Goal: Task Accomplishment & Management: Manage account settings

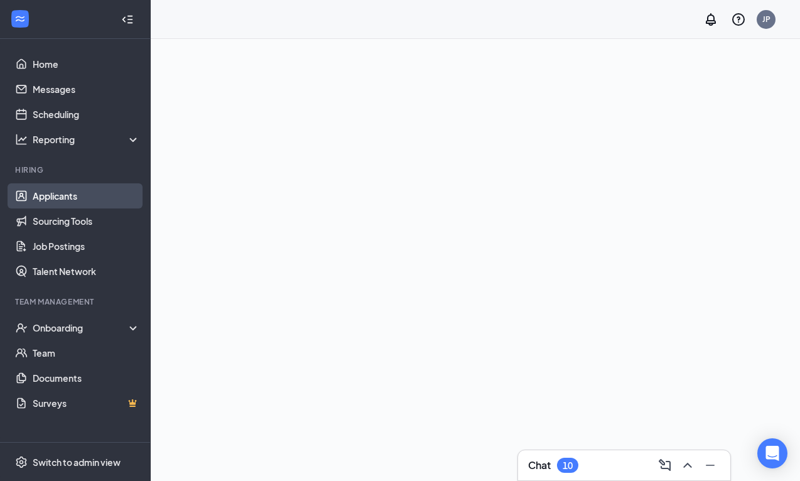
click at [79, 193] on link "Applicants" at bounding box center [86, 195] width 107 height 25
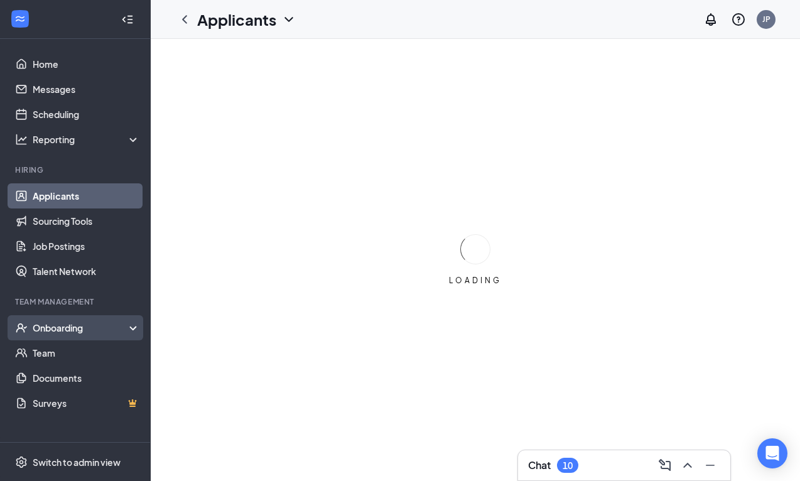
click at [65, 331] on div "Onboarding" at bounding box center [81, 328] width 97 height 13
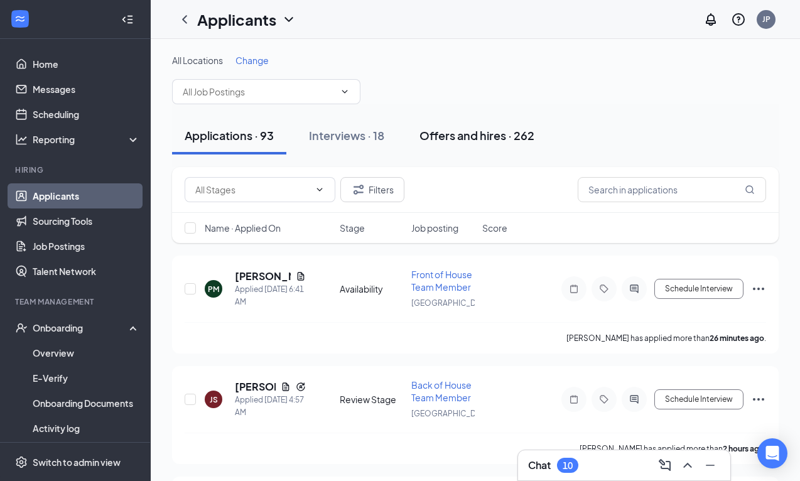
click at [492, 140] on div "Offers and hires · 262" at bounding box center [476, 135] width 115 height 16
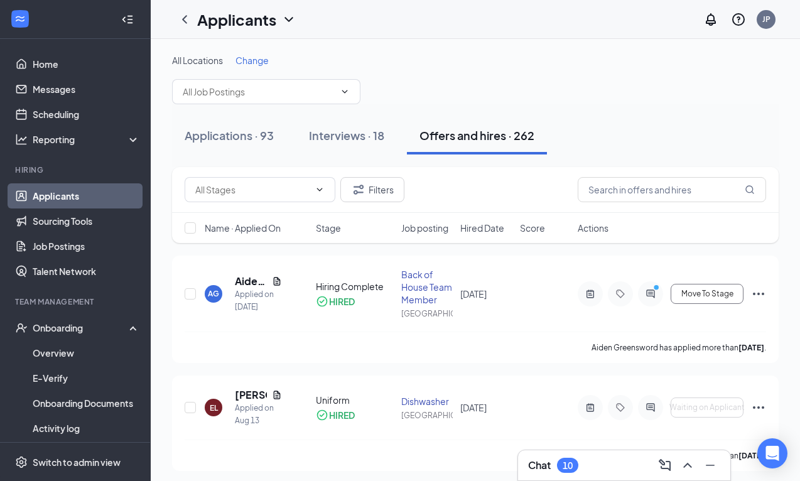
click at [495, 230] on span "Hired Date" at bounding box center [482, 228] width 44 height 13
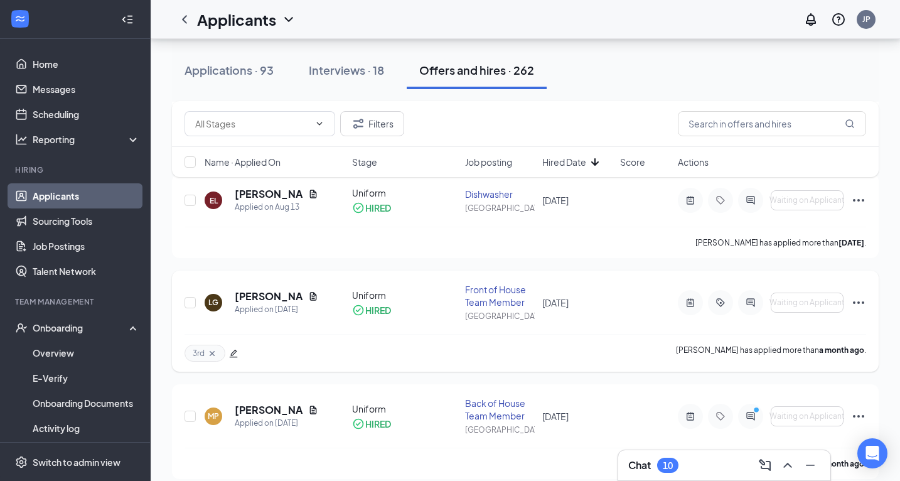
scroll to position [118, 0]
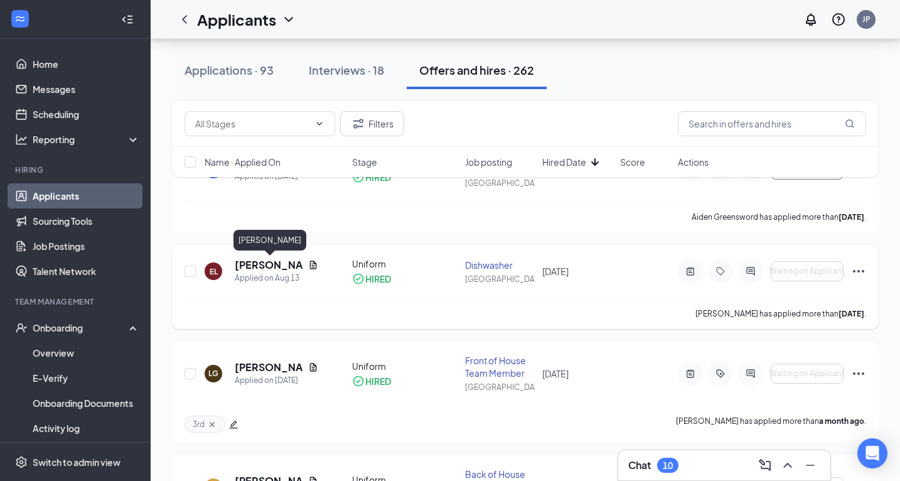
click at [268, 261] on h5 "[PERSON_NAME]" at bounding box center [269, 265] width 68 height 14
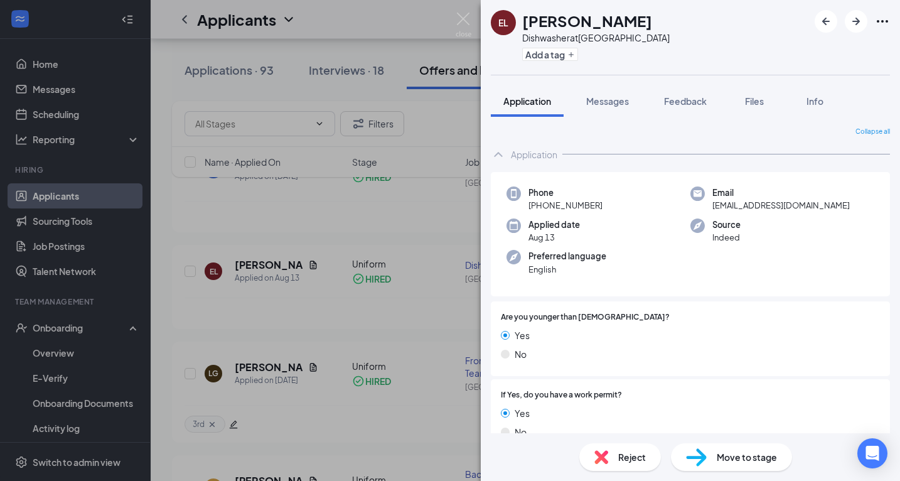
click at [384, 234] on div "EL [PERSON_NAME] Dishwasher at [GEOGRAPHIC_DATA] Add a tag Application Messages…" at bounding box center [450, 240] width 900 height 481
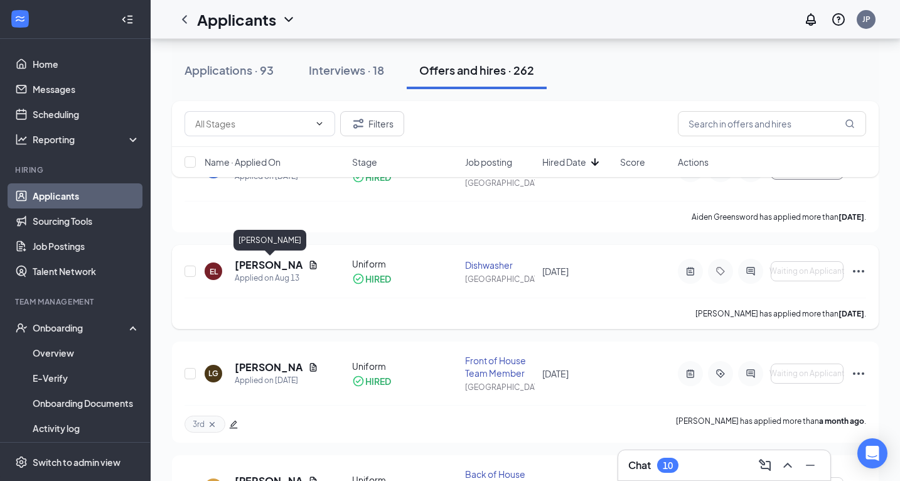
click at [255, 261] on h5 "[PERSON_NAME]" at bounding box center [269, 265] width 68 height 14
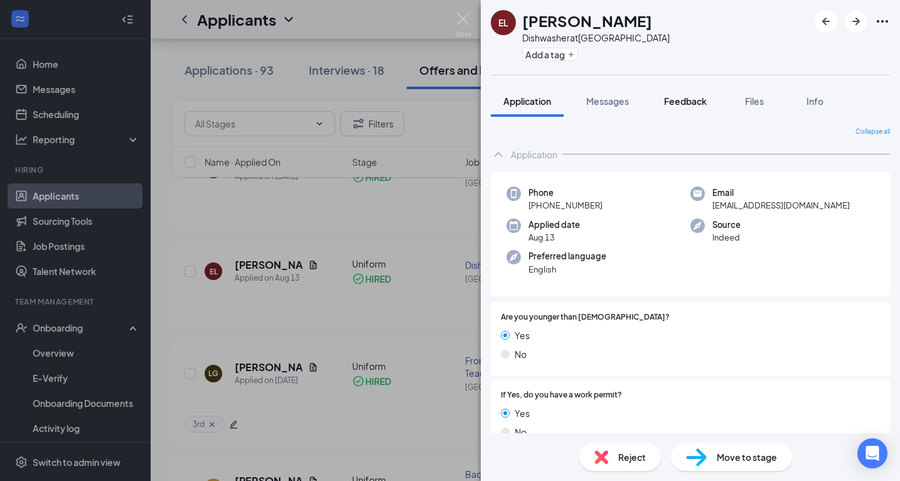
click at [677, 100] on span "Feedback" at bounding box center [685, 100] width 43 height 11
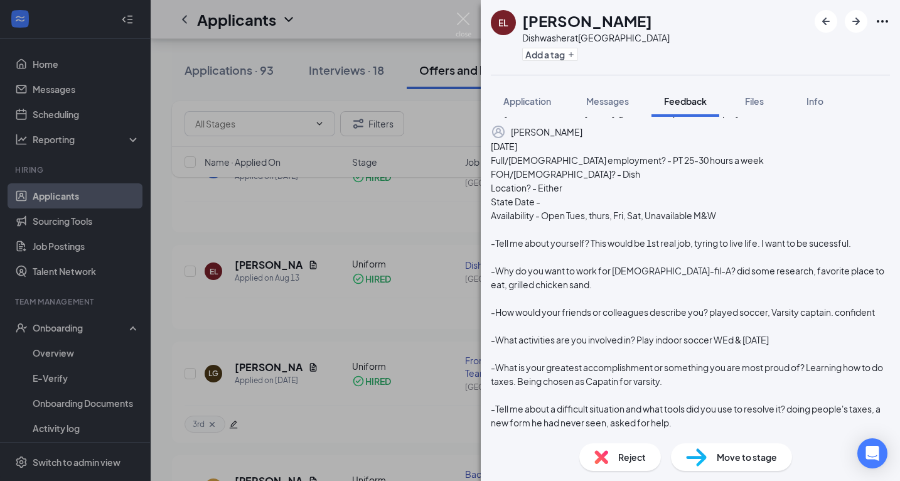
scroll to position [151, 0]
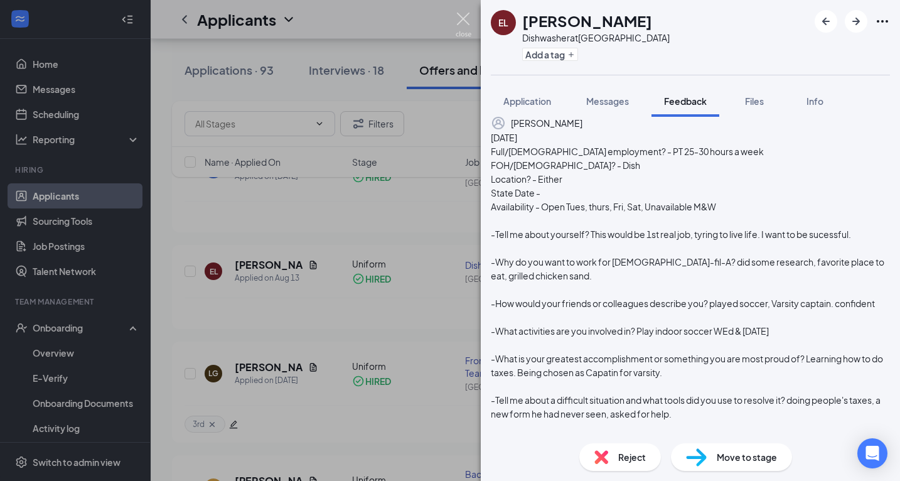
click at [467, 19] on img at bounding box center [464, 25] width 16 height 24
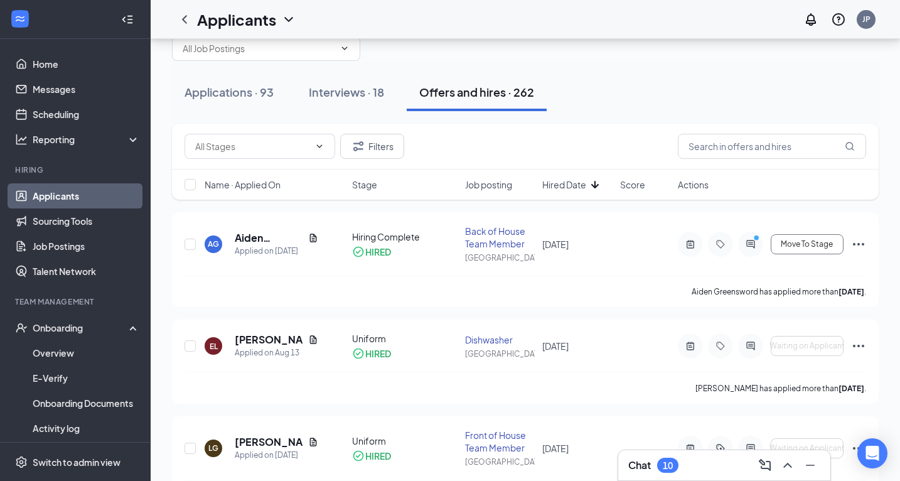
scroll to position [33, 0]
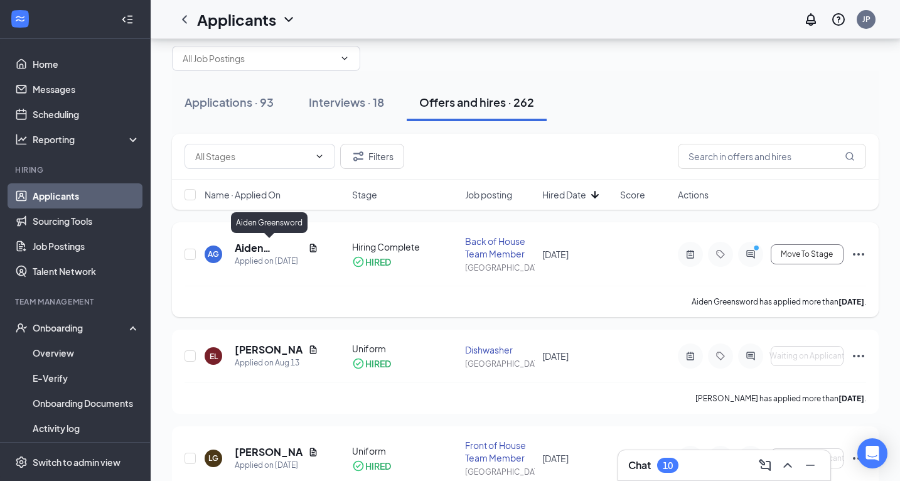
click at [259, 244] on h5 "Aiden Greensword" at bounding box center [269, 248] width 68 height 14
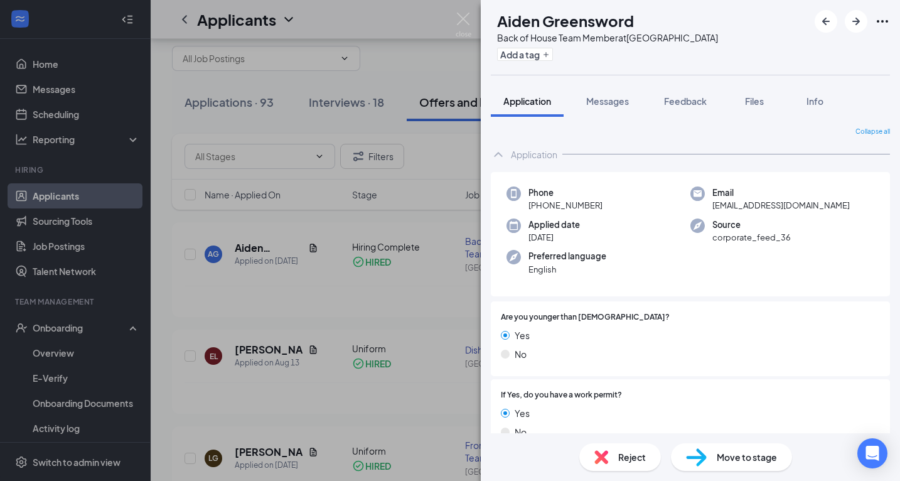
scroll to position [29, 0]
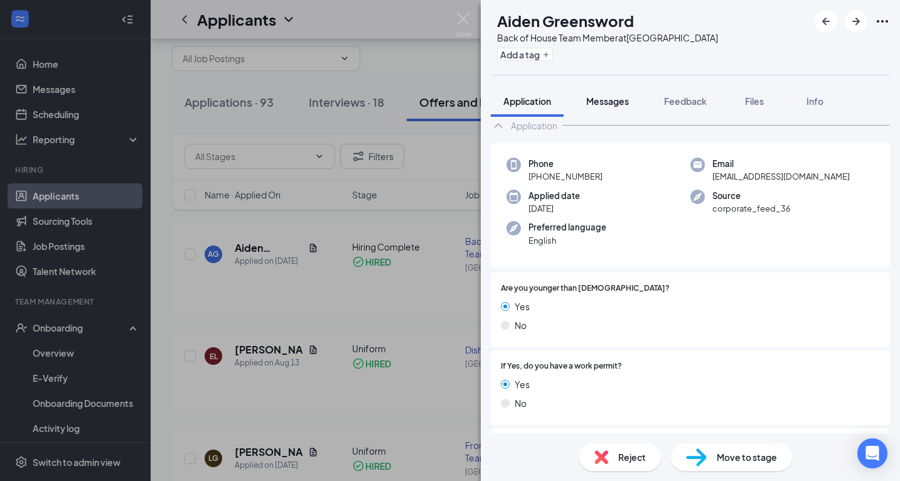
click at [615, 107] on div "Messages" at bounding box center [607, 101] width 43 height 13
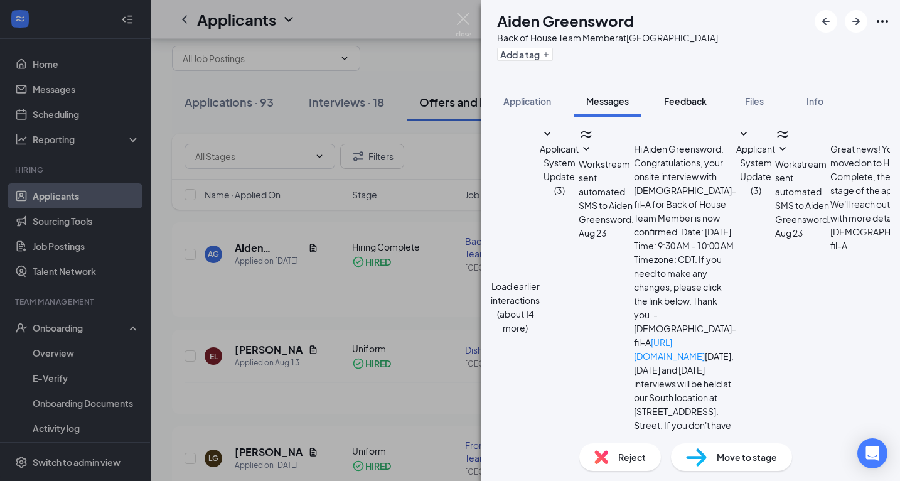
click at [686, 106] on span "Feedback" at bounding box center [685, 100] width 43 height 11
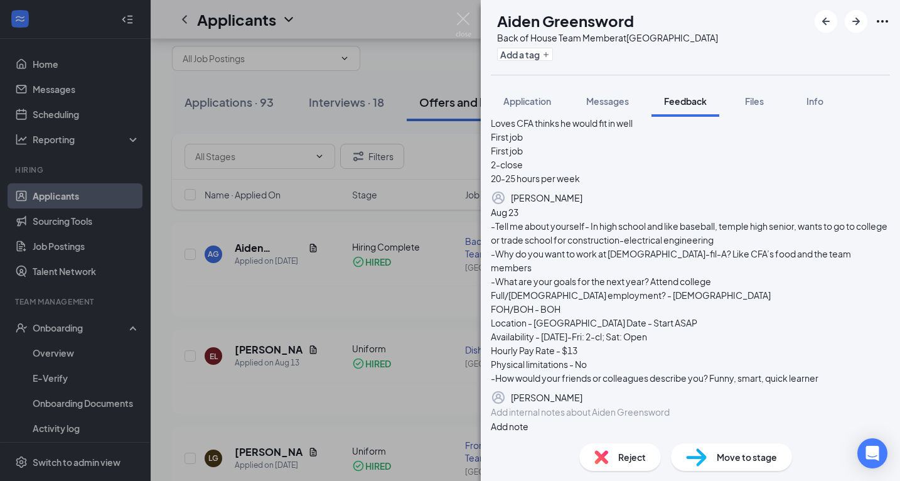
scroll to position [285, 0]
click at [461, 22] on img at bounding box center [464, 25] width 16 height 24
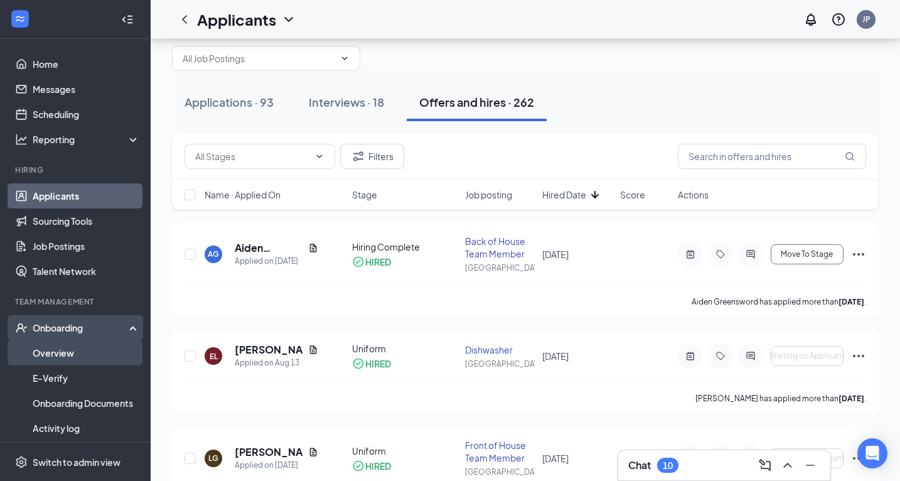
click at [49, 354] on link "Overview" at bounding box center [86, 352] width 107 height 25
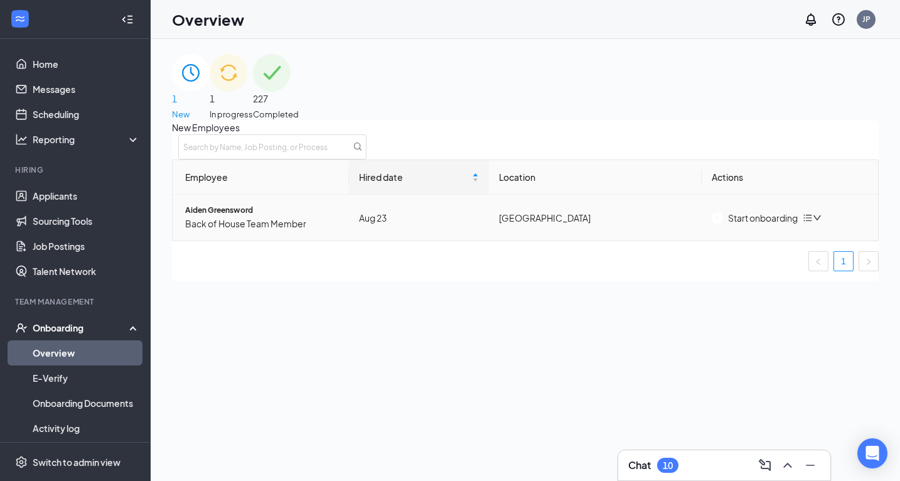
click at [251, 217] on span "Aiden Greensword" at bounding box center [262, 211] width 154 height 12
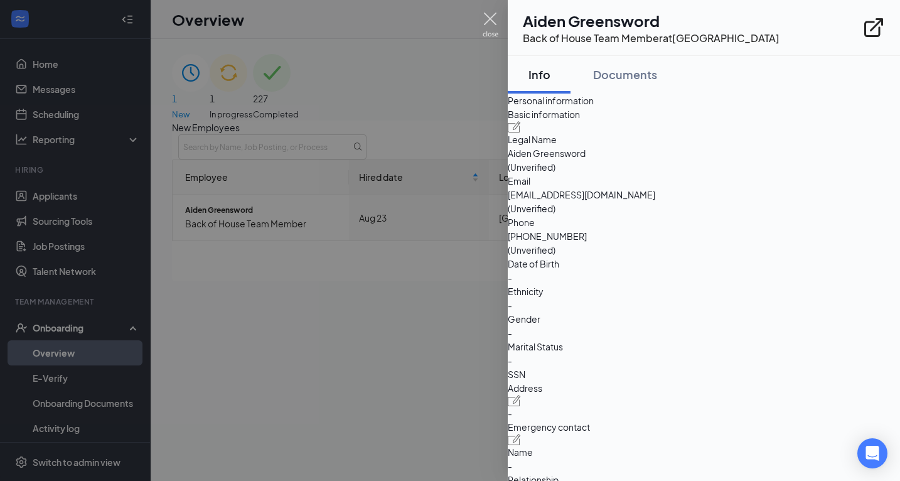
click at [490, 18] on img at bounding box center [491, 25] width 16 height 24
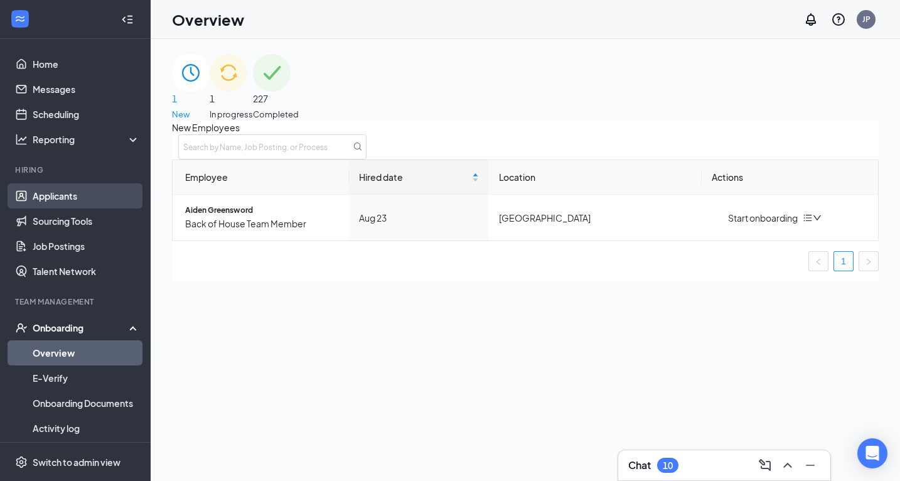
click at [75, 195] on link "Applicants" at bounding box center [86, 195] width 107 height 25
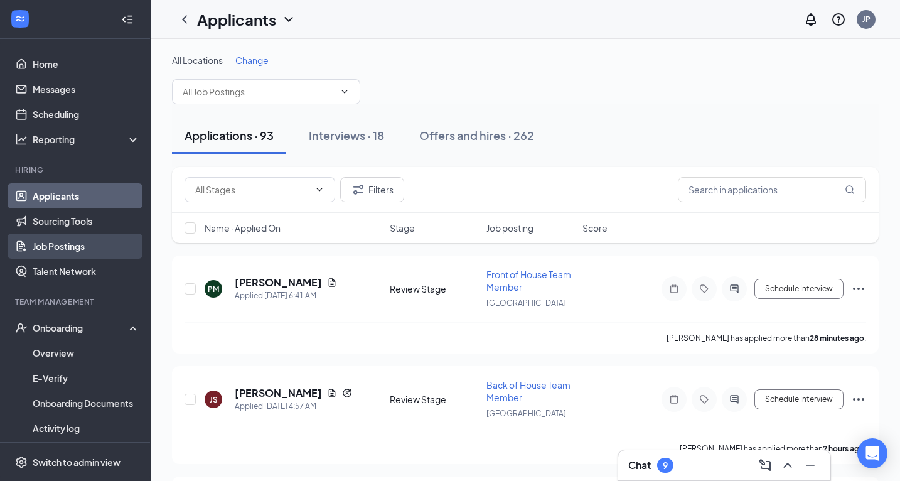
click at [75, 249] on link "Job Postings" at bounding box center [86, 246] width 107 height 25
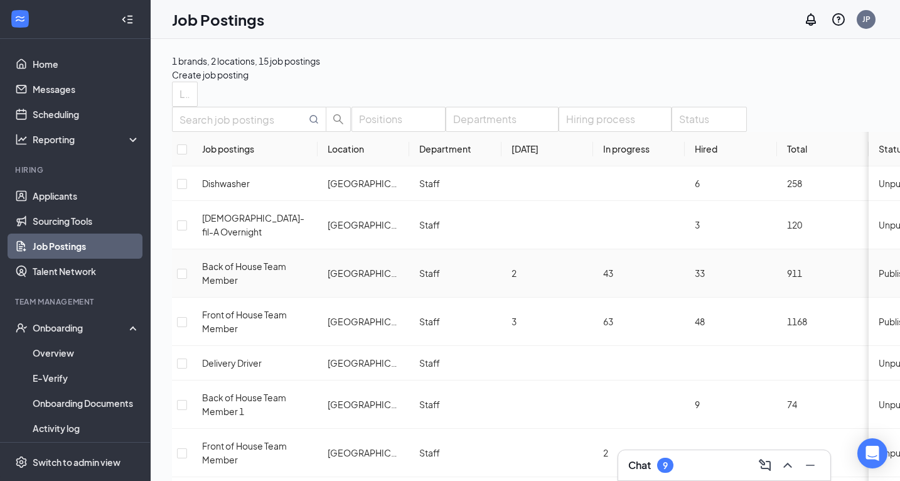
click at [799, 279] on span "Published" at bounding box center [899, 273] width 41 height 11
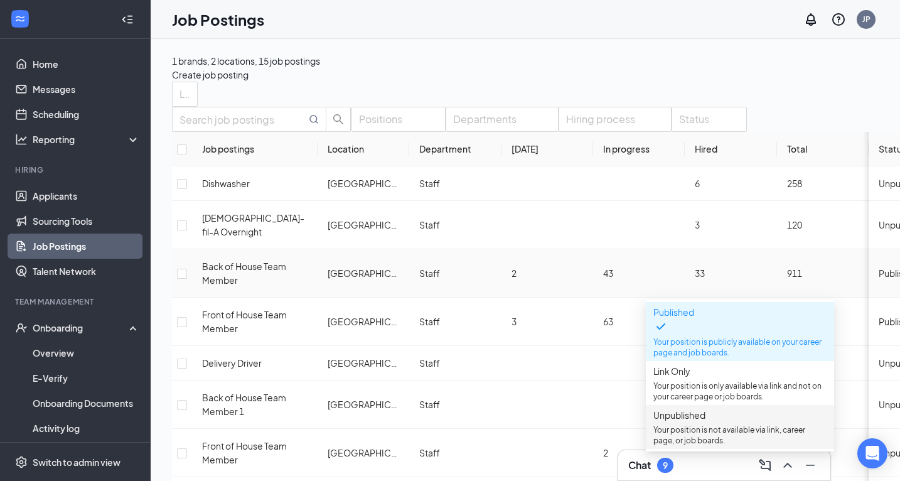
click at [706, 421] on span "Unpublished" at bounding box center [680, 414] width 52 height 11
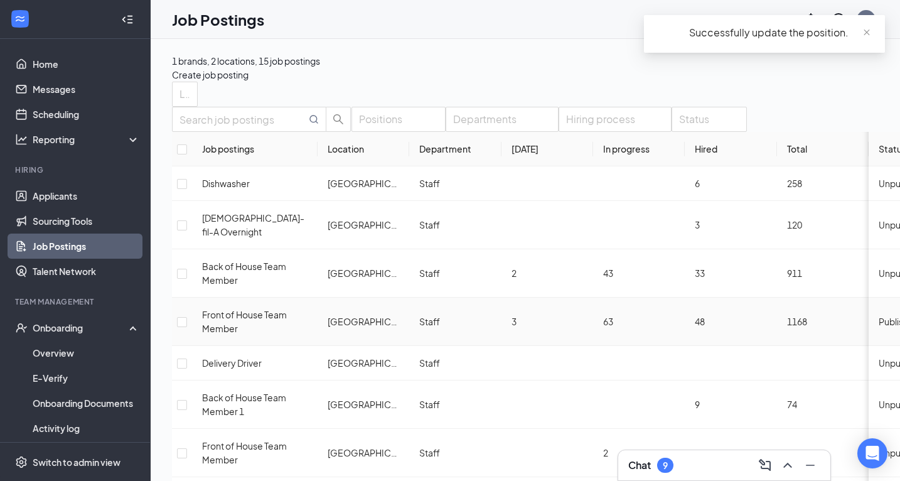
click at [799, 327] on span "Published" at bounding box center [899, 321] width 41 height 11
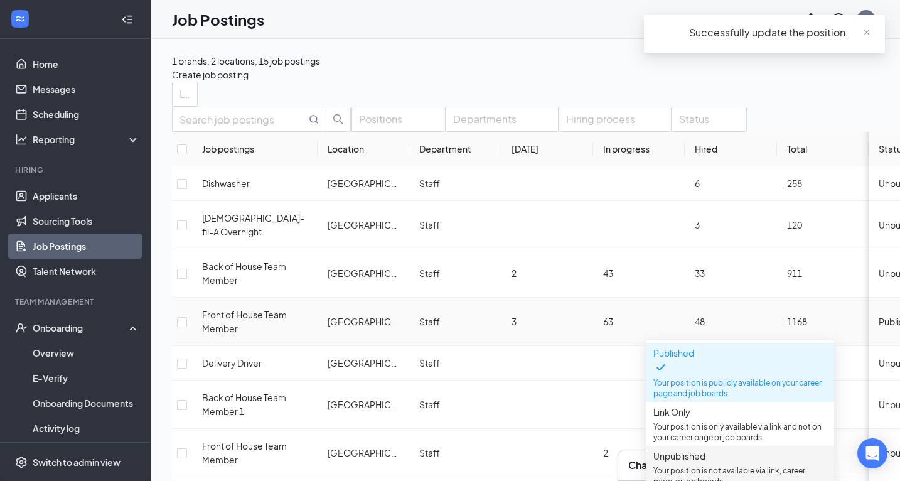
click at [697, 469] on span "Unpublished Your position is not available via link, career page, or job boards." at bounding box center [740, 468] width 173 height 38
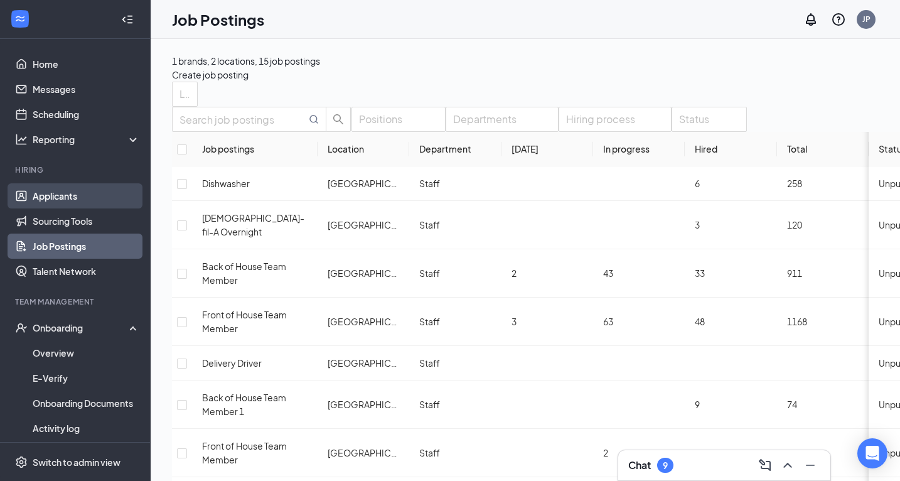
click at [52, 198] on link "Applicants" at bounding box center [86, 195] width 107 height 25
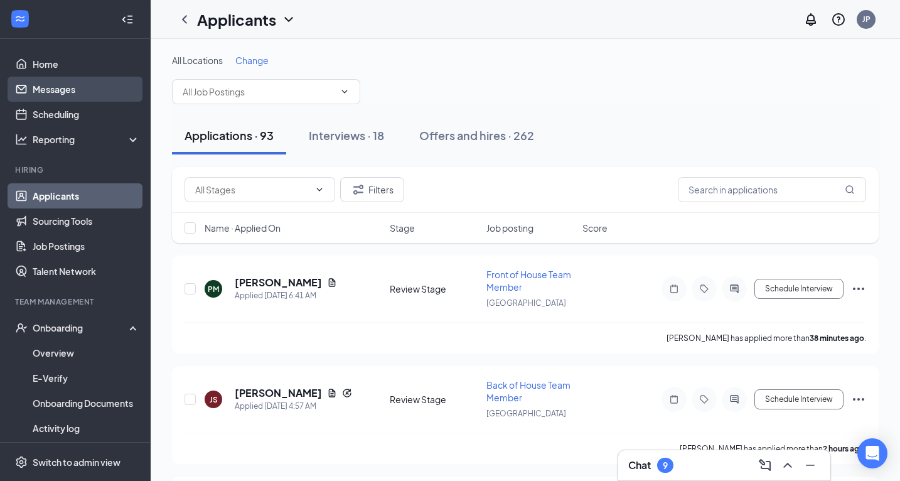
click at [42, 88] on link "Messages" at bounding box center [86, 89] width 107 height 25
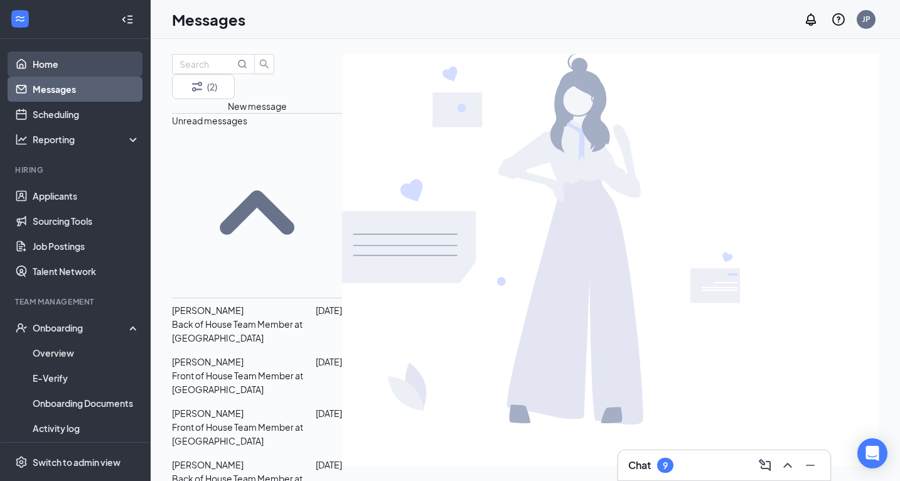
click at [45, 53] on link "Home" at bounding box center [86, 63] width 107 height 25
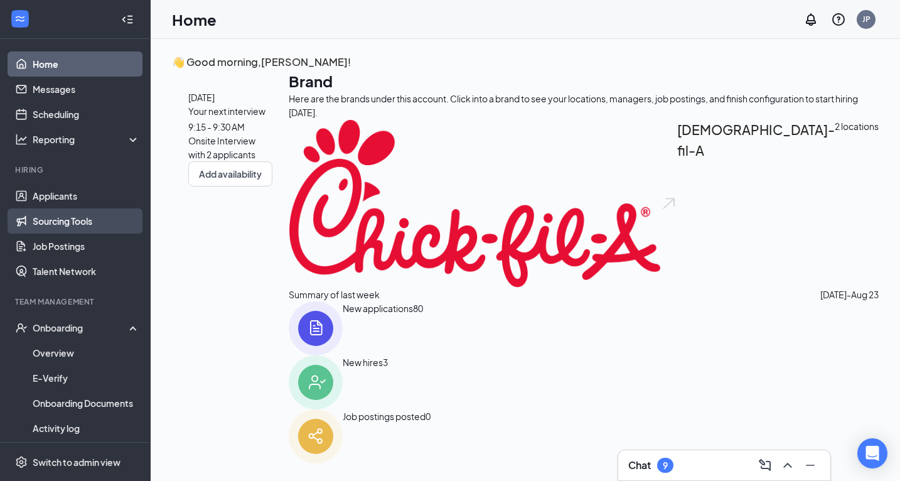
click at [65, 209] on link "Sourcing Tools" at bounding box center [86, 220] width 107 height 25
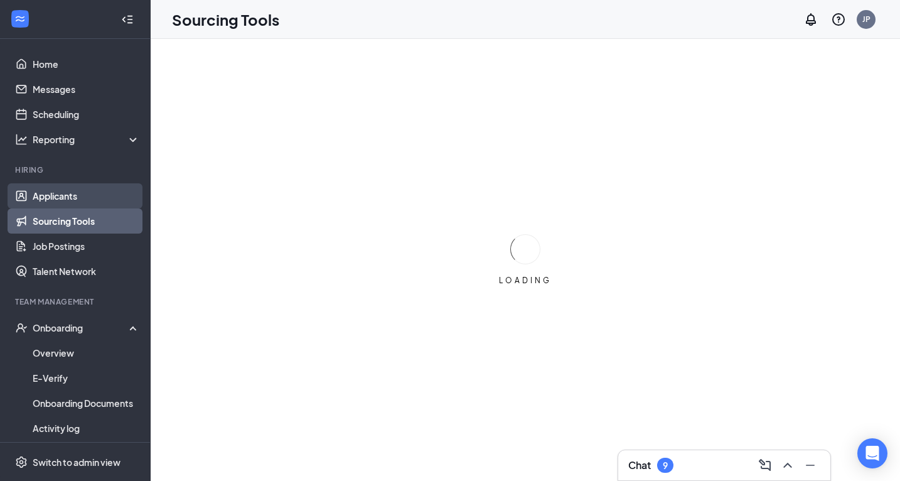
click at [65, 191] on link "Applicants" at bounding box center [86, 195] width 107 height 25
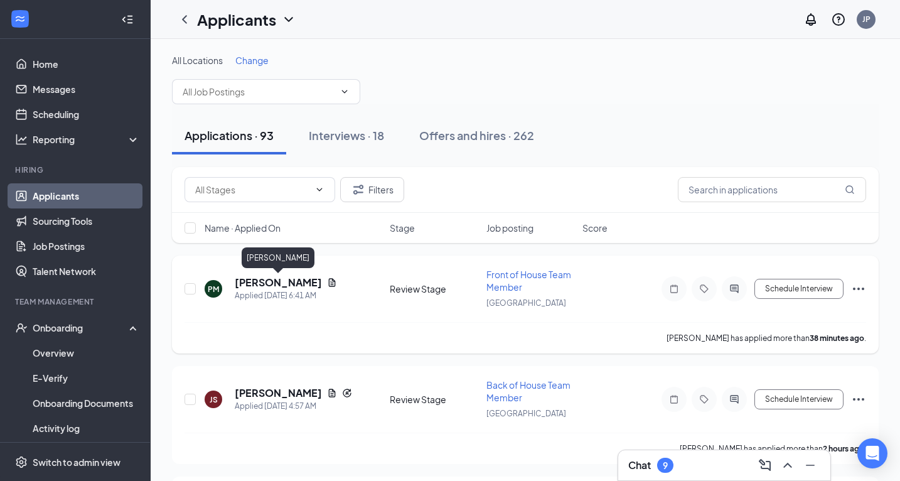
click at [289, 283] on h5 "[PERSON_NAME]" at bounding box center [278, 283] width 87 height 14
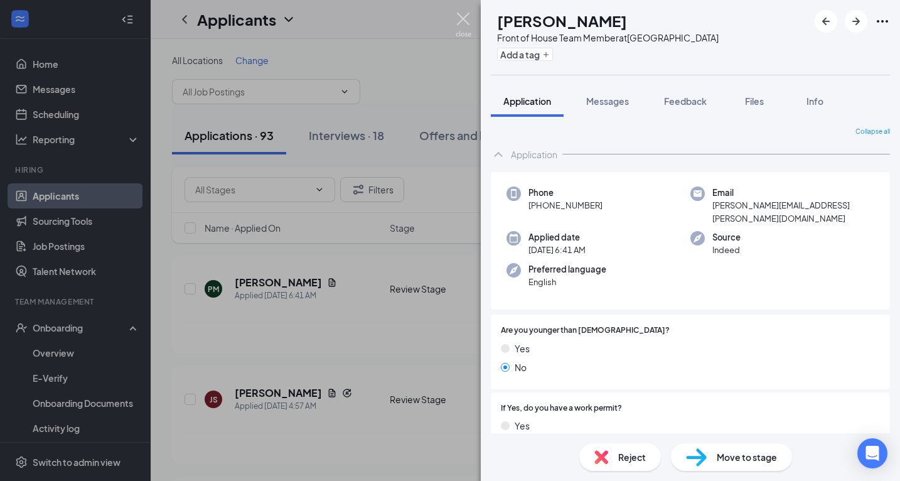
click at [465, 24] on img at bounding box center [464, 25] width 16 height 24
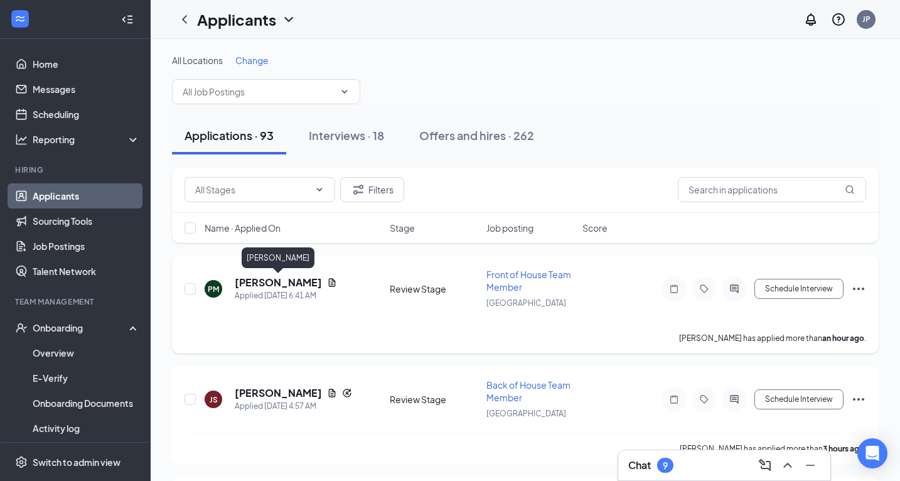
click at [285, 285] on h5 "[PERSON_NAME]" at bounding box center [278, 283] width 87 height 14
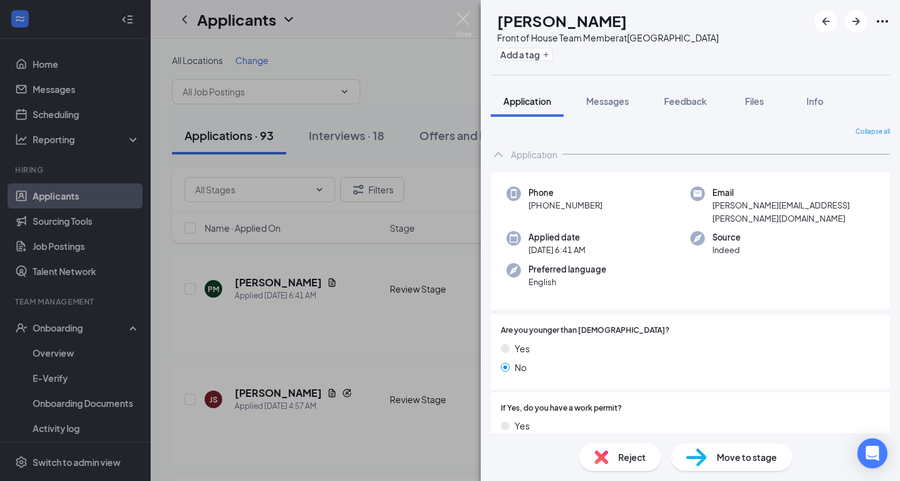
scroll to position [17, 0]
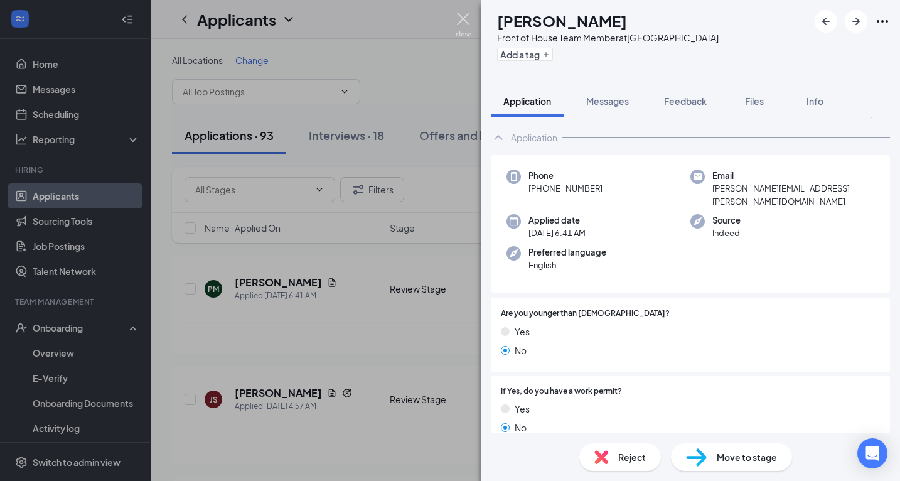
click at [467, 18] on img at bounding box center [464, 25] width 16 height 24
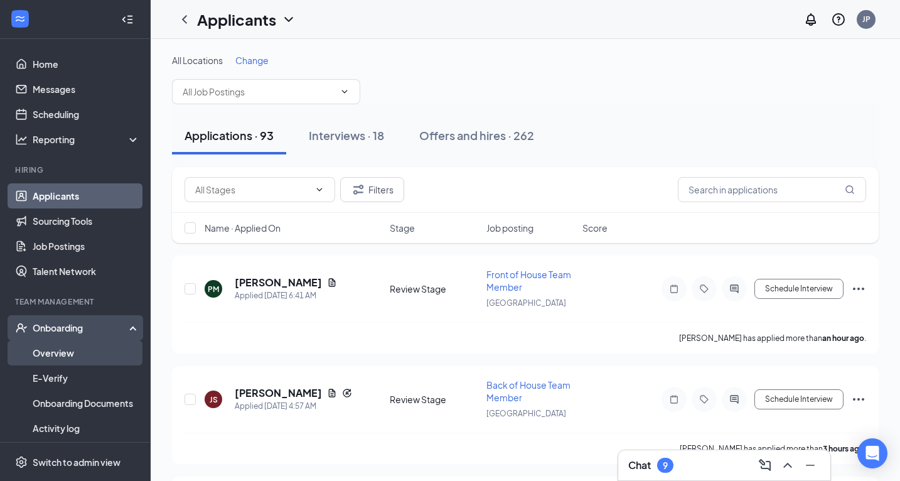
click at [62, 347] on link "Overview" at bounding box center [86, 352] width 107 height 25
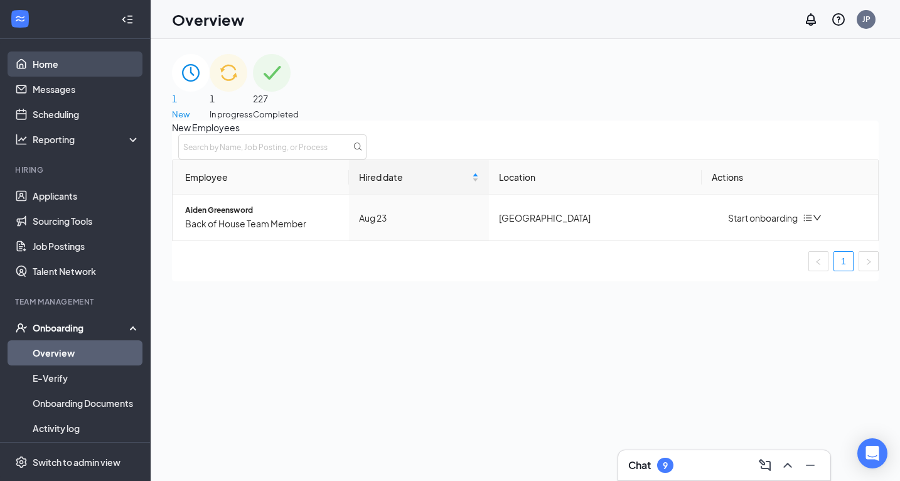
click at [60, 68] on link "Home" at bounding box center [86, 63] width 107 height 25
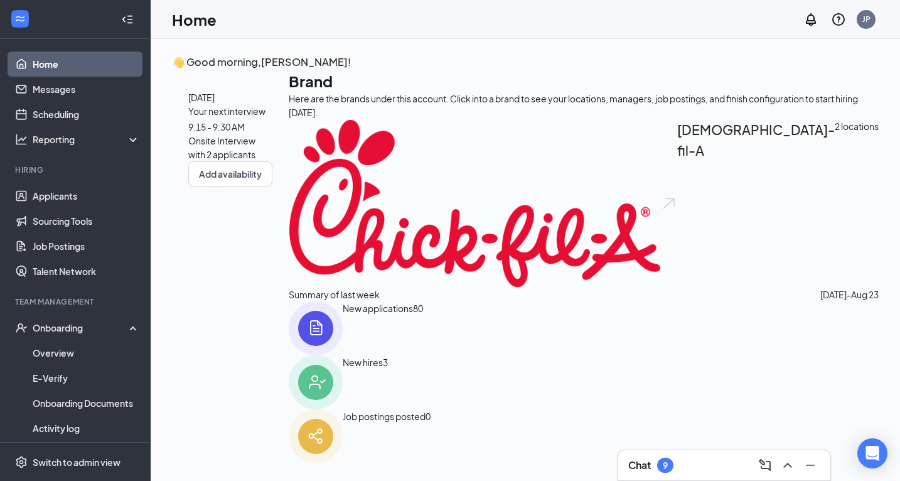
click at [273, 161] on div "Onsite Interview with 2 applicants" at bounding box center [230, 148] width 84 height 28
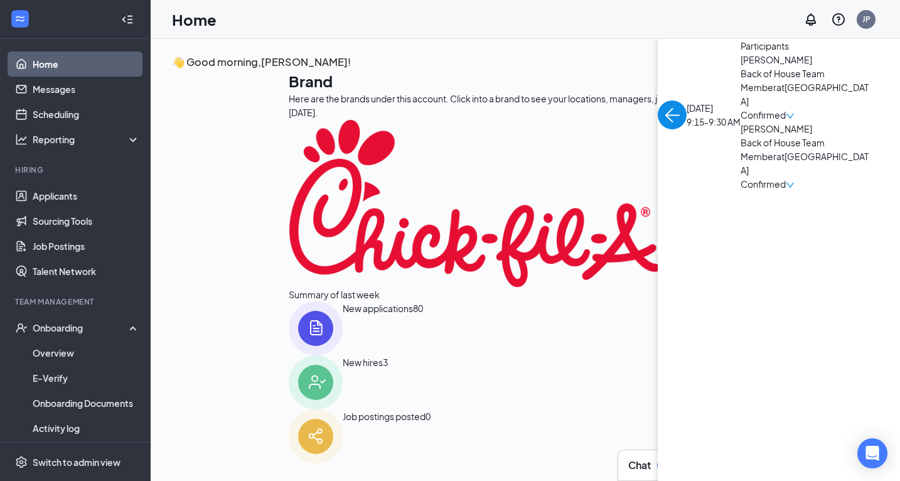
scroll to position [5, 0]
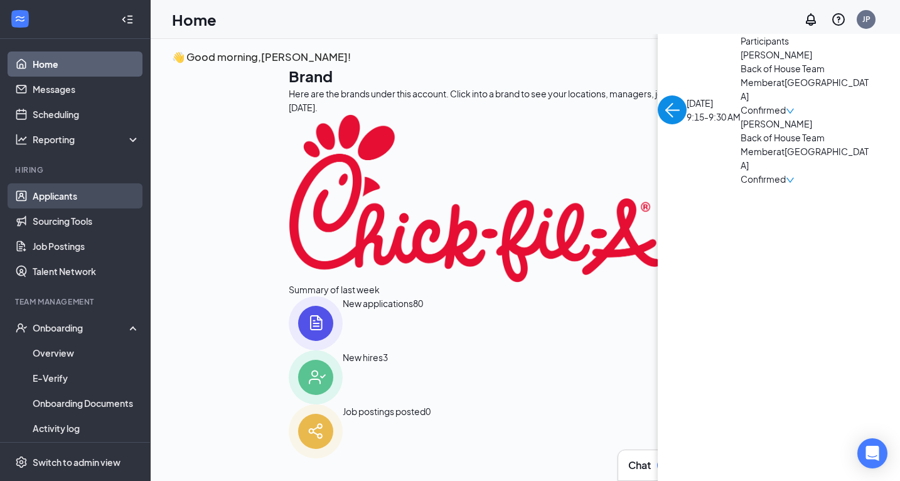
click at [60, 197] on link "Applicants" at bounding box center [86, 195] width 107 height 25
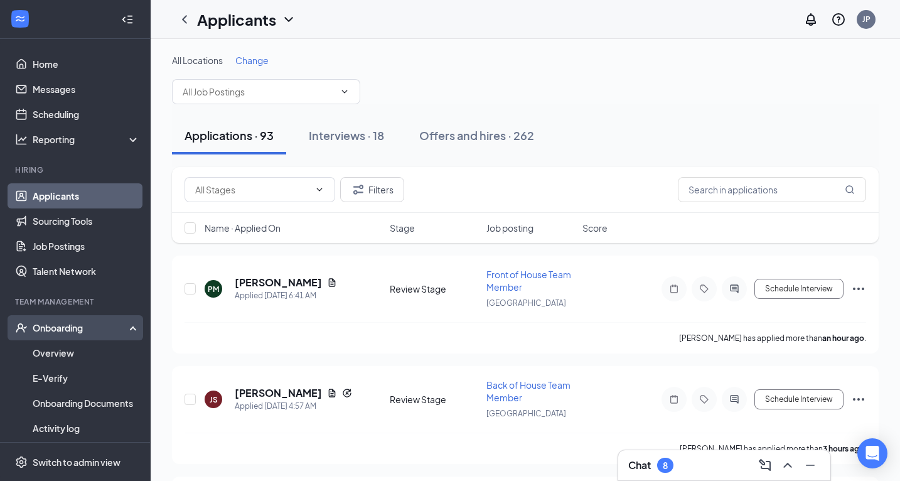
click at [73, 327] on div "Onboarding" at bounding box center [81, 328] width 97 height 13
click at [72, 333] on div "Onboarding" at bounding box center [81, 328] width 97 height 13
click at [67, 354] on link "Overview" at bounding box center [86, 352] width 107 height 25
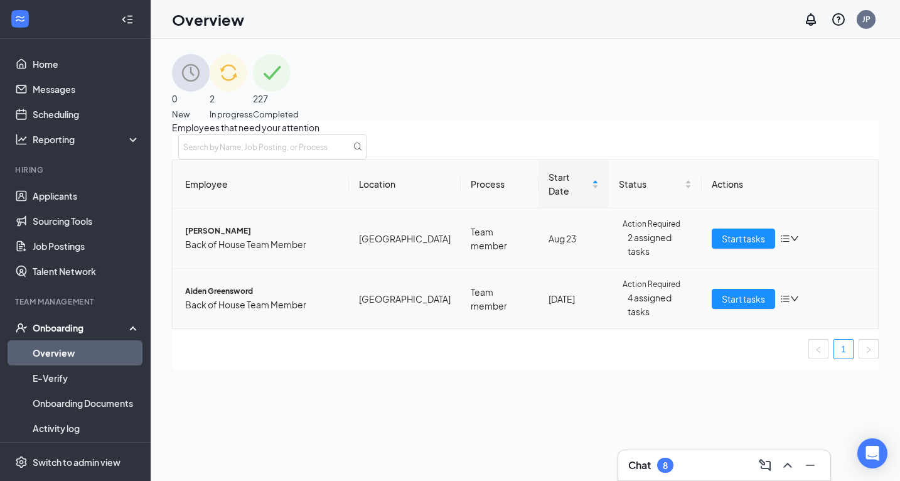
click at [247, 87] on img at bounding box center [229, 73] width 38 height 38
click at [299, 107] on div "227 Completed" at bounding box center [276, 87] width 46 height 67
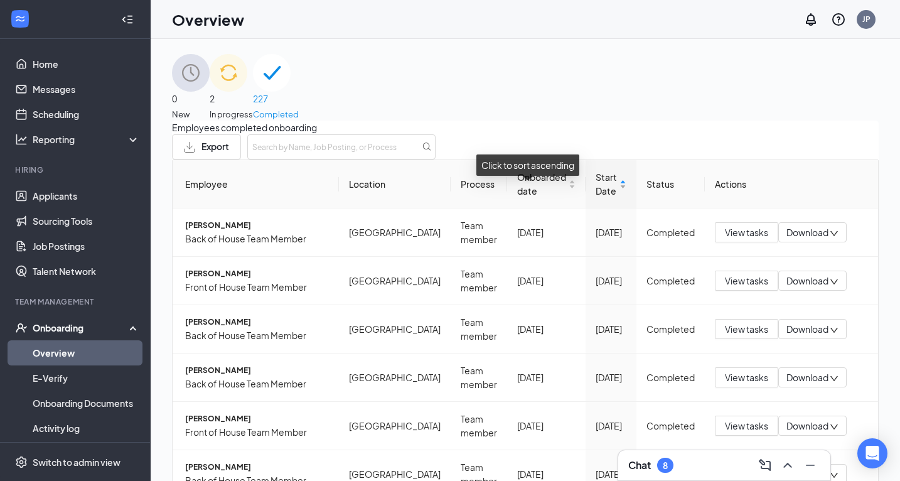
click at [600, 198] on span "Start Date" at bounding box center [606, 184] width 21 height 28
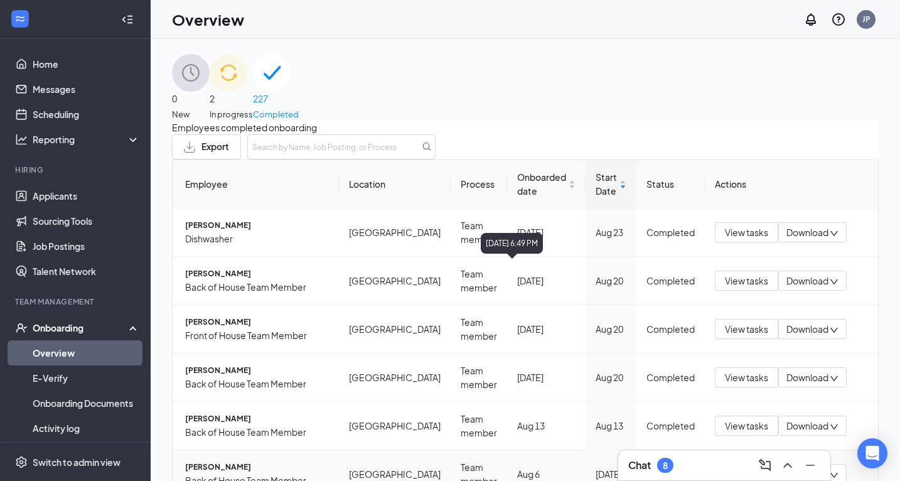
scroll to position [271, 0]
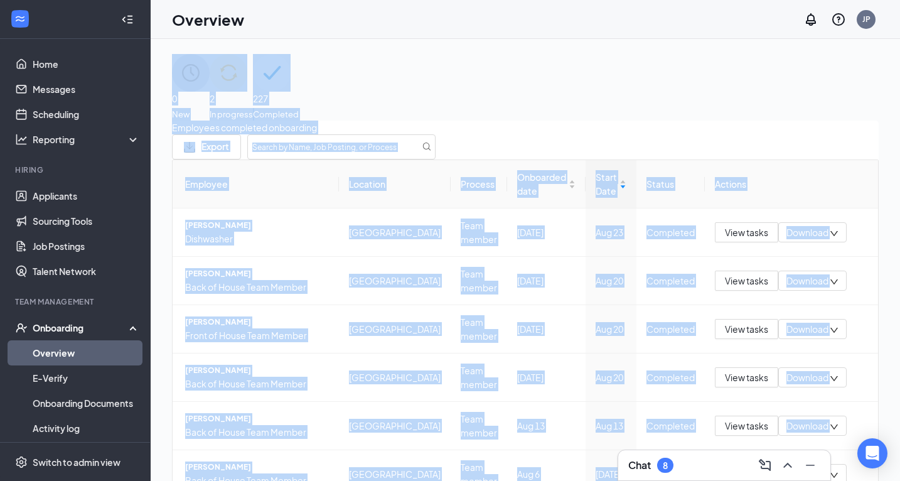
drag, startPoint x: 725, startPoint y: 463, endPoint x: 748, endPoint y: 428, distance: 41.3
click at [748, 428] on div "Chat 8 0 New 2 In progress 227 Completed Employees completed onboarding Export …" at bounding box center [526, 288] width 750 height 499
click at [799, 465] on icon "Minimize" at bounding box center [810, 465] width 15 height 15
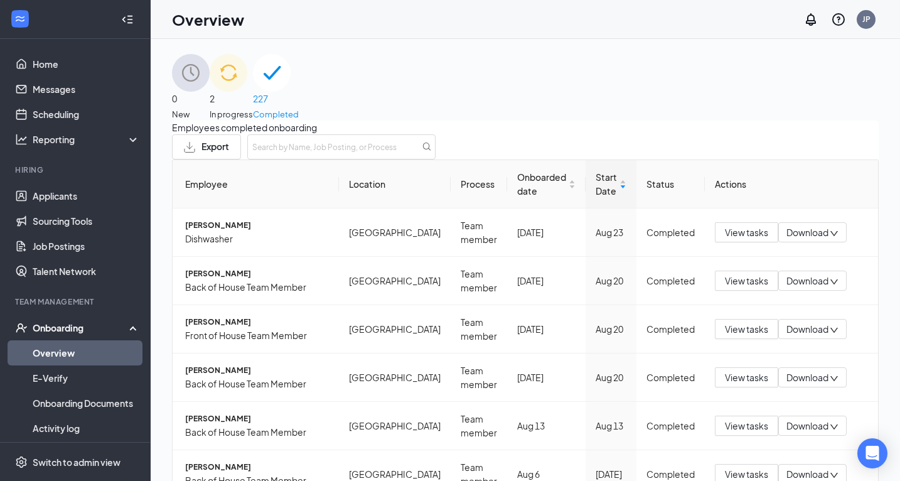
click at [435, 469] on div "Employee Location Process Onboarded date Start Date Status Actions [PERSON_NAME…" at bounding box center [525, 445] width 707 height 573
click at [250, 220] on span "[PERSON_NAME]" at bounding box center [257, 226] width 144 height 12
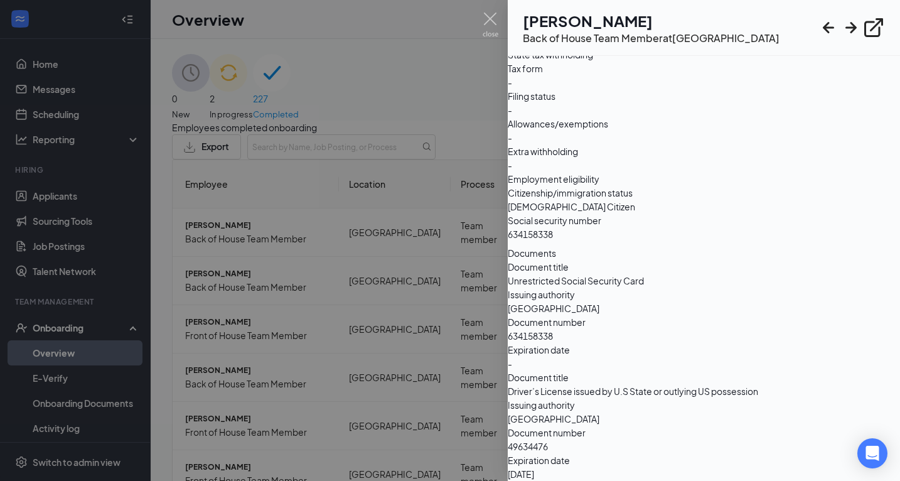
scroll to position [1397, 0]
click at [618, 18] on h1 "[PERSON_NAME]" at bounding box center [651, 20] width 257 height 21
click at [799, 24] on icon "ExternalLink" at bounding box center [874, 27] width 23 height 23
click at [491, 22] on img at bounding box center [491, 25] width 16 height 24
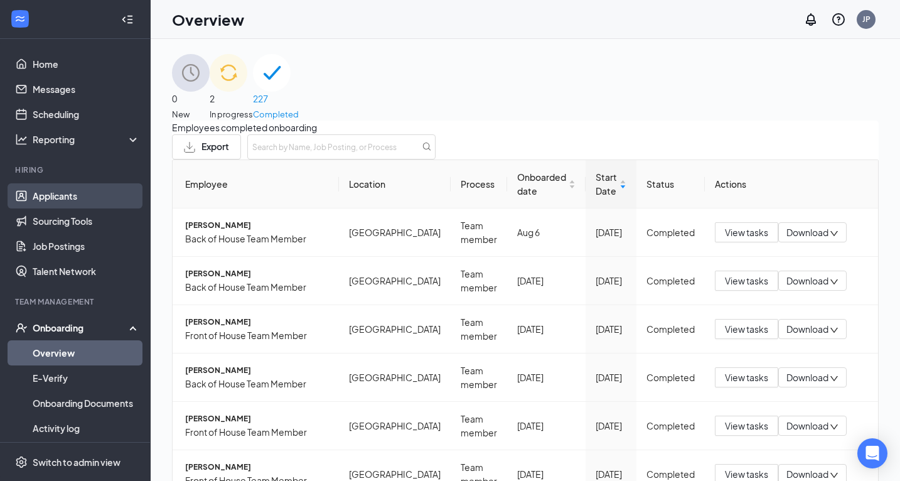
click at [54, 200] on link "Applicants" at bounding box center [86, 195] width 107 height 25
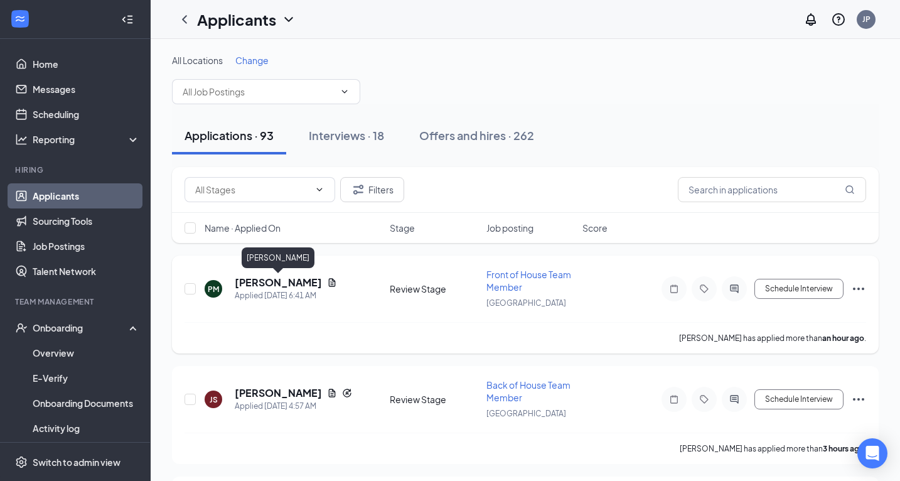
click at [259, 281] on h5 "[PERSON_NAME]" at bounding box center [278, 283] width 87 height 14
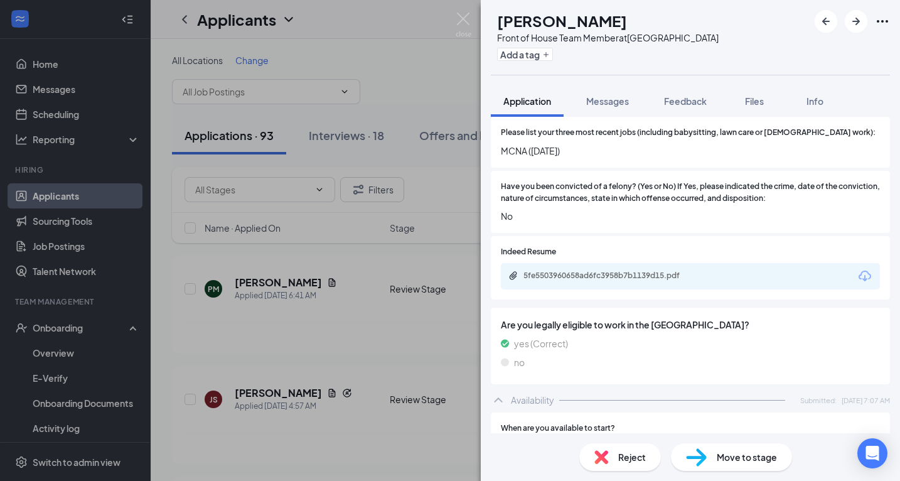
scroll to position [441, 0]
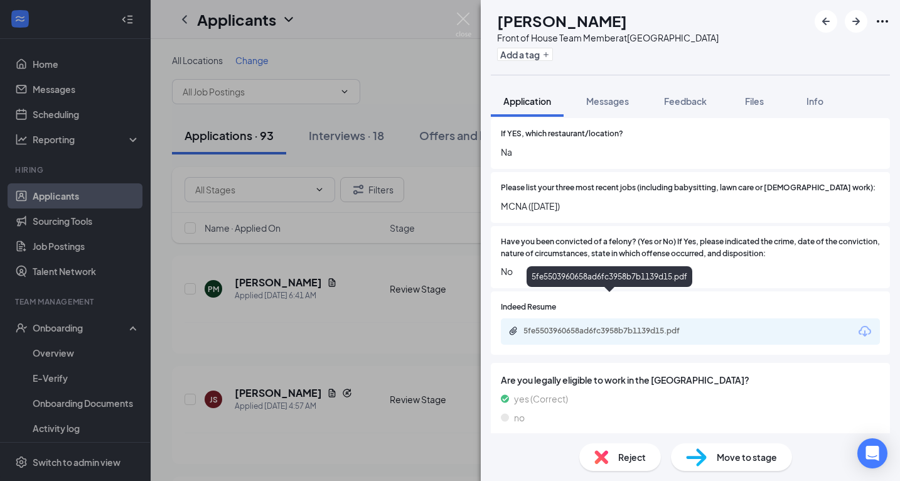
click at [622, 326] on div "5fe5503960658ad6fc3958b7b1139d15.pdf" at bounding box center [612, 331] width 176 height 10
click at [612, 448] on div "Reject" at bounding box center [621, 457] width 82 height 28
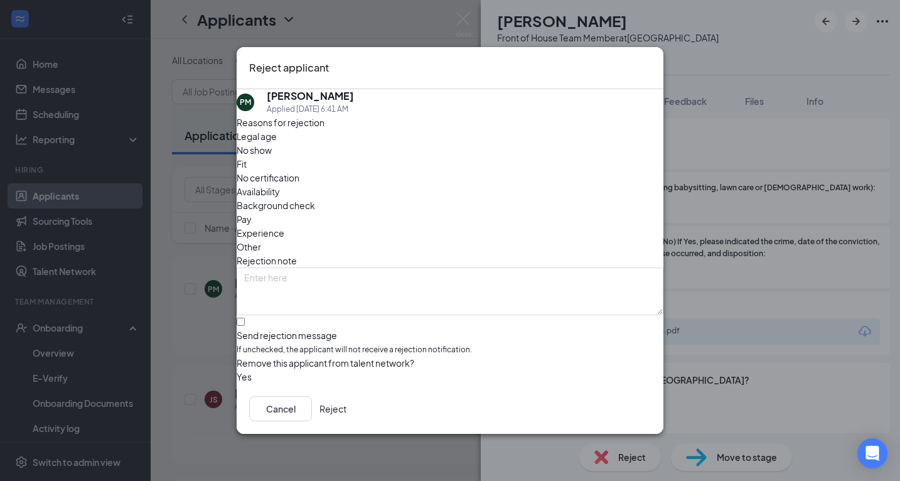
click at [347, 409] on button "Reject" at bounding box center [333, 408] width 27 height 25
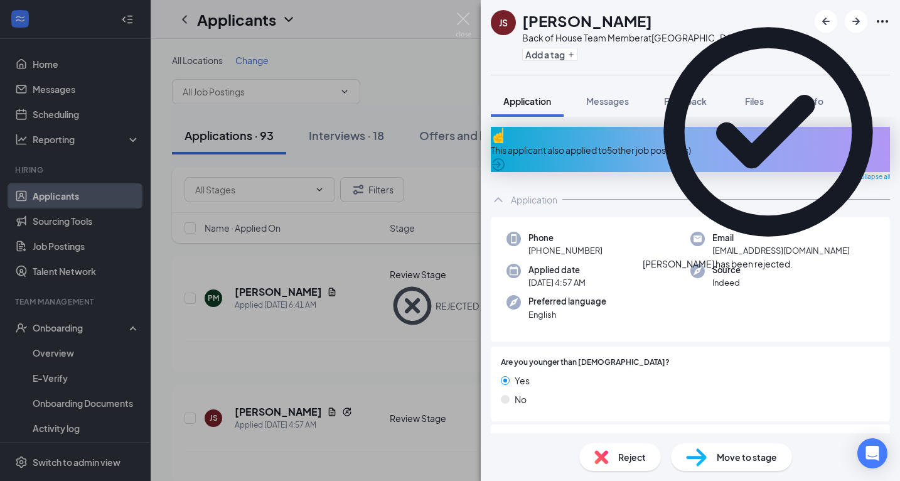
click at [793, 257] on icon "Cross" at bounding box center [793, 257] width 0 height 0
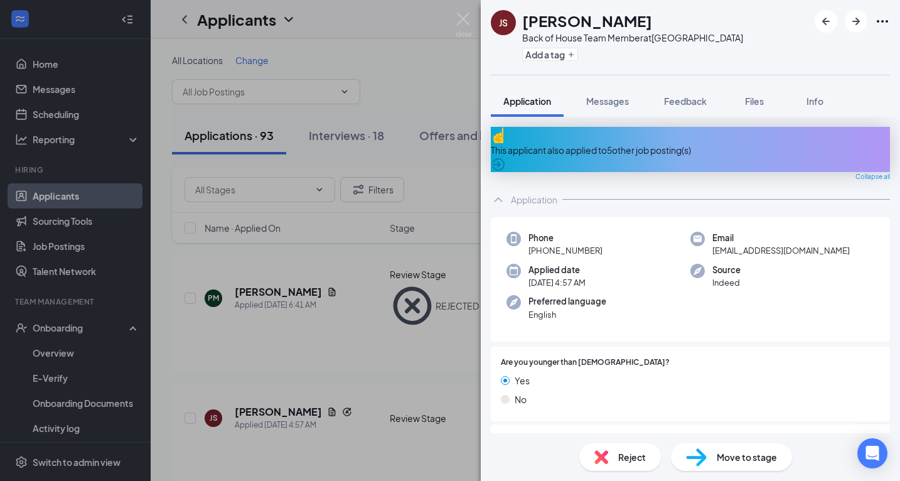
click at [630, 144] on div "This applicant also applied to 5 other job posting(s)" at bounding box center [690, 150] width 399 height 14
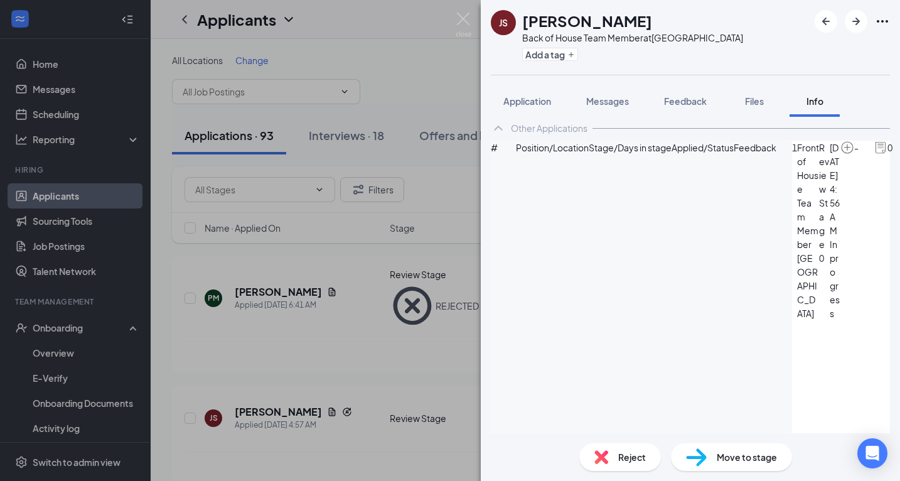
scroll to position [55, 0]
click at [519, 107] on div "Application" at bounding box center [528, 101] width 48 height 13
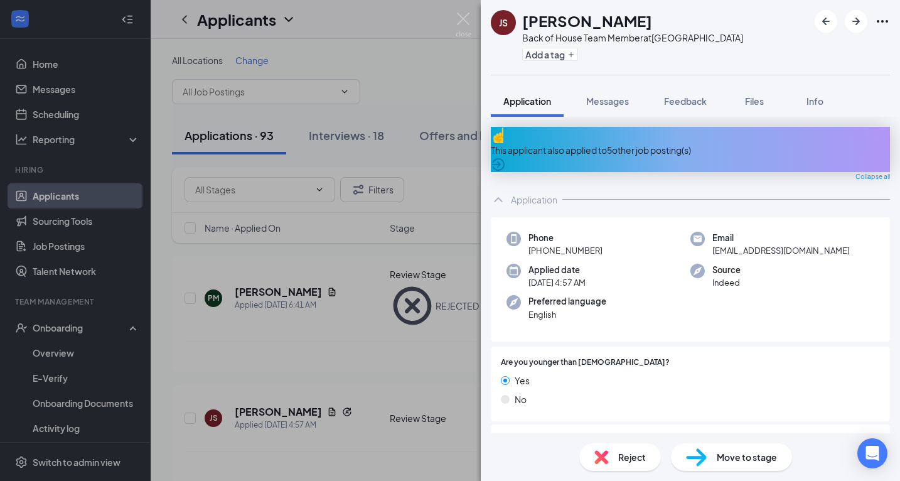
click at [629, 461] on span "Reject" at bounding box center [633, 457] width 28 height 14
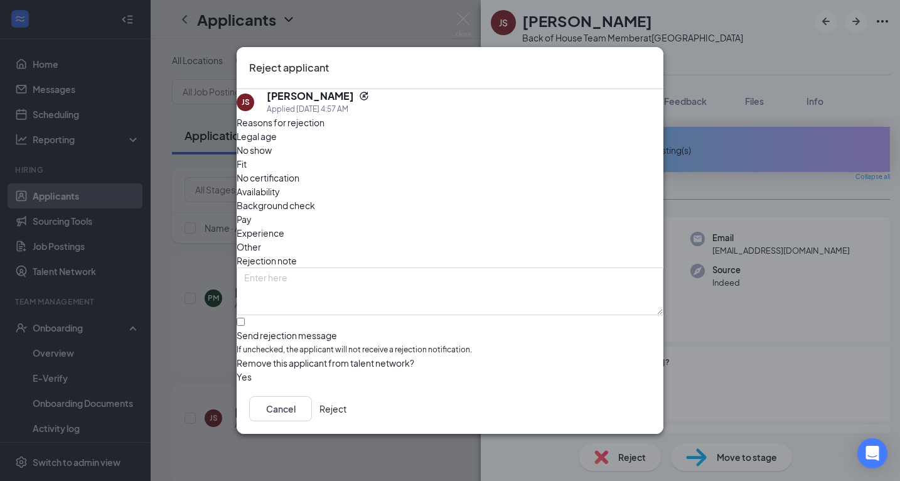
click at [237, 370] on button "button" at bounding box center [237, 377] width 0 height 14
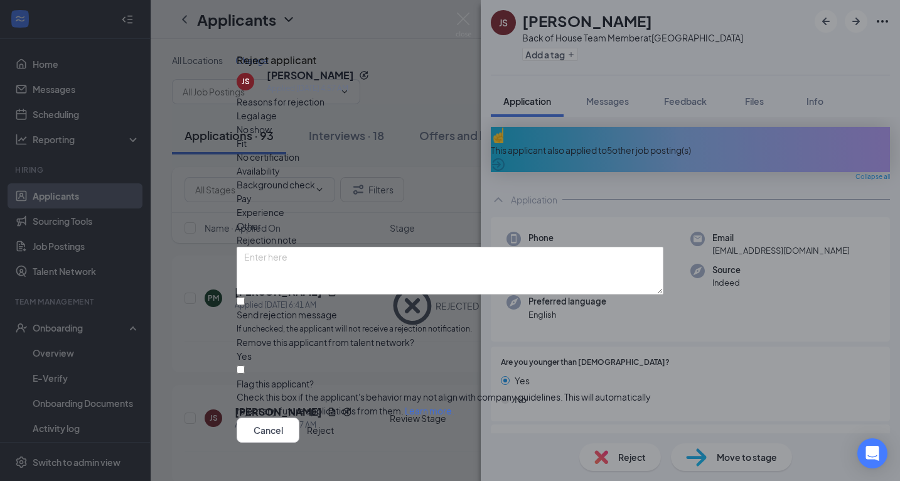
click at [334, 419] on button "Reject" at bounding box center [320, 430] width 27 height 25
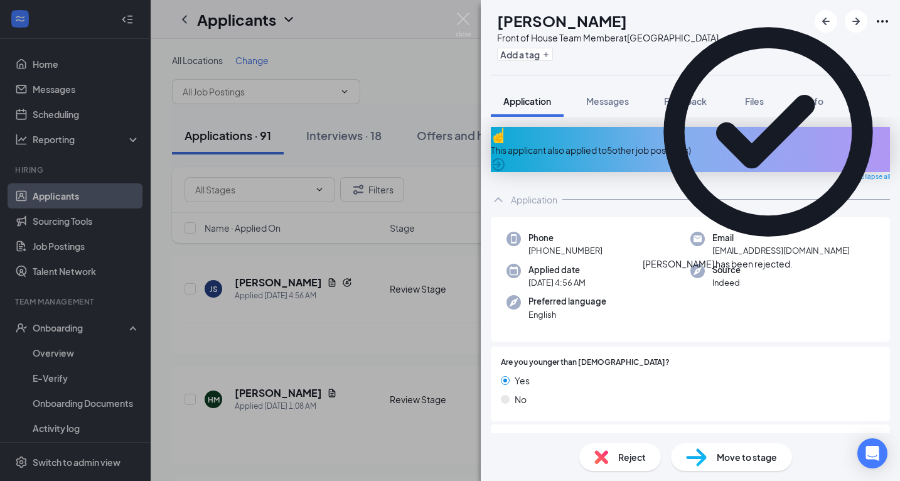
click at [793, 257] on icon "Cross" at bounding box center [793, 257] width 0 height 0
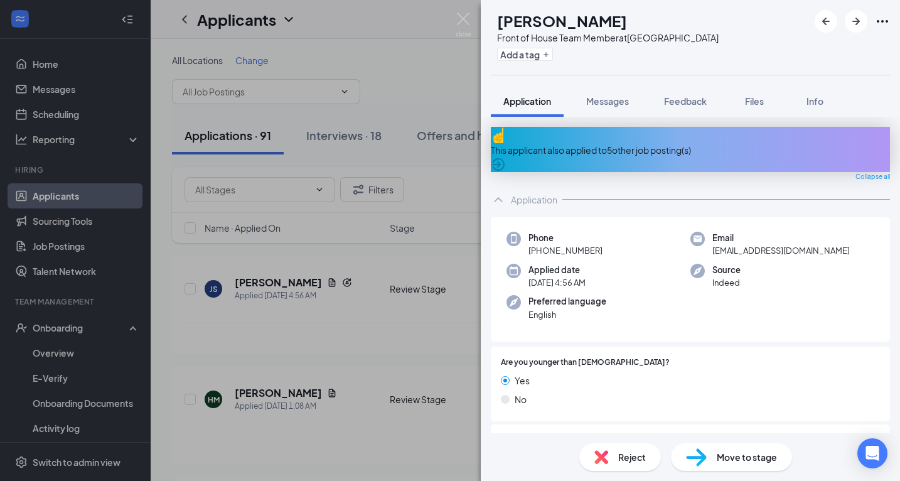
click at [613, 446] on div "Reject" at bounding box center [621, 457] width 82 height 28
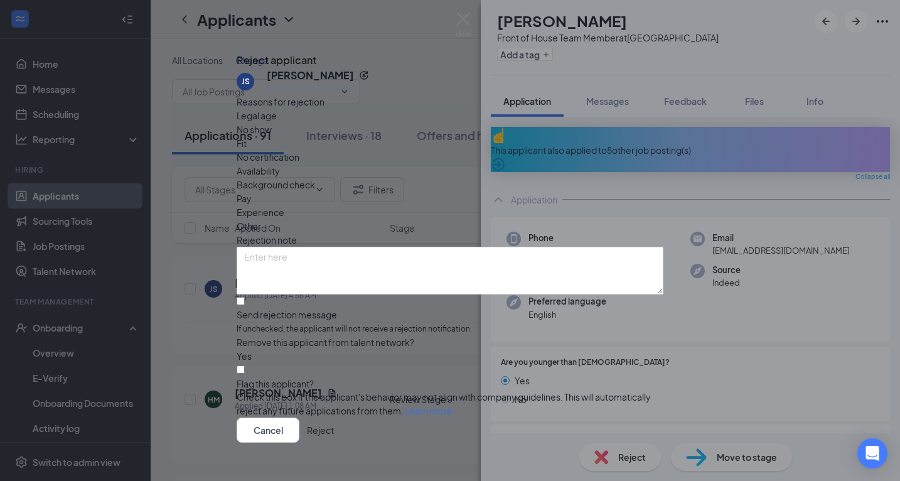
click at [334, 419] on button "Reject" at bounding box center [320, 430] width 27 height 25
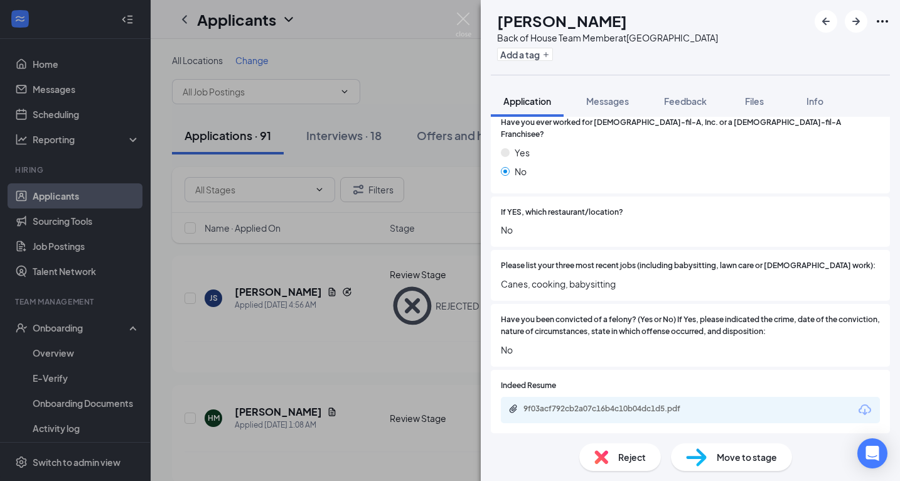
scroll to position [442, 0]
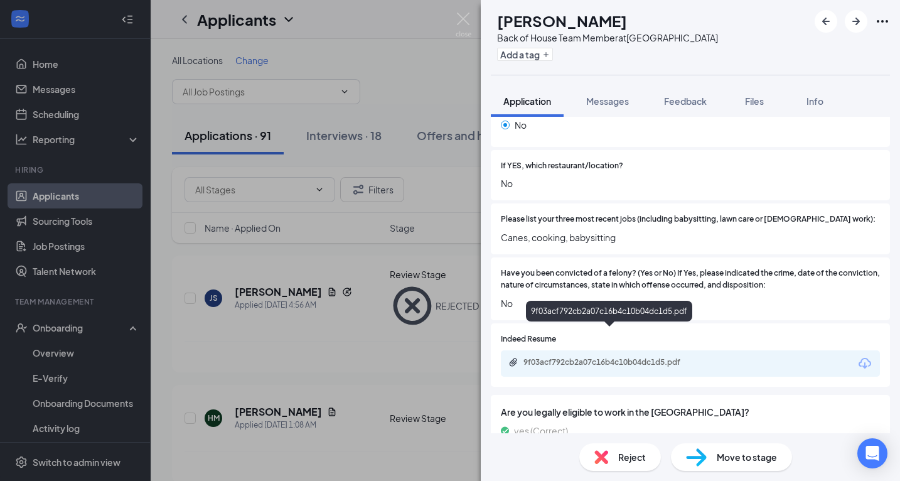
click at [640, 357] on div "9f03acf792cb2a07c16b4c10b04dc1d5.pdf" at bounding box center [610, 363] width 203 height 12
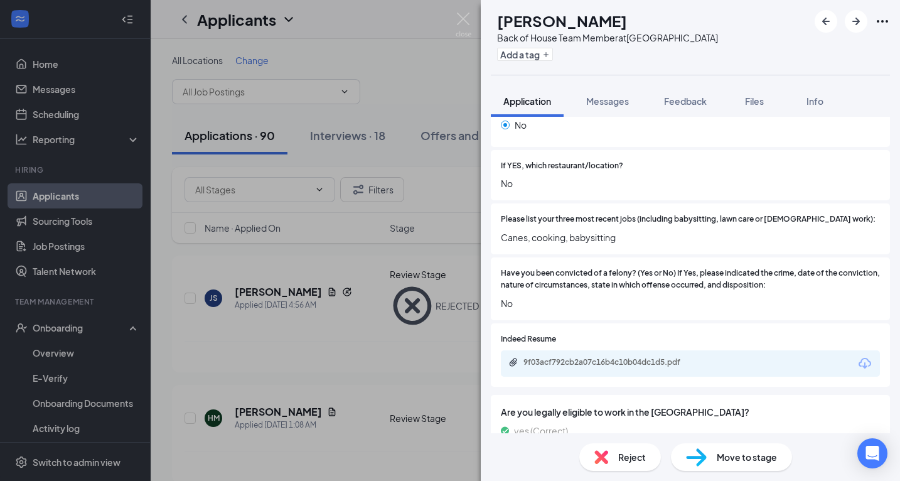
click at [601, 454] on img at bounding box center [602, 457] width 14 height 14
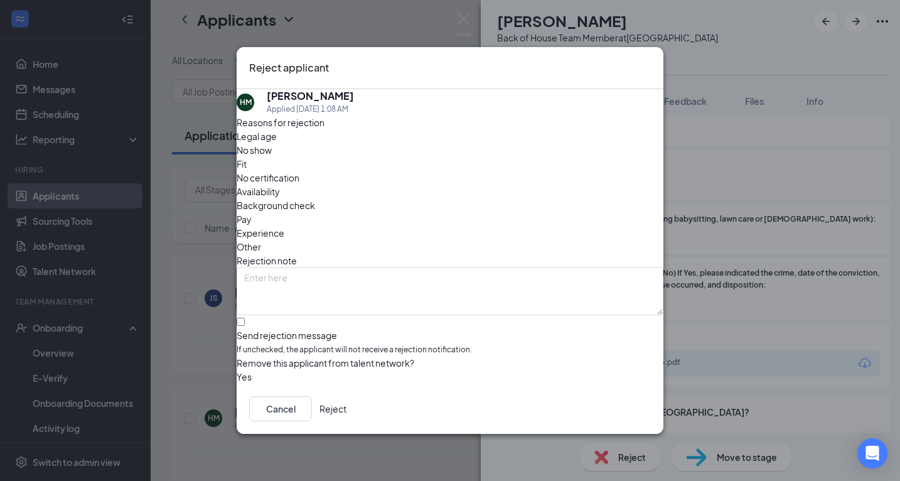
click at [347, 408] on button "Reject" at bounding box center [333, 408] width 27 height 25
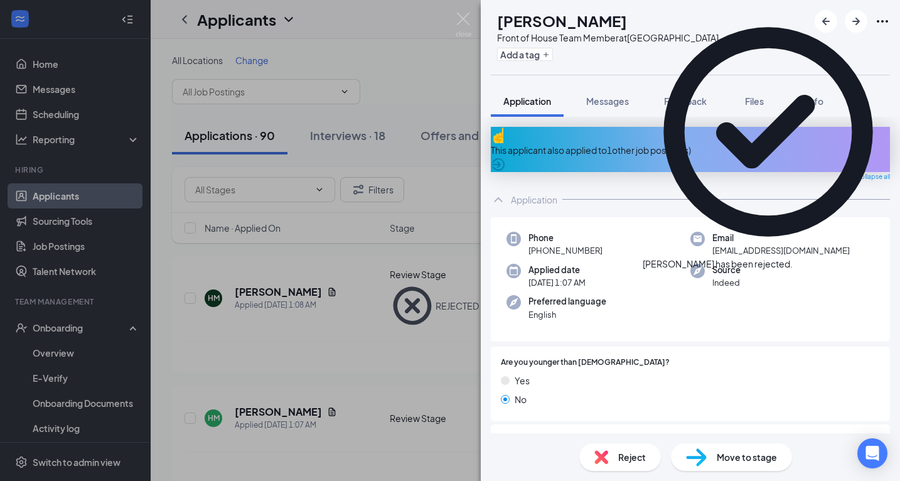
click at [793, 257] on icon "Cross" at bounding box center [793, 257] width 0 height 0
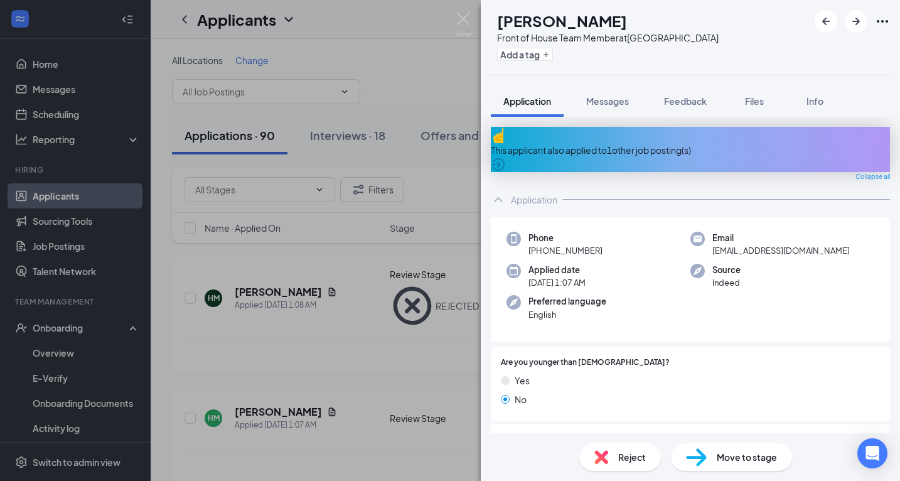
click at [606, 457] on img at bounding box center [602, 457] width 14 height 14
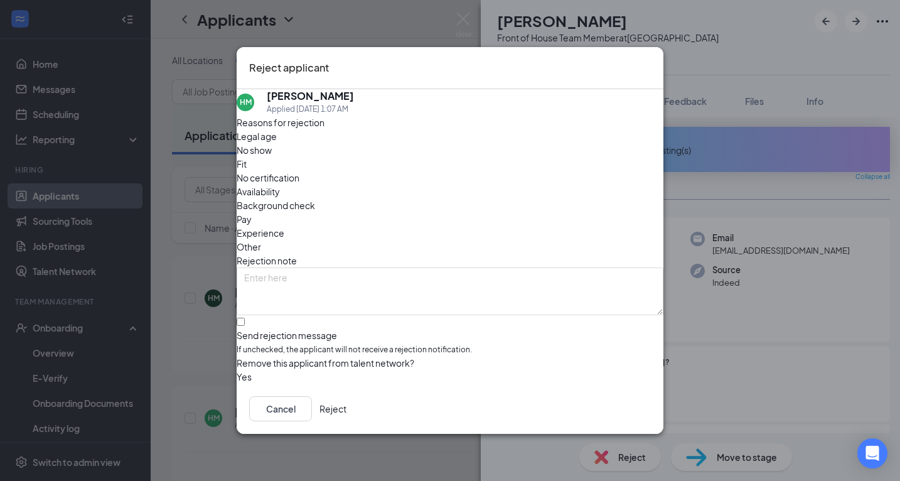
click at [347, 416] on button "Reject" at bounding box center [333, 408] width 27 height 25
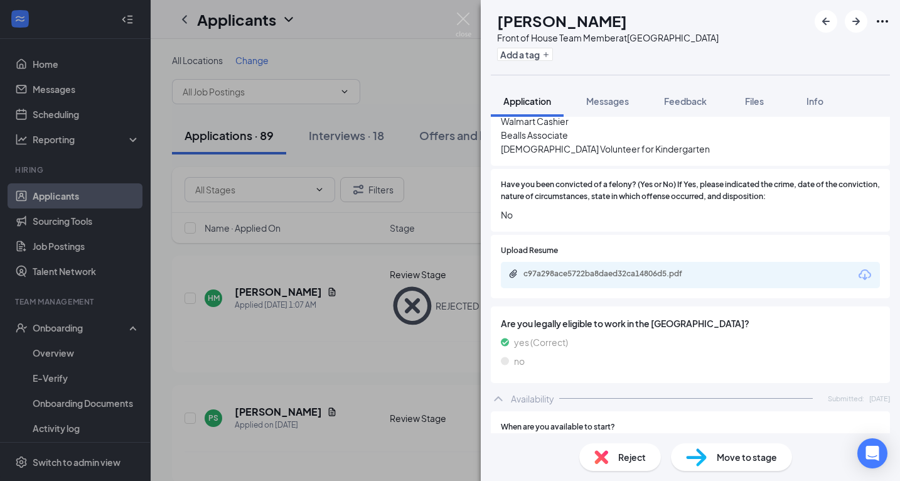
scroll to position [499, 0]
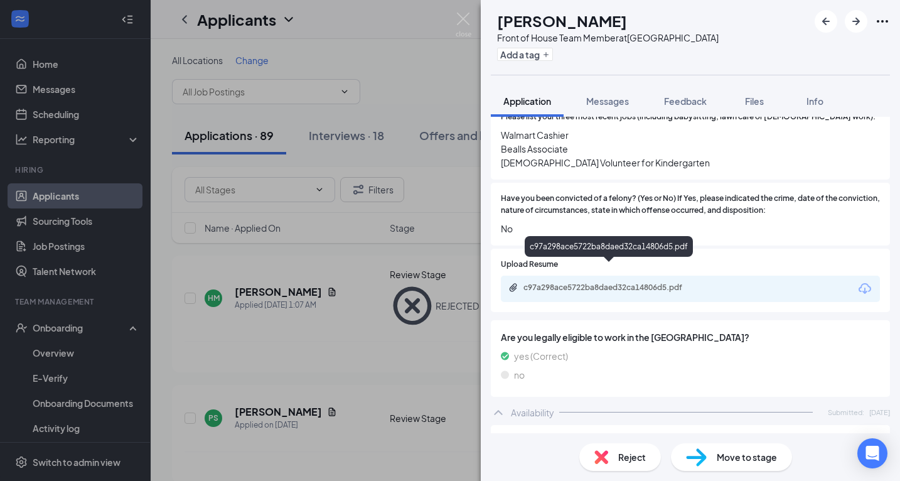
click at [584, 283] on div "c97a298ace5722ba8daed32ca14806d5.pdf" at bounding box center [612, 288] width 176 height 10
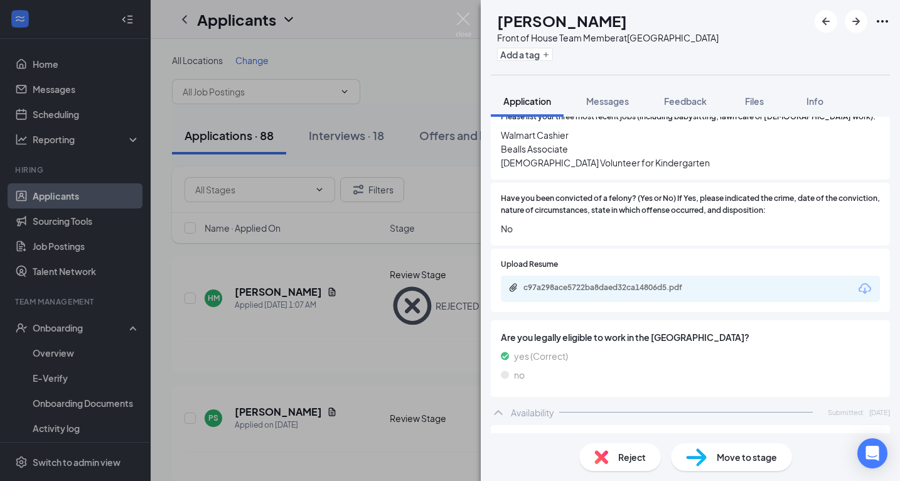
click at [769, 456] on span "Move to stage" at bounding box center [747, 457] width 60 height 14
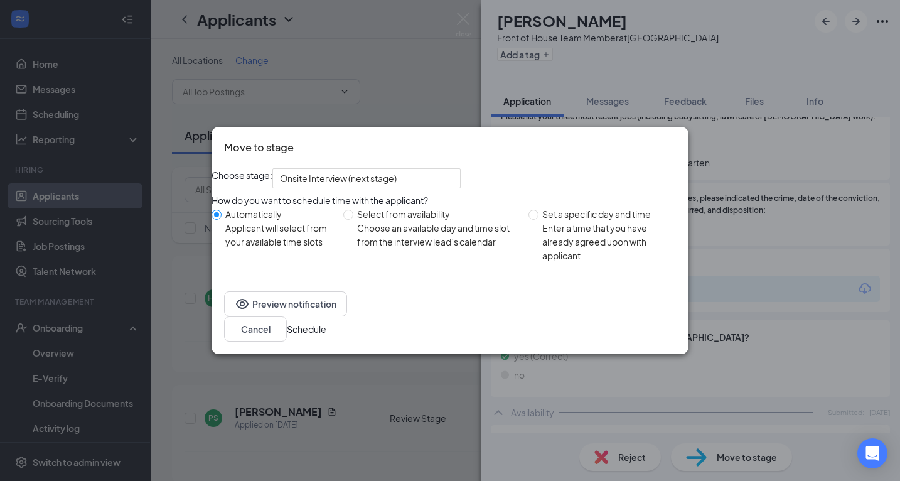
click at [327, 336] on button "Schedule" at bounding box center [307, 329] width 40 height 14
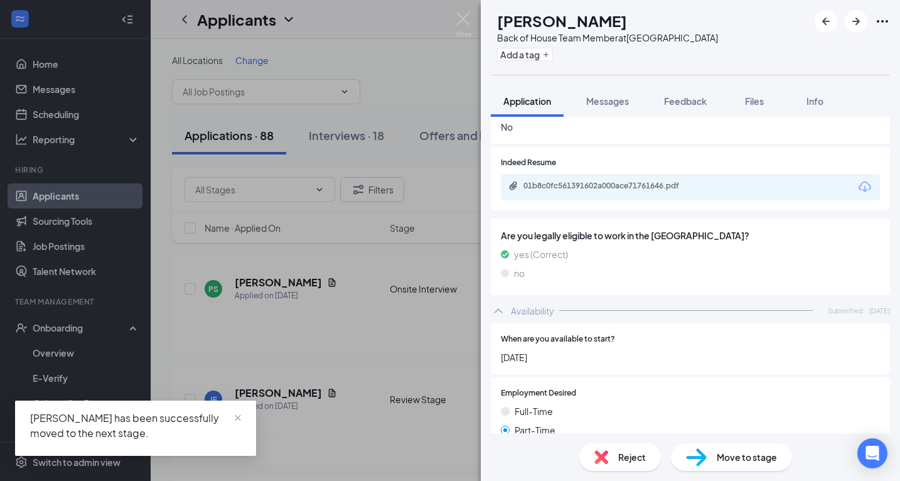
scroll to position [524, 0]
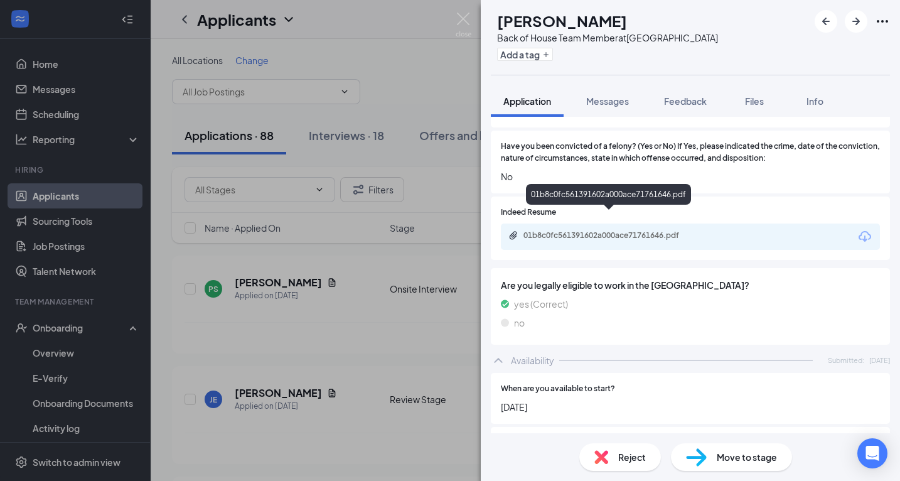
click at [658, 230] on div "01b8c0fc561391602a000ace71761646.pdf" at bounding box center [612, 235] width 176 height 10
click at [640, 457] on span "Reject" at bounding box center [633, 457] width 28 height 14
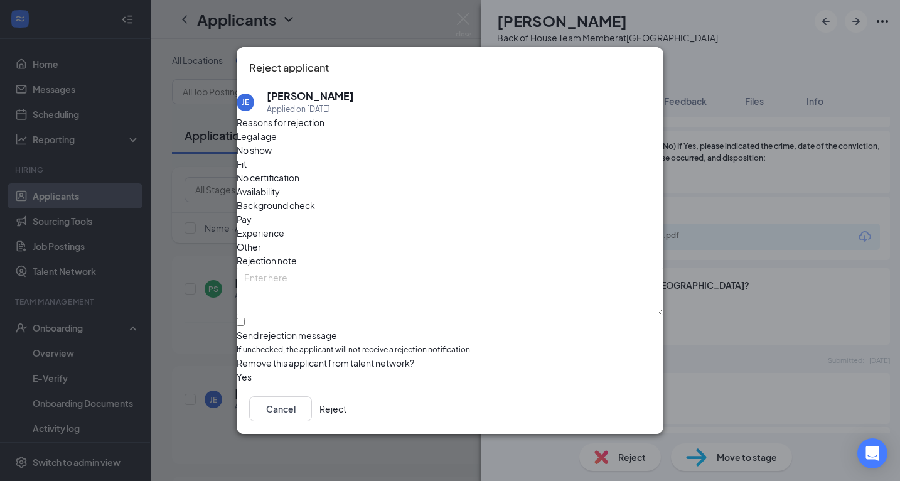
click at [347, 408] on button "Reject" at bounding box center [333, 408] width 27 height 25
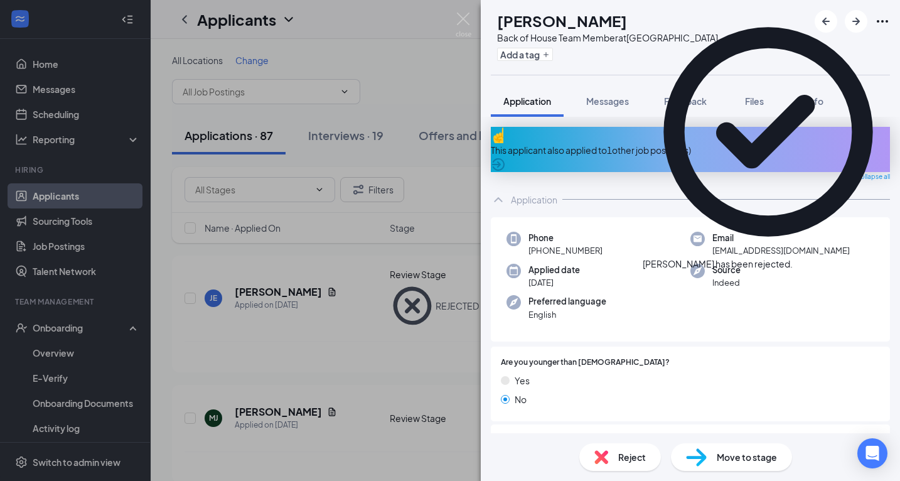
click at [793, 257] on icon "Cross" at bounding box center [793, 257] width 0 height 0
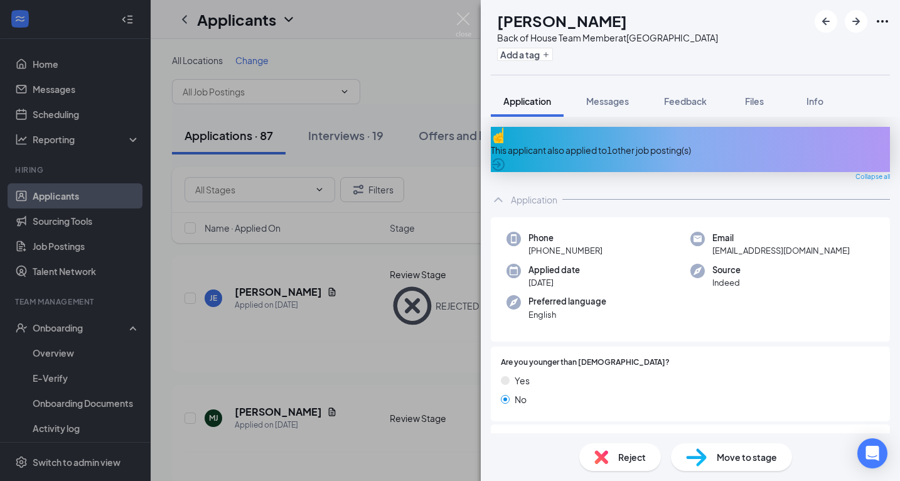
click at [644, 143] on div "This applicant also applied to 1 other job posting(s)" at bounding box center [690, 150] width 399 height 14
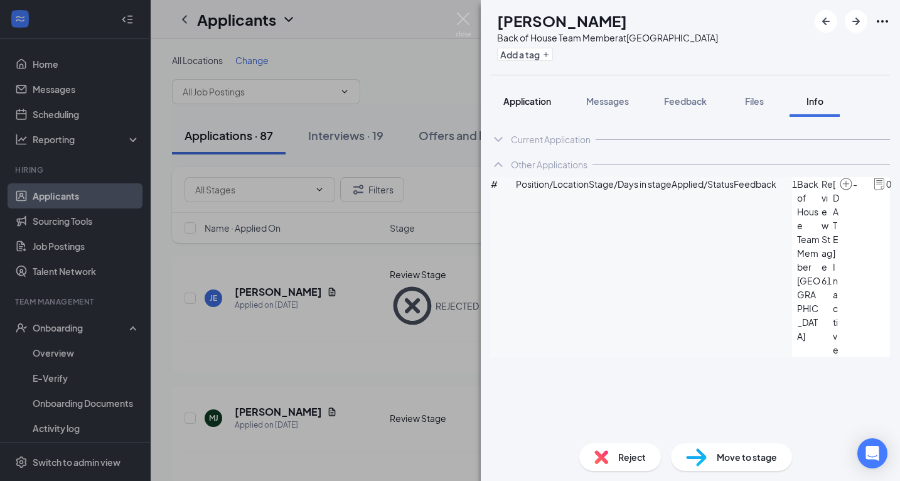
click at [525, 92] on button "Application" at bounding box center [527, 100] width 73 height 31
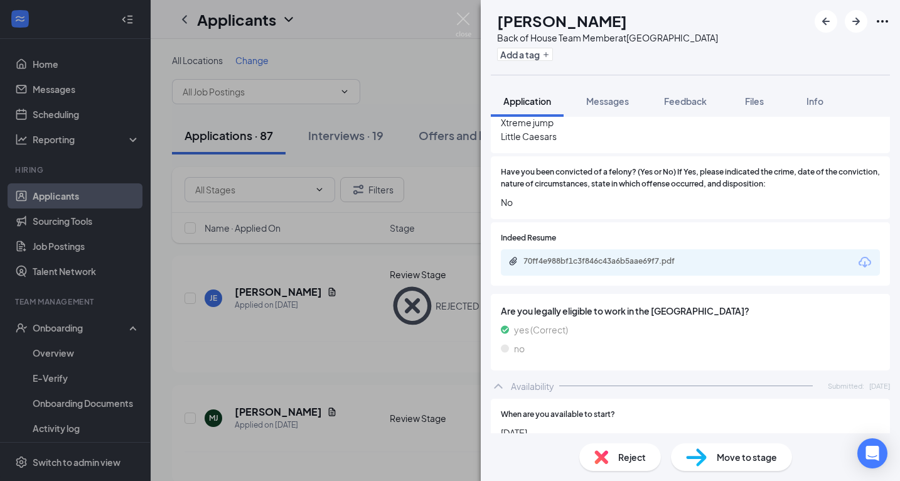
scroll to position [541, 0]
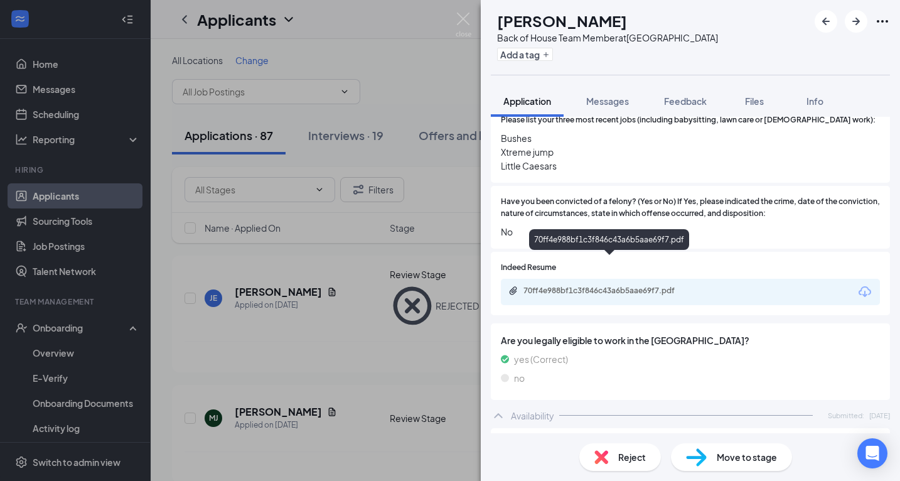
click at [634, 286] on div "70ff4e988bf1c3f846c43a6b5aae69f7.pdf" at bounding box center [612, 291] width 176 height 10
click at [727, 459] on span "Move to stage" at bounding box center [747, 457] width 60 height 14
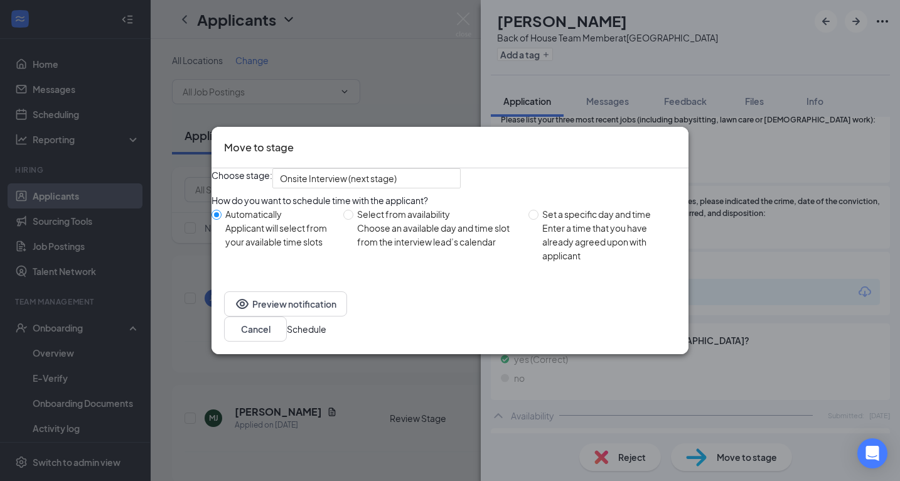
click at [327, 336] on button "Schedule" at bounding box center [307, 329] width 40 height 14
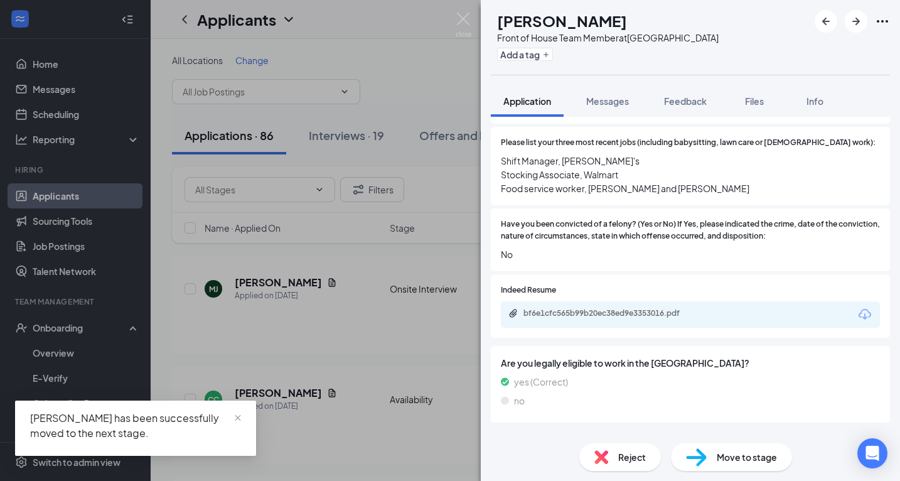
scroll to position [473, 0]
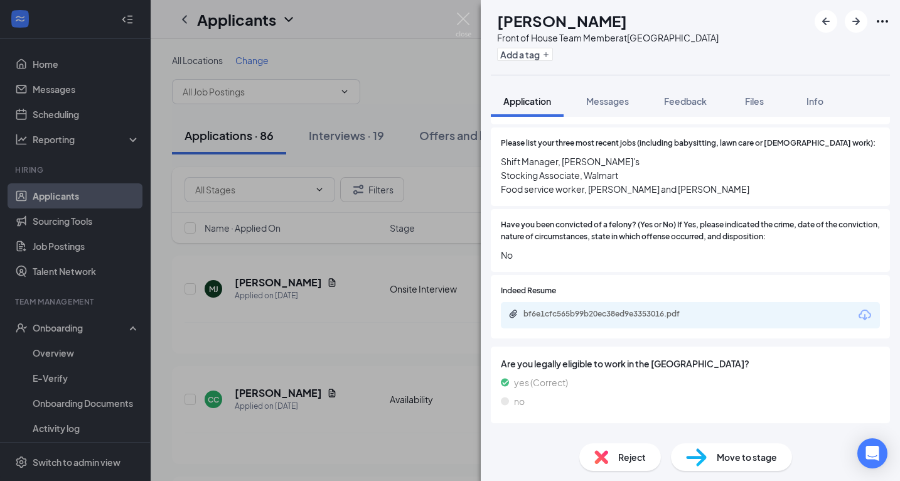
click at [610, 450] on div "Reject" at bounding box center [621, 457] width 82 height 28
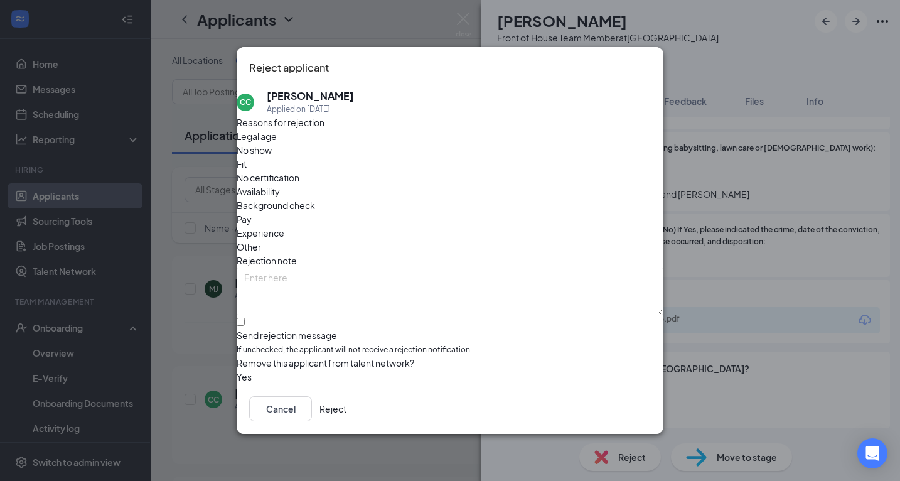
click at [347, 414] on button "Reject" at bounding box center [333, 408] width 27 height 25
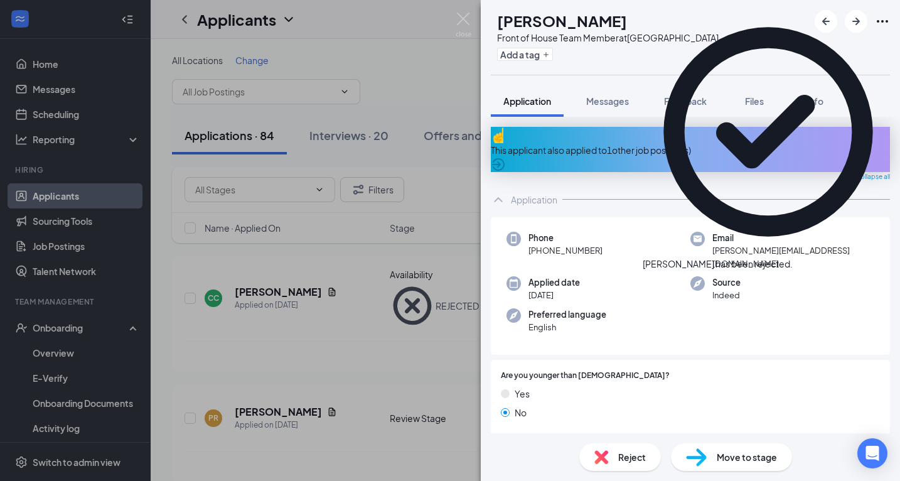
click at [656, 149] on div "This applicant also applied to 1 other job posting(s)" at bounding box center [690, 149] width 399 height 45
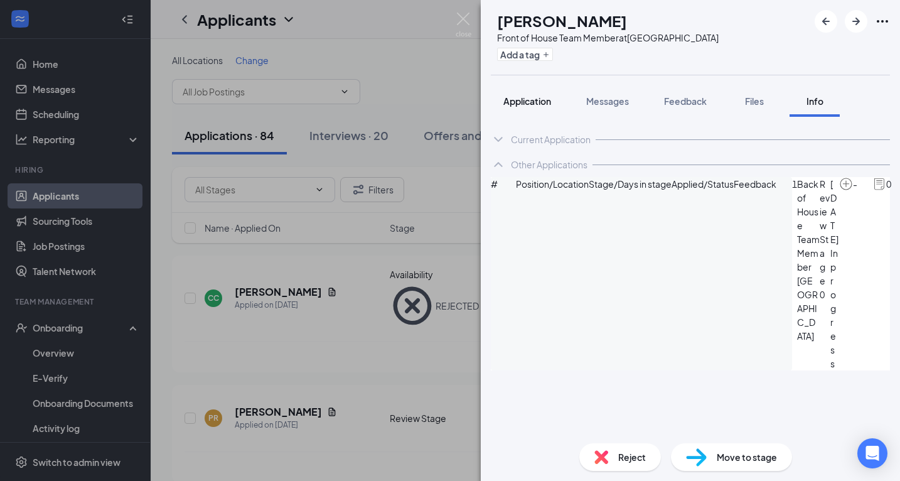
click at [532, 101] on span "Application" at bounding box center [528, 100] width 48 height 11
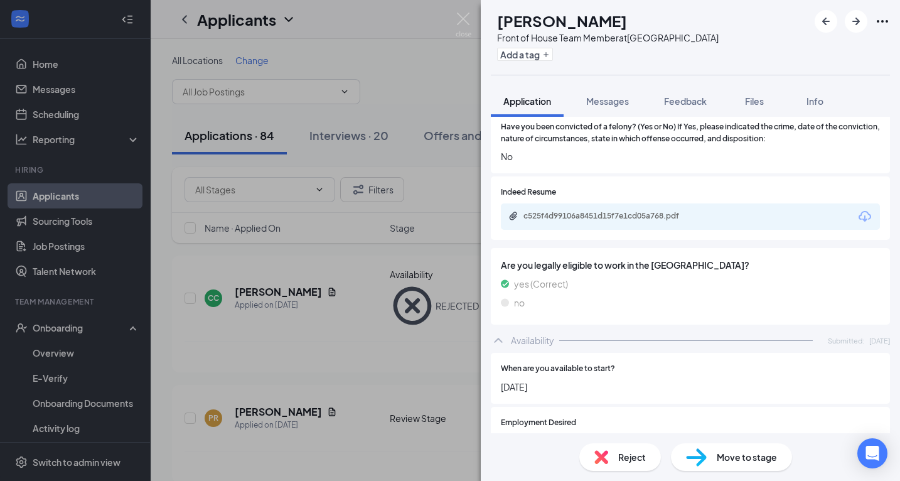
scroll to position [448, 0]
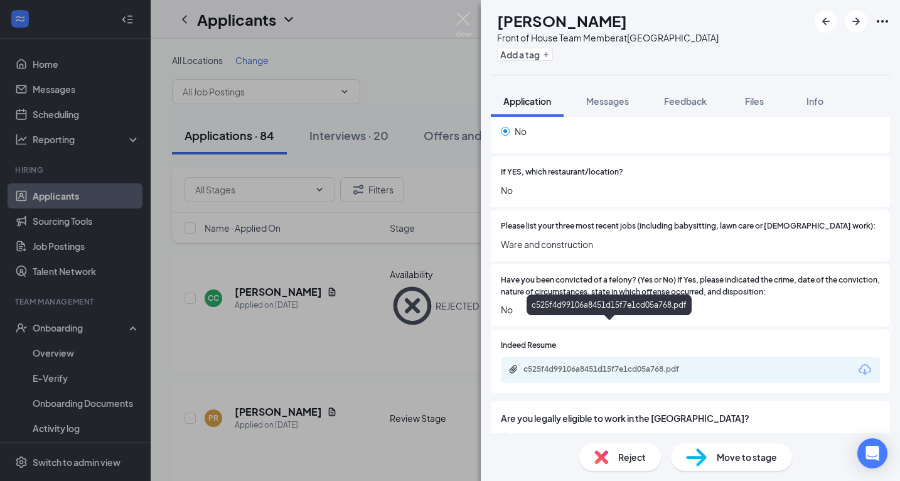
click at [645, 364] on div "c525f4d99106a8451d15f7e1cd05a768.pdf" at bounding box center [612, 369] width 176 height 10
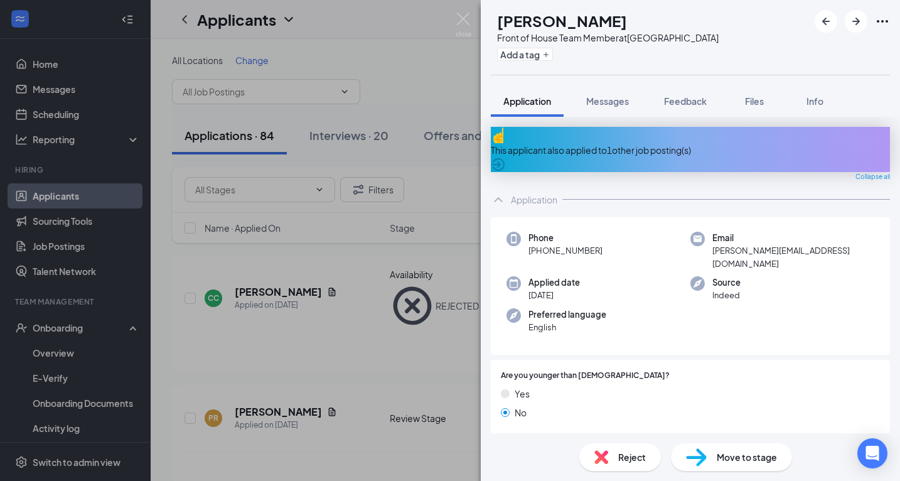
scroll to position [0, 0]
click at [619, 454] on span "Reject" at bounding box center [633, 457] width 28 height 14
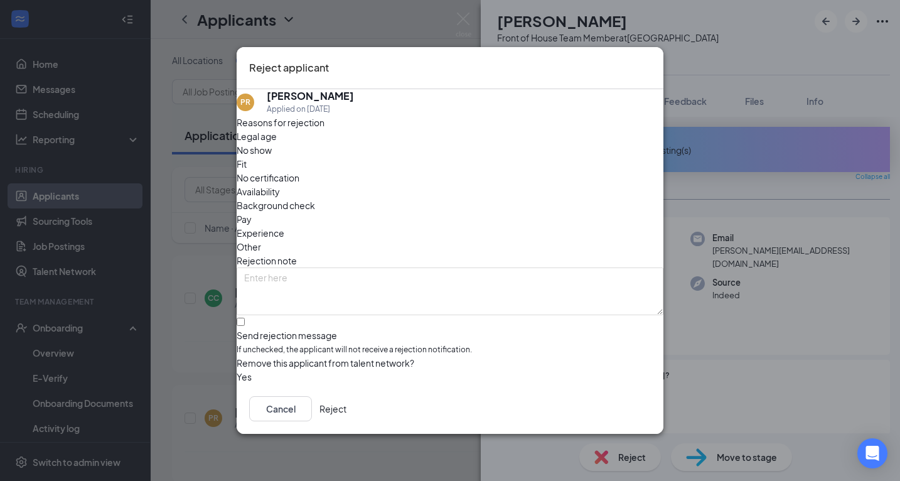
click at [347, 409] on button "Reject" at bounding box center [333, 408] width 27 height 25
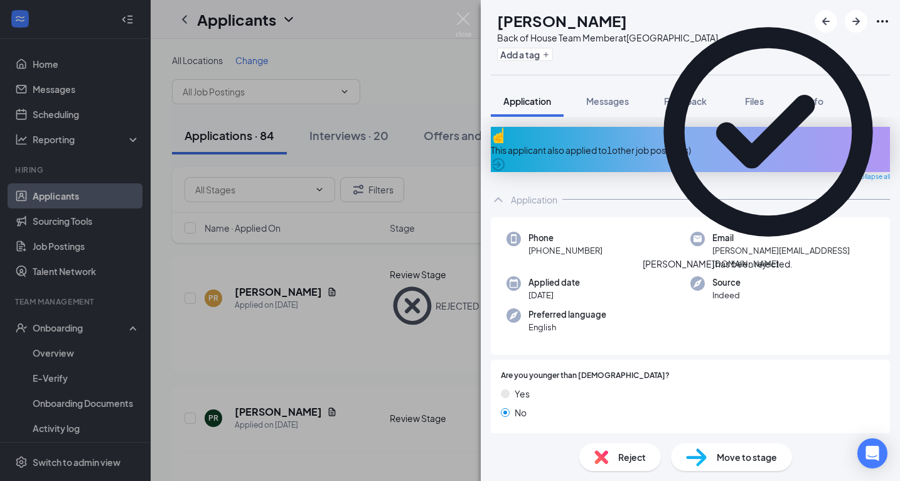
click at [621, 454] on span "Reject" at bounding box center [633, 457] width 28 height 14
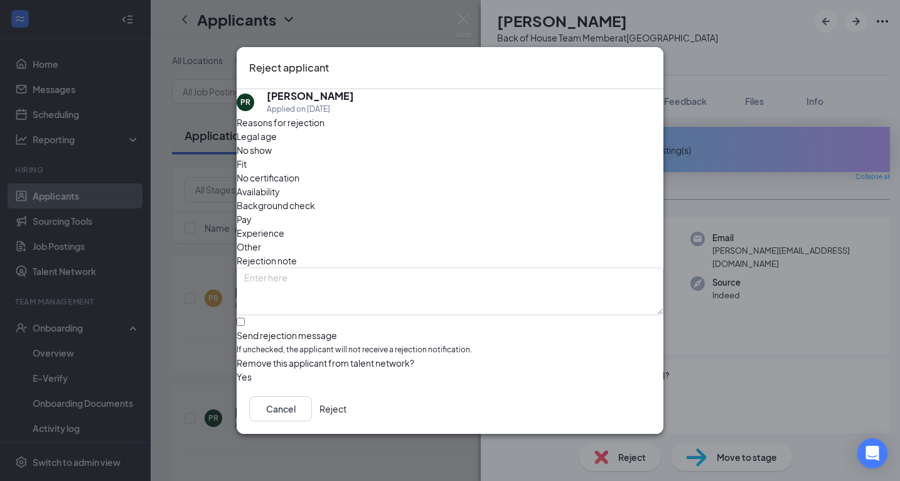
click at [347, 407] on button "Reject" at bounding box center [333, 408] width 27 height 25
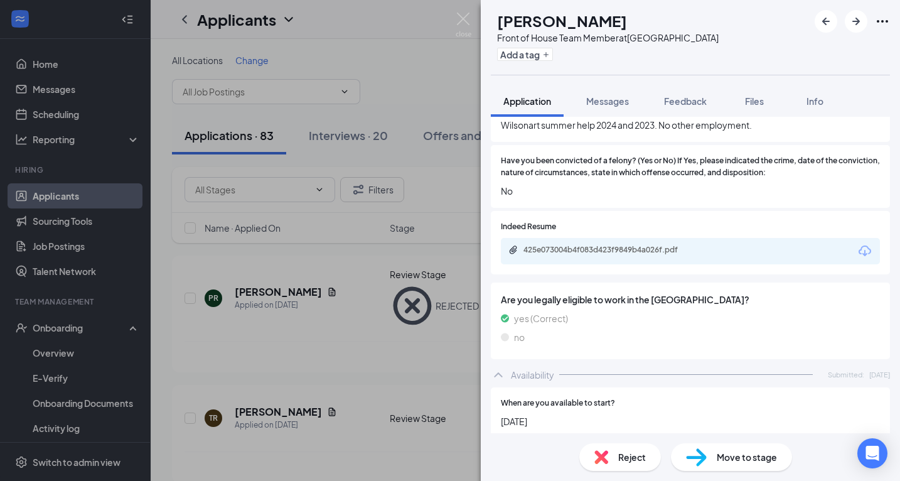
scroll to position [509, 0]
click at [619, 245] on div "425e073004b4f083d423f9849b4a026f.pdf" at bounding box center [610, 251] width 203 height 12
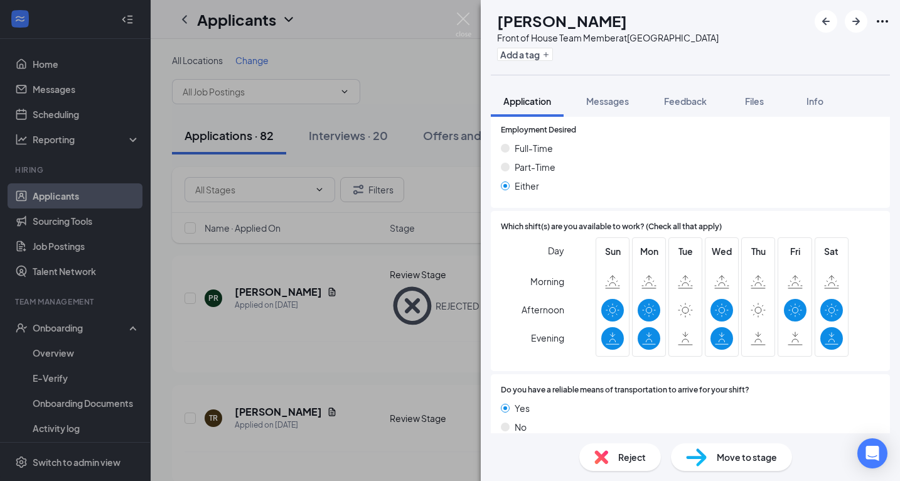
scroll to position [835, 0]
click at [706, 457] on img at bounding box center [696, 457] width 21 height 18
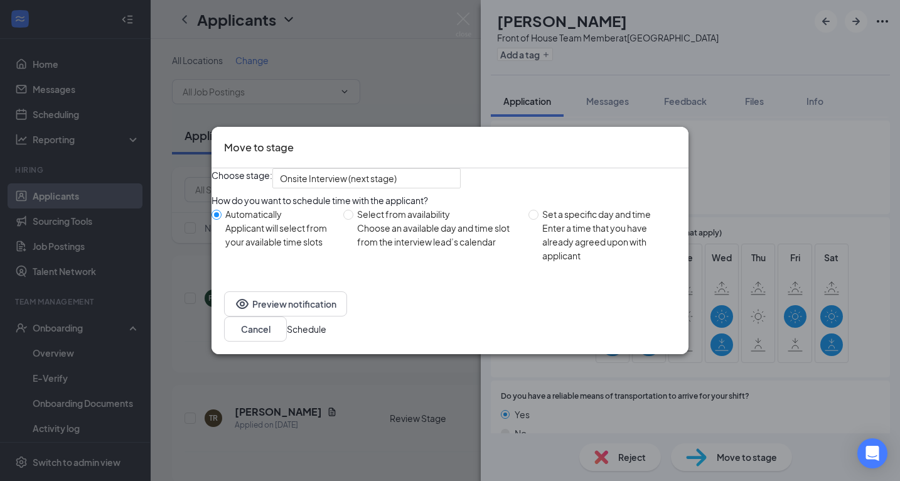
click at [327, 336] on button "Schedule" at bounding box center [307, 329] width 40 height 14
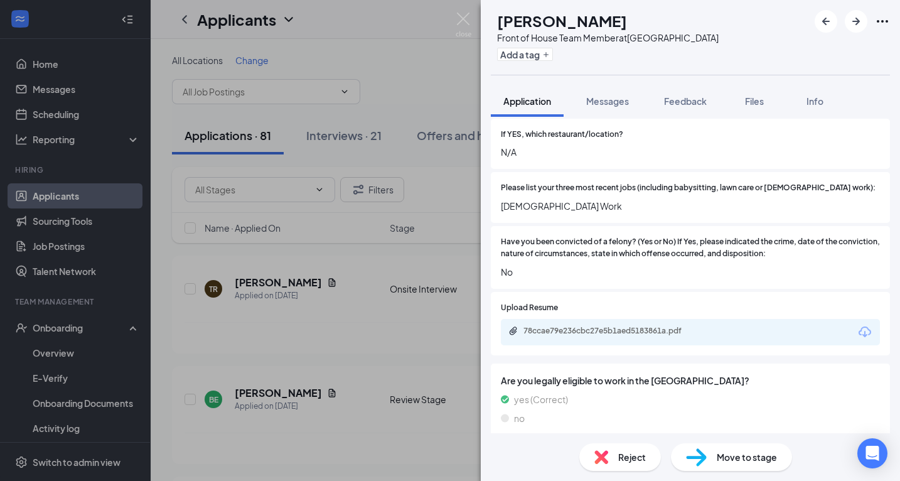
scroll to position [412, 0]
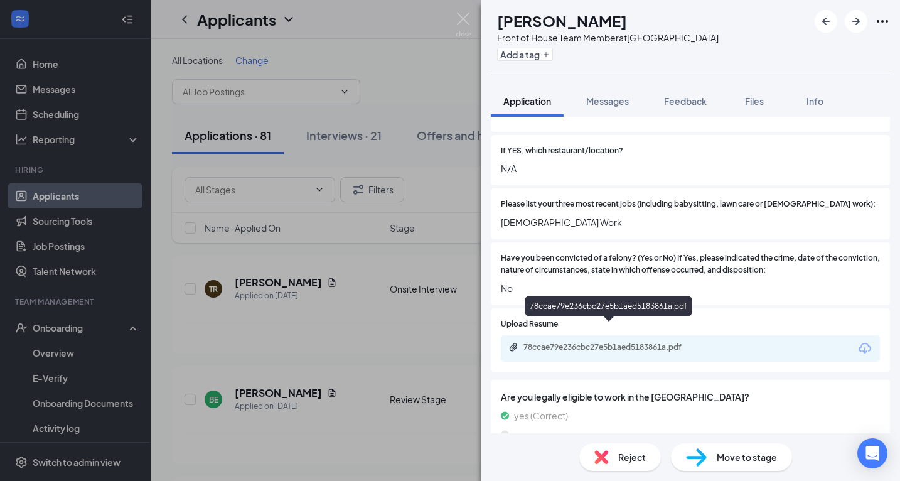
click at [662, 342] on div "78ccae79e236cbc27e5b1aed5183861a.pdf" at bounding box center [610, 348] width 203 height 12
click at [752, 460] on span "Move to stage" at bounding box center [747, 457] width 60 height 14
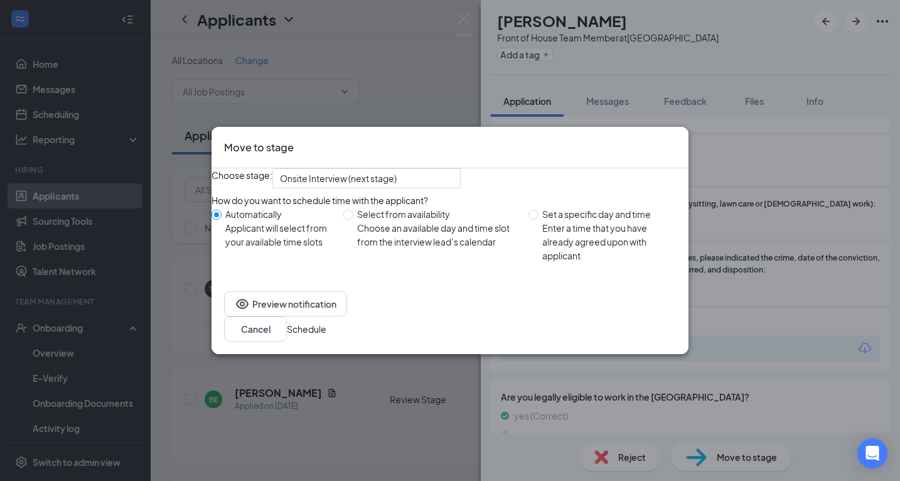
click at [327, 336] on button "Schedule" at bounding box center [307, 329] width 40 height 14
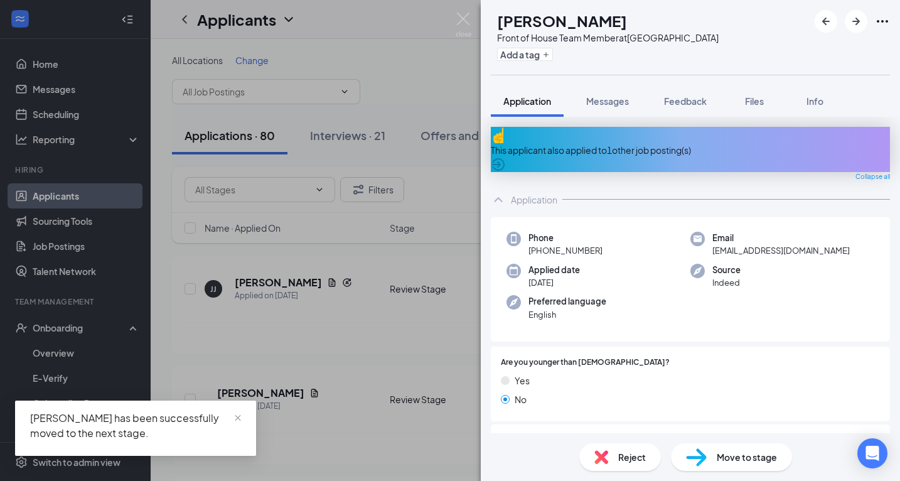
click at [688, 146] on div "This applicant also applied to 1 other job posting(s)" at bounding box center [690, 150] width 399 height 14
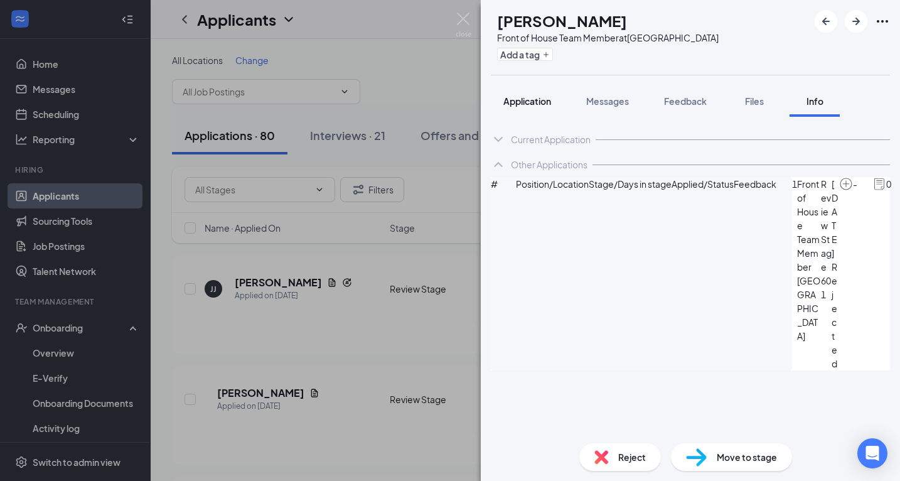
click at [514, 101] on span "Application" at bounding box center [528, 100] width 48 height 11
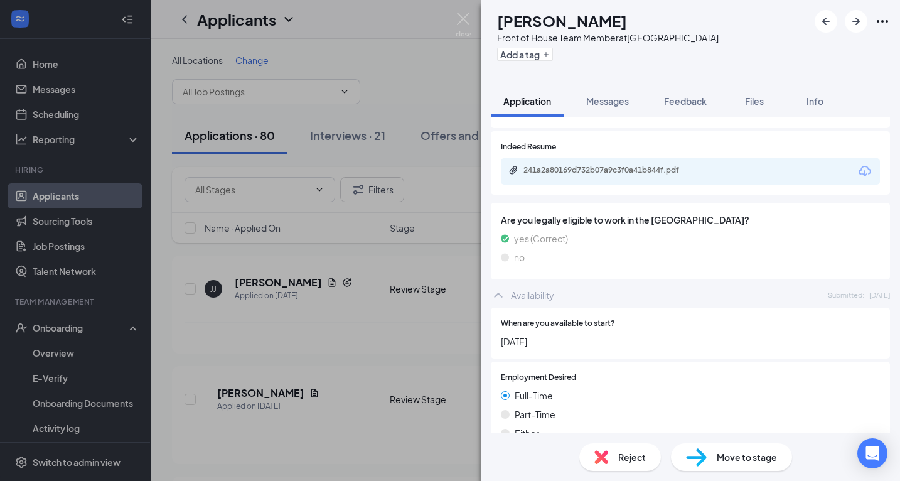
scroll to position [617, 0]
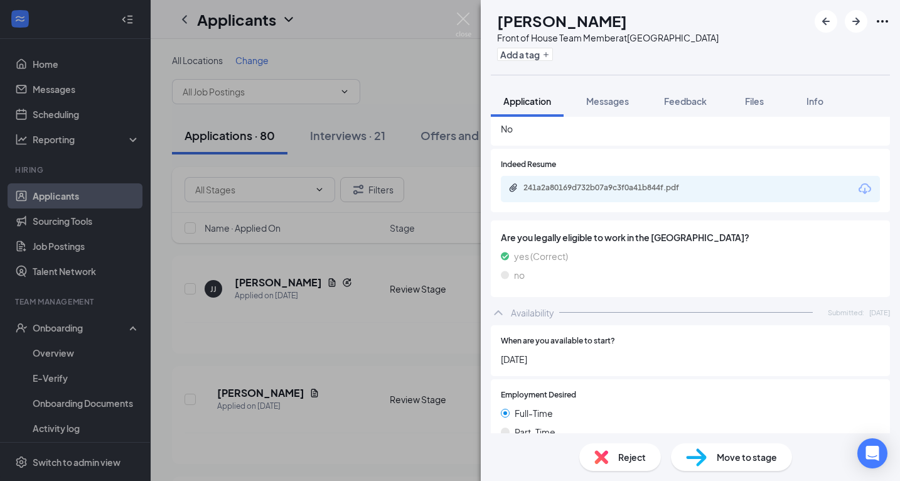
click at [637, 464] on div "Reject" at bounding box center [621, 457] width 82 height 28
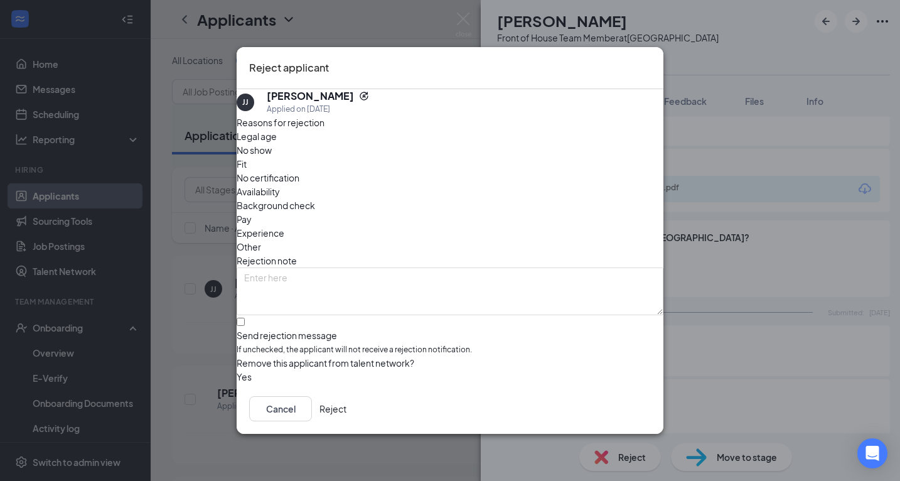
click at [347, 406] on button "Reject" at bounding box center [333, 408] width 27 height 25
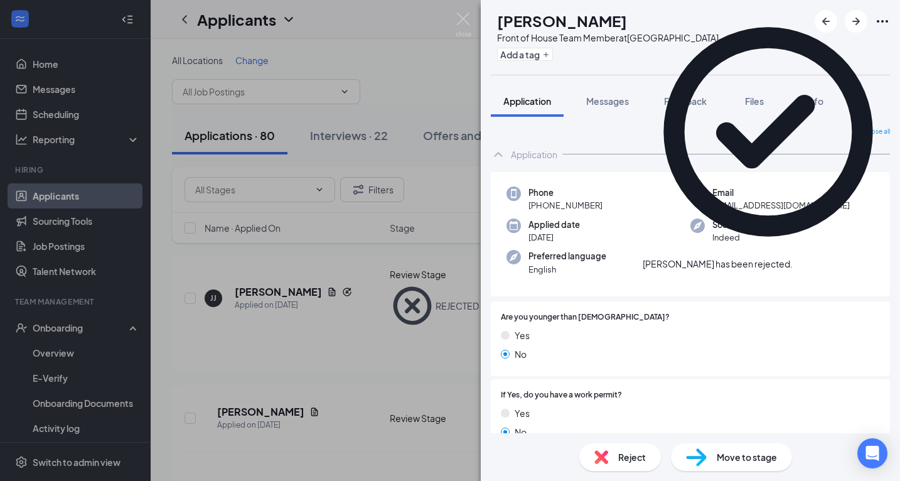
click at [799, 261] on icon "Cross" at bounding box center [801, 265] width 8 height 8
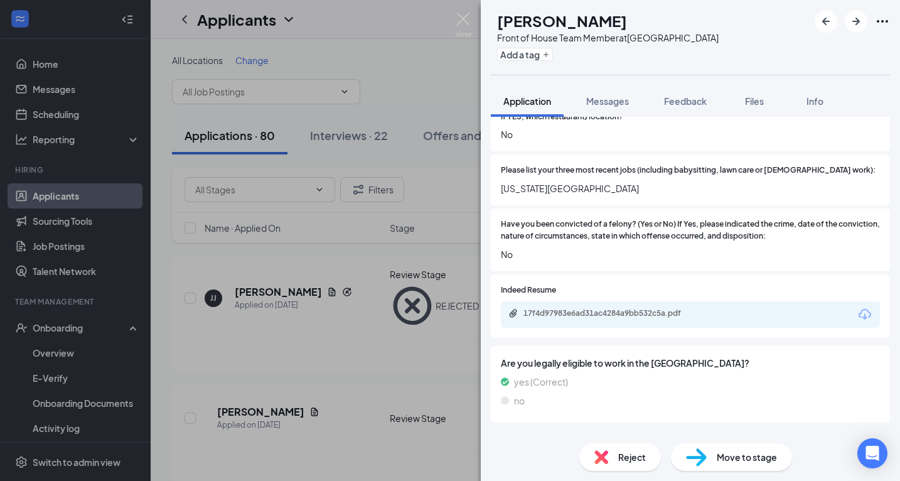
scroll to position [505, 0]
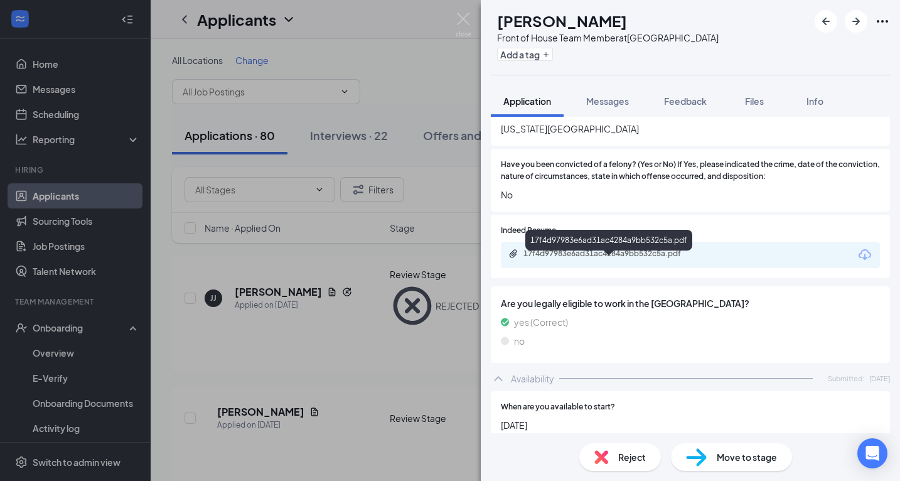
click at [644, 259] on div "17f4d97983e6ad31ac4284a9bb532c5a.pdf" at bounding box center [612, 254] width 176 height 10
click at [639, 449] on div "Reject" at bounding box center [621, 457] width 82 height 28
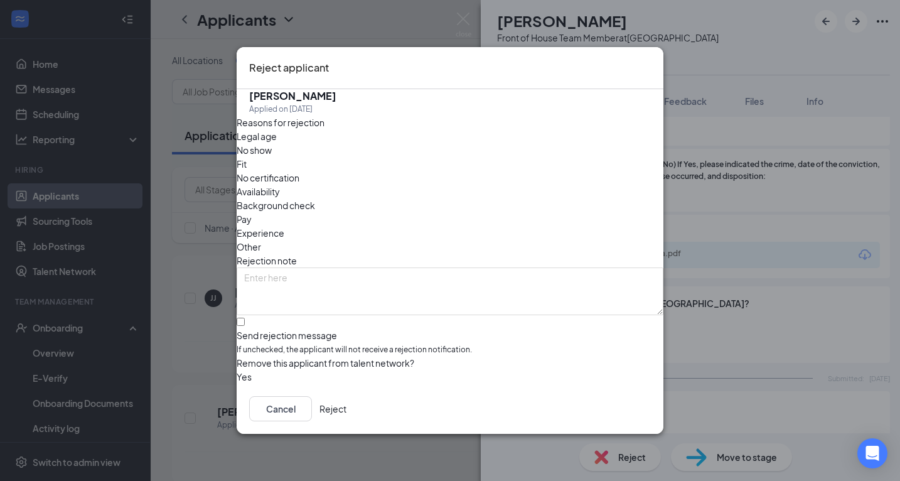
click at [347, 410] on button "Reject" at bounding box center [333, 408] width 27 height 25
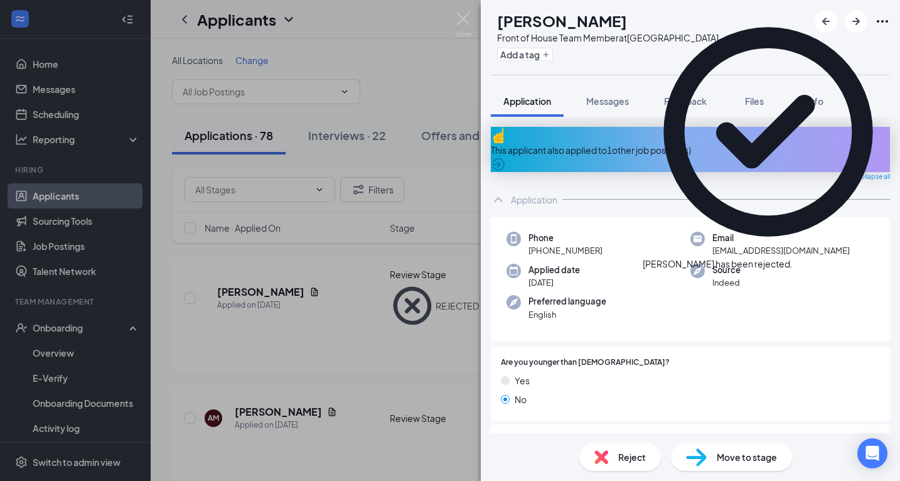
click at [625, 143] on div "This applicant also applied to 1 other job posting(s)" at bounding box center [690, 150] width 399 height 14
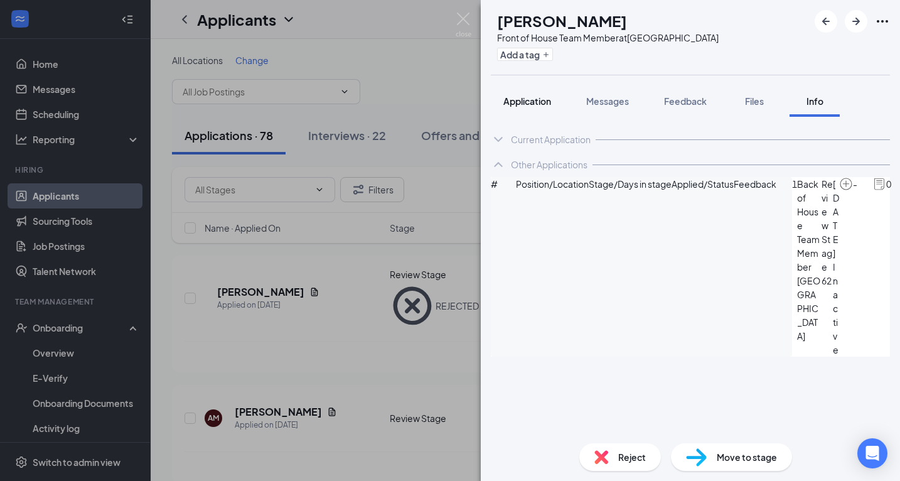
click at [538, 102] on span "Application" at bounding box center [528, 100] width 48 height 11
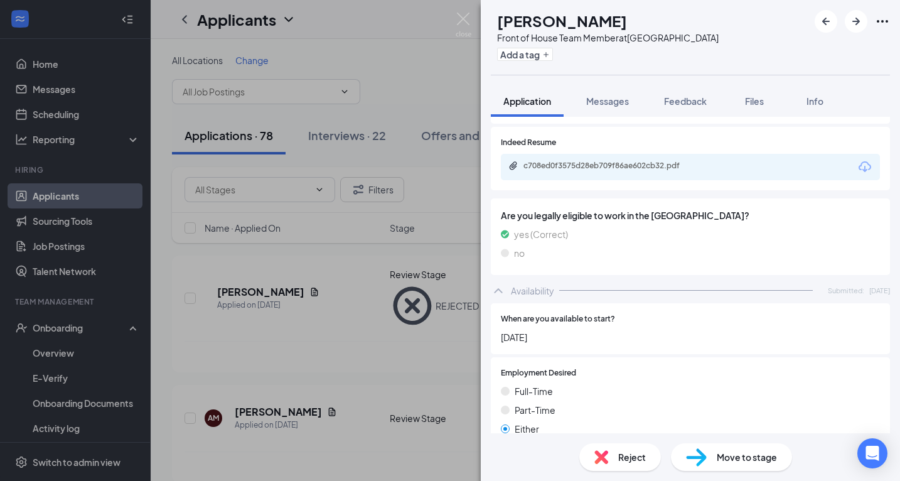
scroll to position [445, 0]
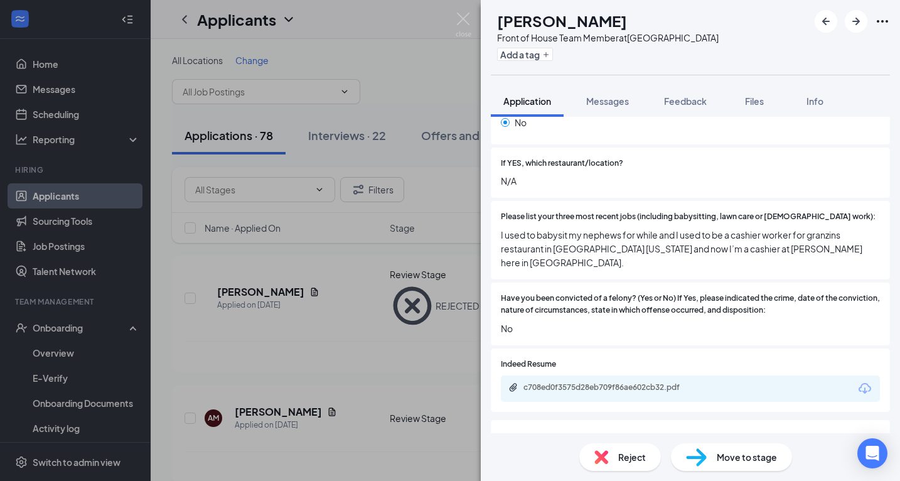
click at [631, 465] on div "Reject" at bounding box center [621, 457] width 82 height 28
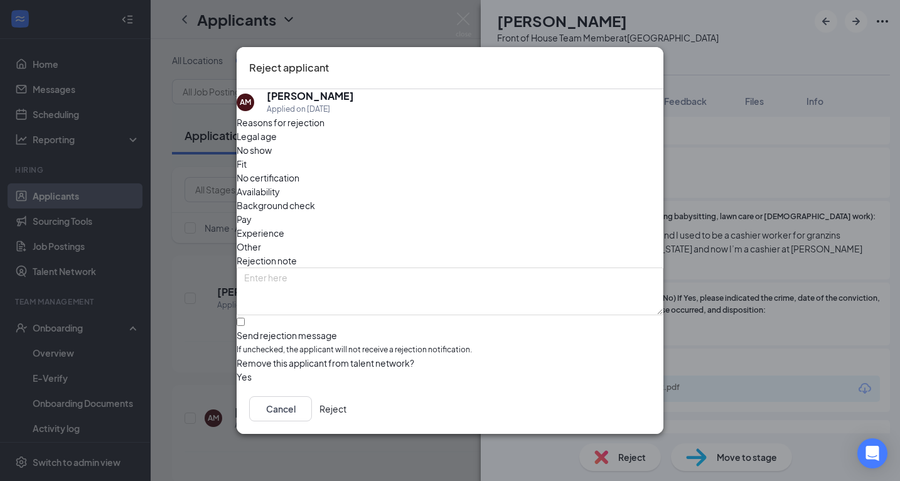
click at [347, 414] on button "Reject" at bounding box center [333, 408] width 27 height 25
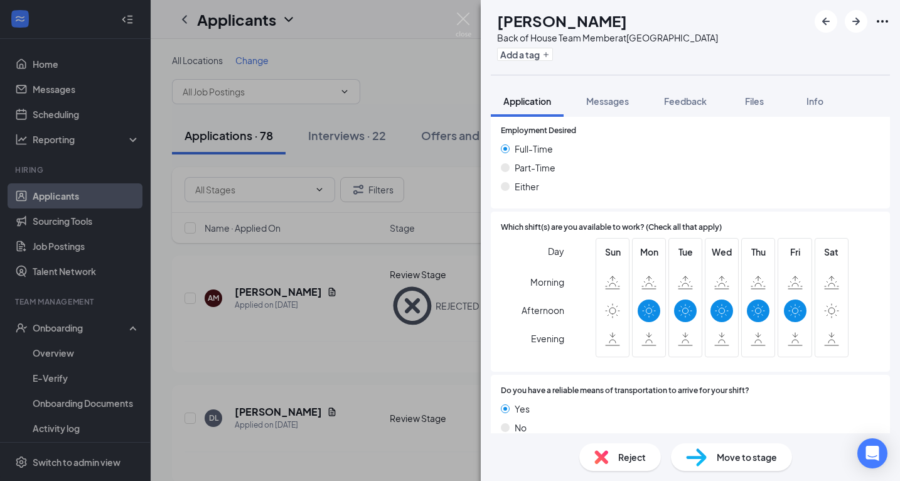
scroll to position [863, 0]
click at [631, 464] on div "Reject" at bounding box center [621, 457] width 82 height 28
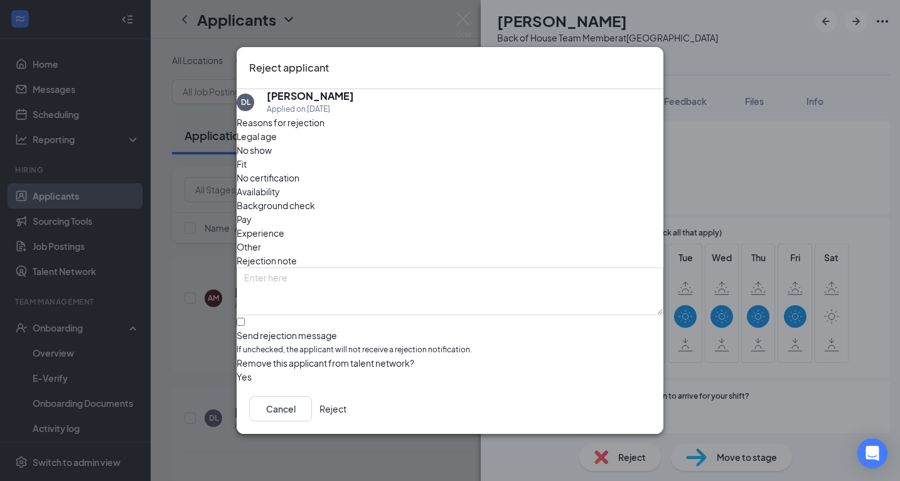
click at [347, 405] on button "Reject" at bounding box center [333, 408] width 27 height 25
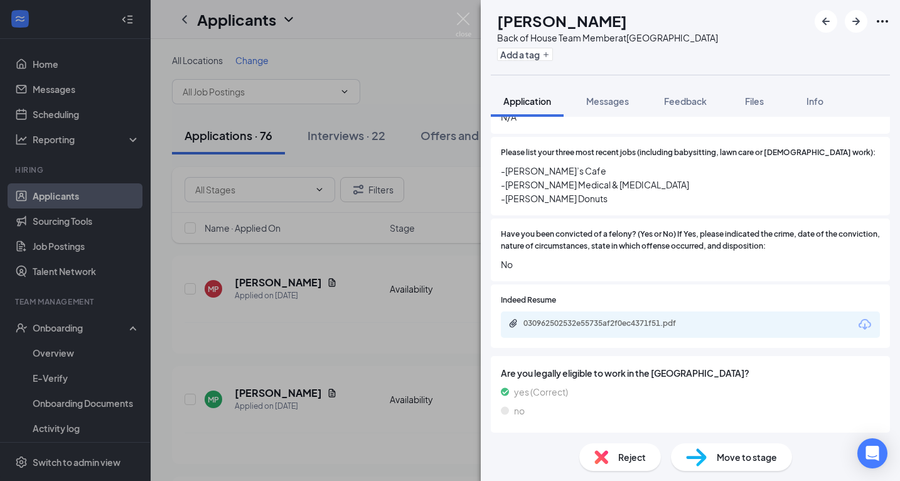
scroll to position [508, 0]
click at [592, 319] on div "030962502532e55735af2f0ec4371f51.pdf" at bounding box center [610, 325] width 203 height 12
click at [625, 467] on div "Reject" at bounding box center [621, 457] width 82 height 28
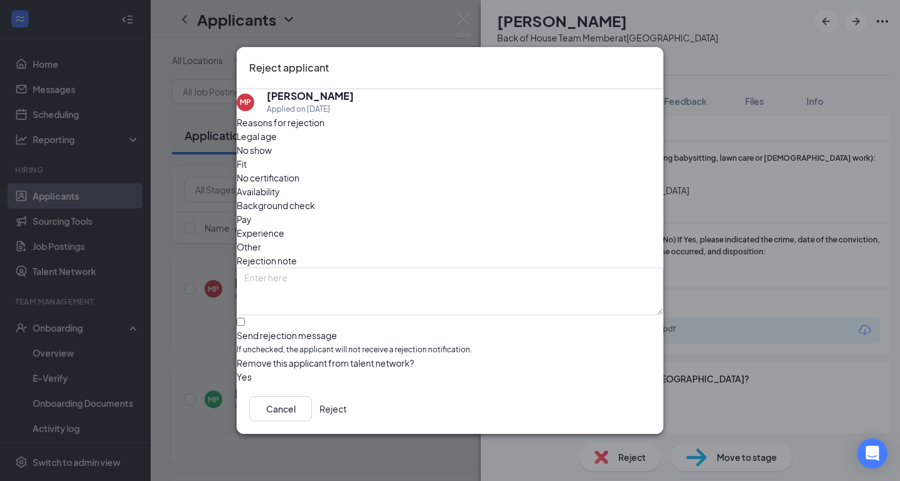
click at [347, 416] on button "Reject" at bounding box center [333, 408] width 27 height 25
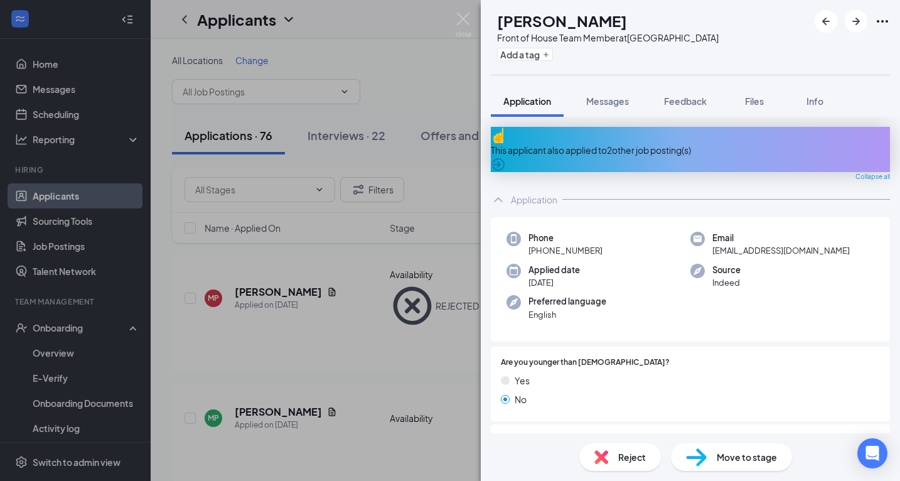
click at [612, 452] on div "Reject" at bounding box center [621, 457] width 82 height 28
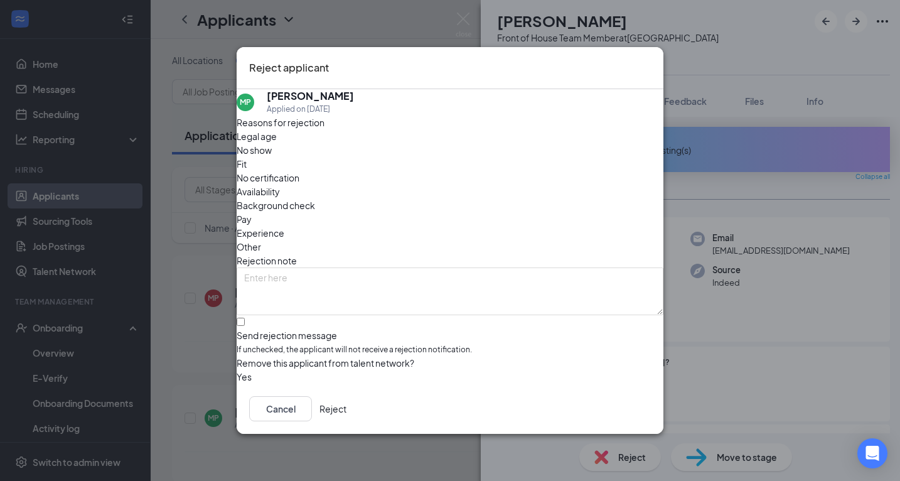
click at [347, 406] on button "Reject" at bounding box center [333, 408] width 27 height 25
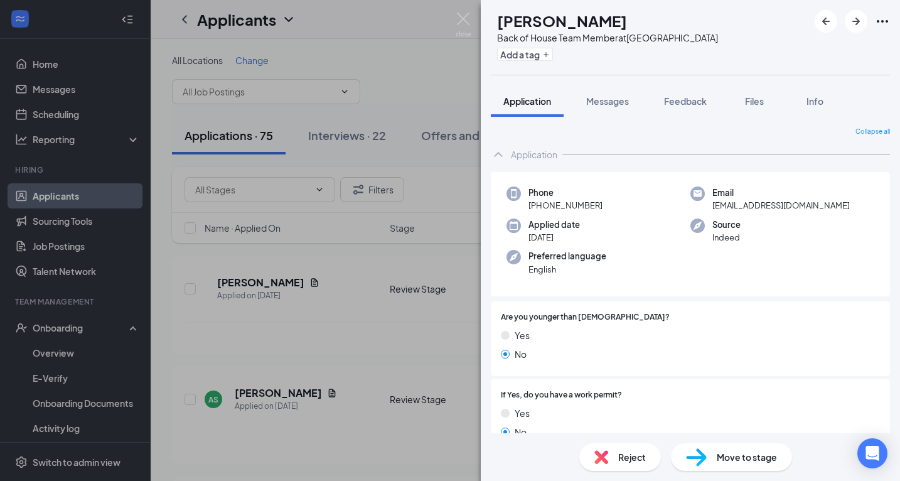
click at [605, 457] on img at bounding box center [602, 457] width 14 height 14
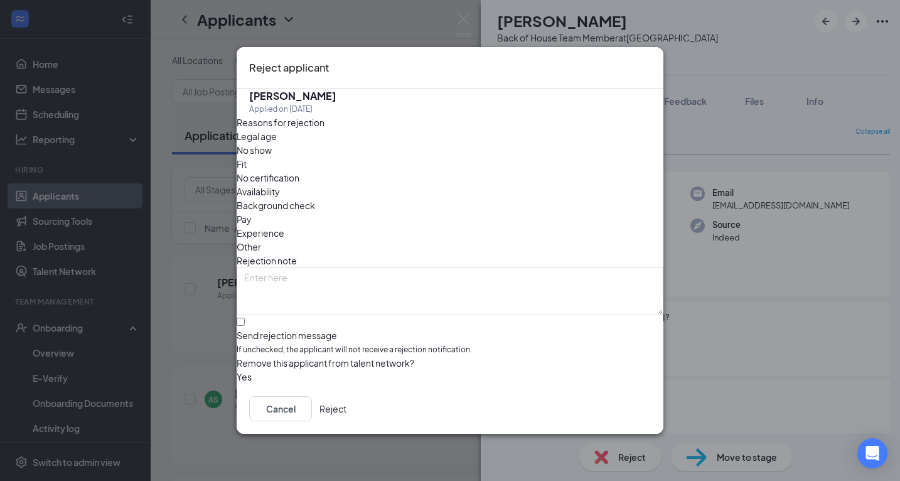
click at [347, 409] on button "Reject" at bounding box center [333, 408] width 27 height 25
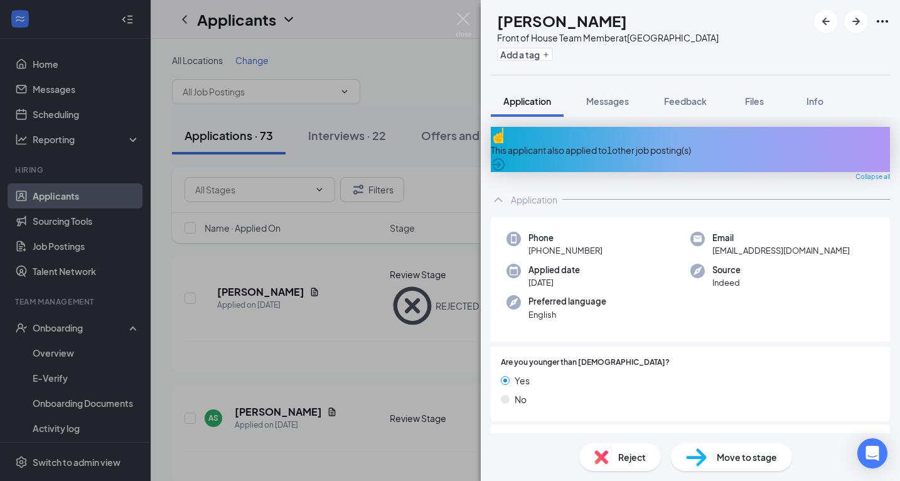
click at [616, 105] on span "Messages" at bounding box center [607, 100] width 43 height 11
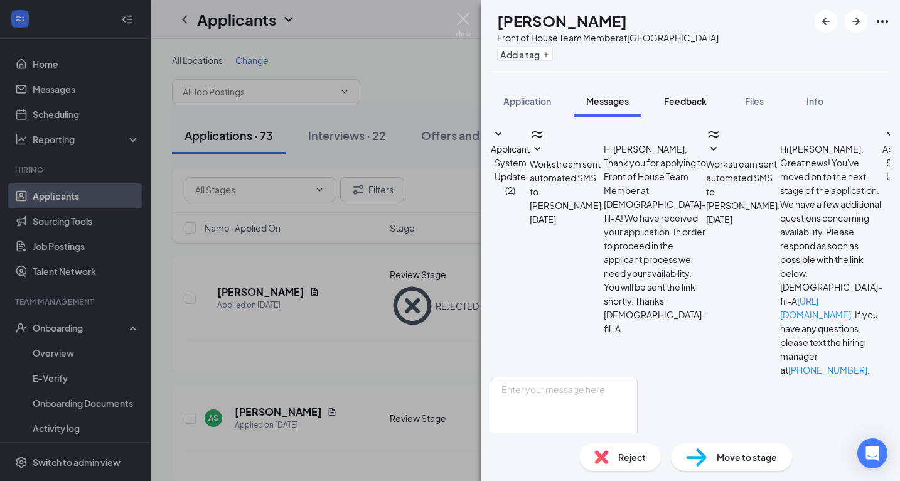
scroll to position [72, 0]
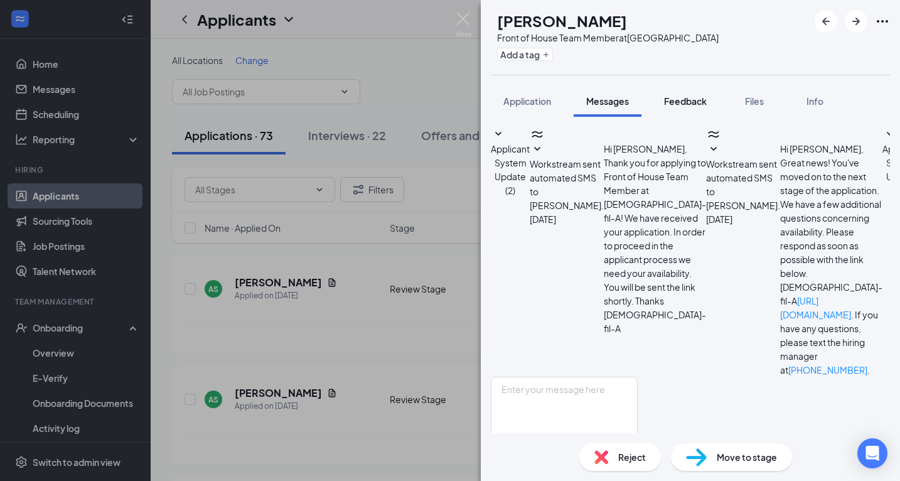
click at [693, 99] on span "Feedback" at bounding box center [685, 100] width 43 height 11
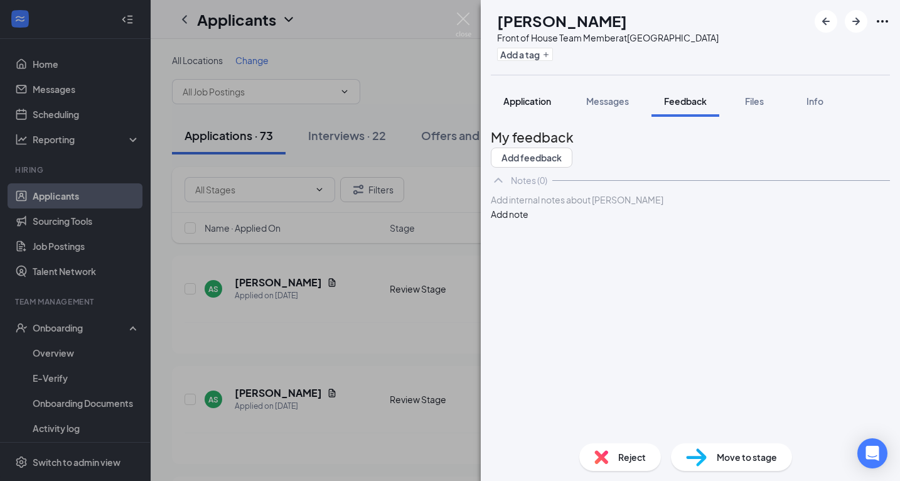
click at [510, 101] on span "Application" at bounding box center [528, 100] width 48 height 11
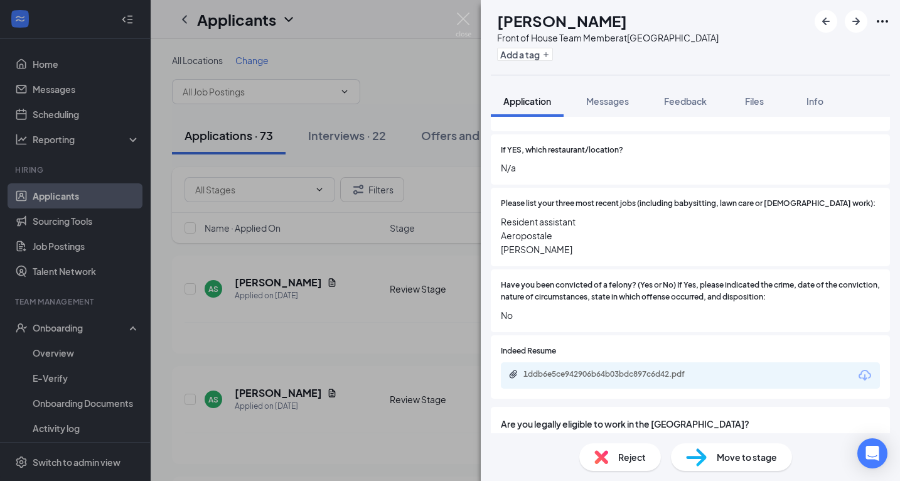
scroll to position [511, 0]
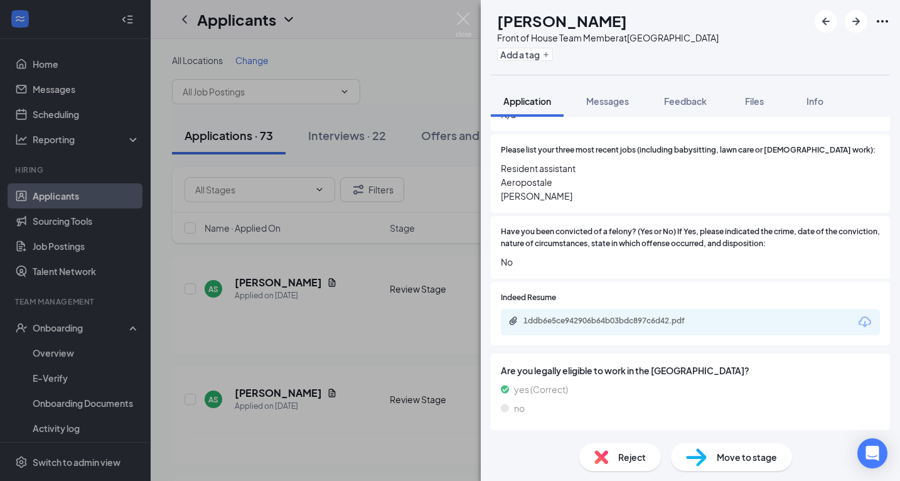
click at [570, 316] on div "1ddb6e5ce942906b64b03bdc897c6d42.pdf" at bounding box center [612, 321] width 176 height 10
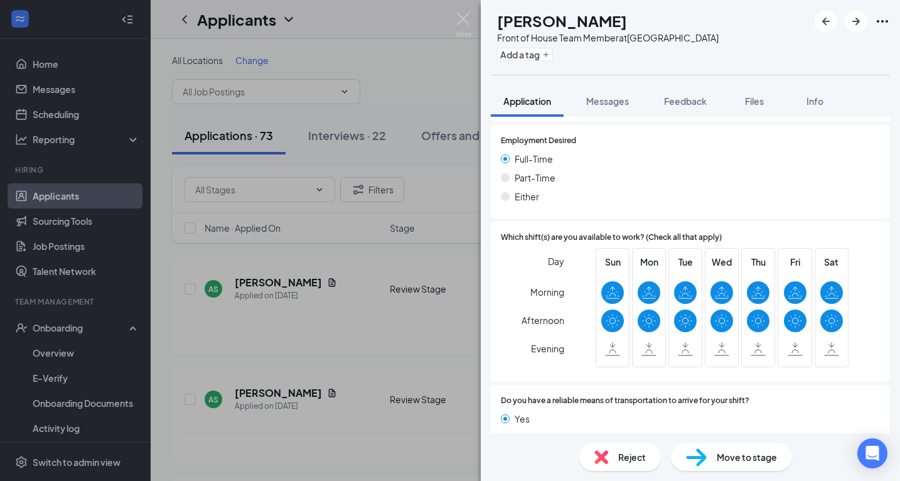
scroll to position [898, 0]
click at [618, 465] on div "Reject" at bounding box center [621, 457] width 82 height 28
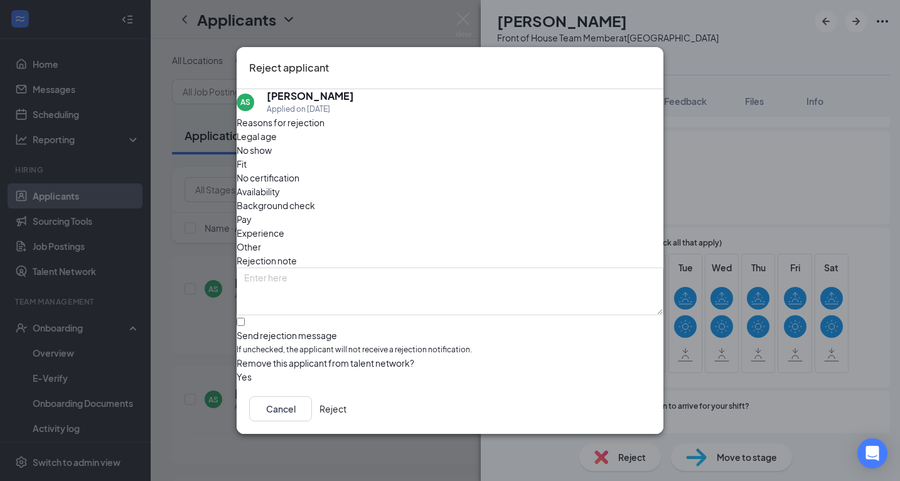
click at [347, 419] on button "Reject" at bounding box center [333, 408] width 27 height 25
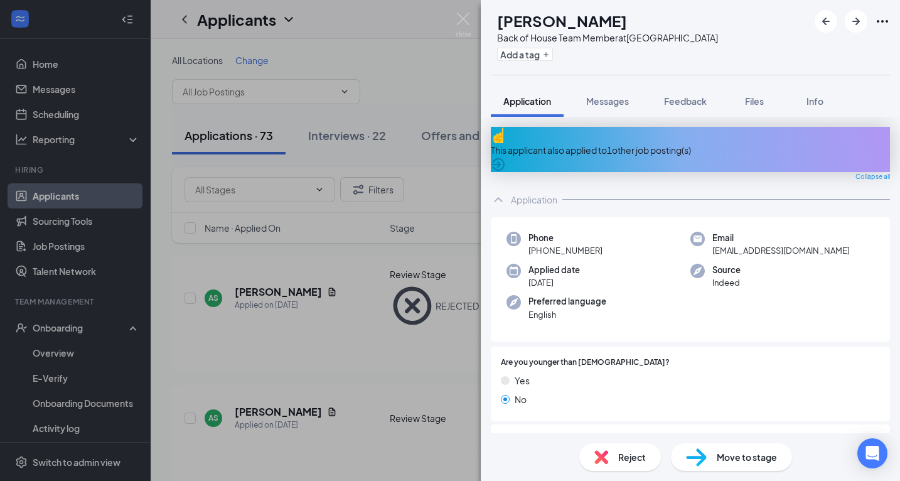
click at [616, 467] on div "Reject" at bounding box center [621, 457] width 82 height 28
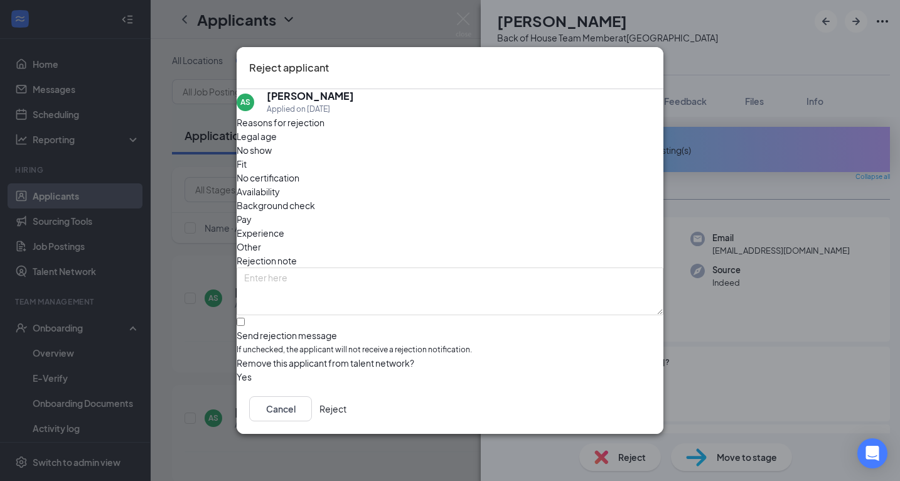
click at [347, 409] on button "Reject" at bounding box center [333, 408] width 27 height 25
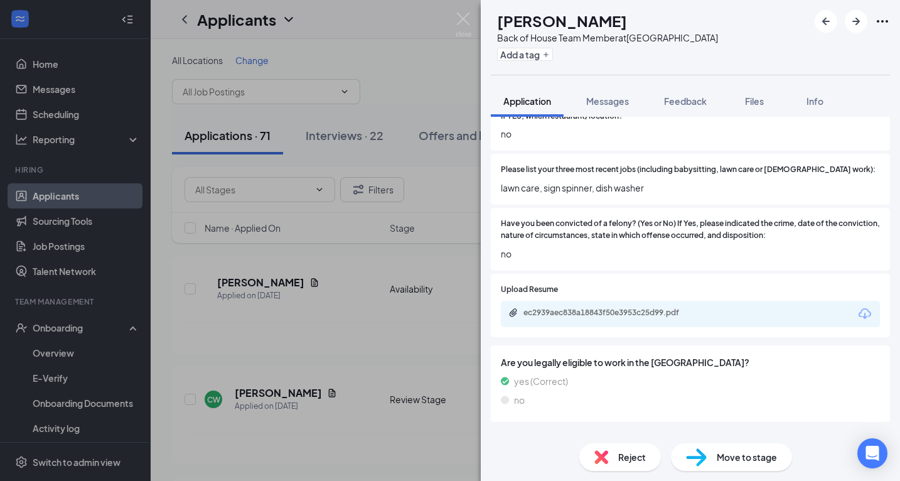
scroll to position [445, 0]
click at [636, 450] on span "Reject" at bounding box center [633, 457] width 28 height 14
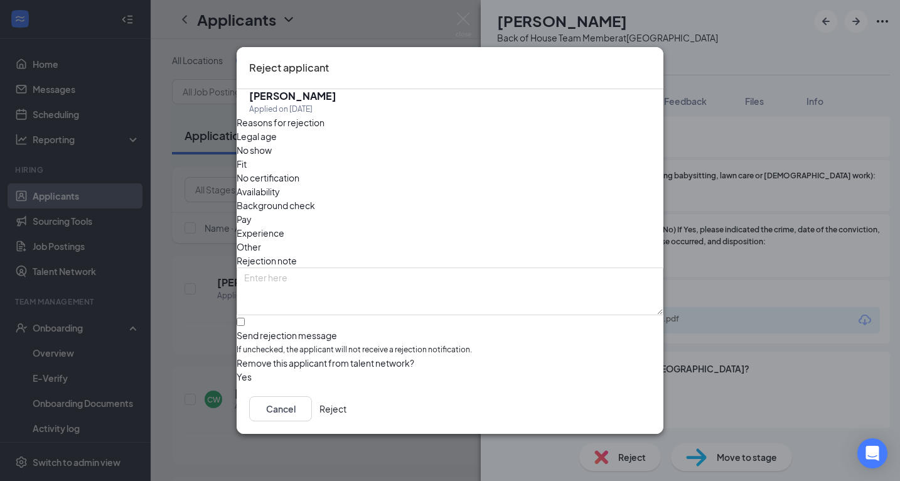
click at [347, 405] on button "Reject" at bounding box center [333, 408] width 27 height 25
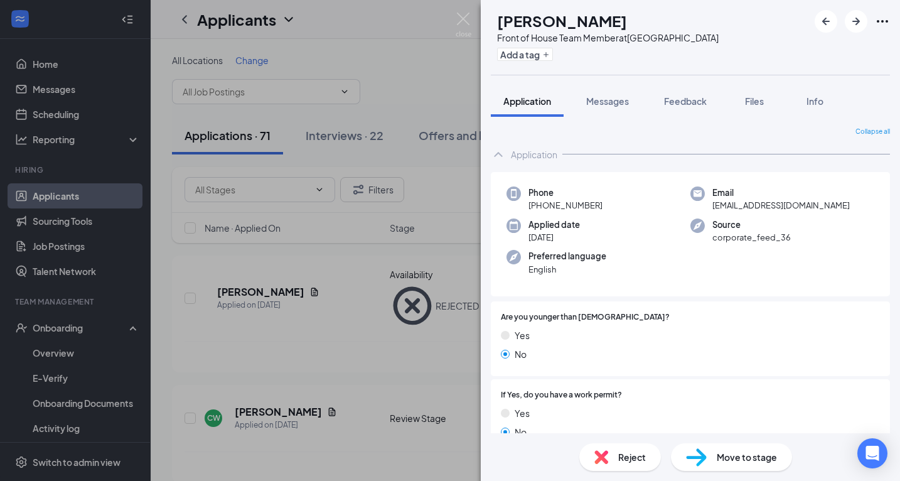
click at [630, 450] on span "Reject" at bounding box center [633, 457] width 28 height 14
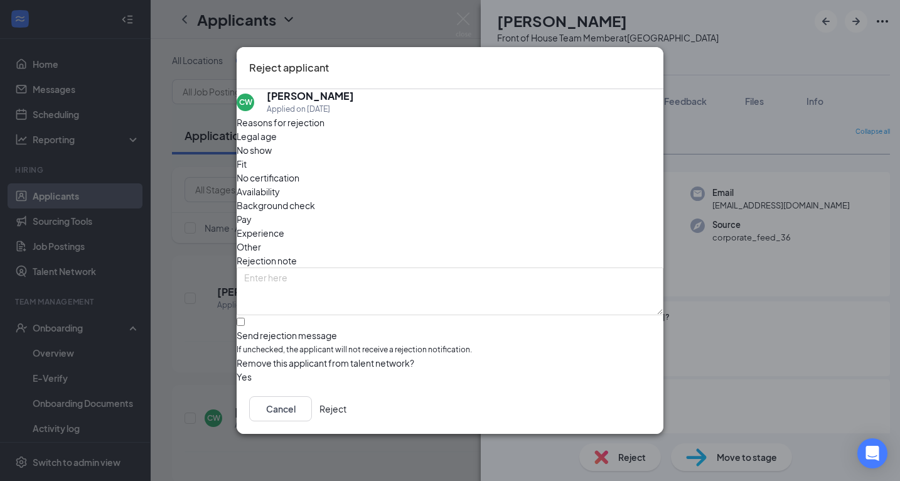
click at [347, 410] on button "Reject" at bounding box center [333, 408] width 27 height 25
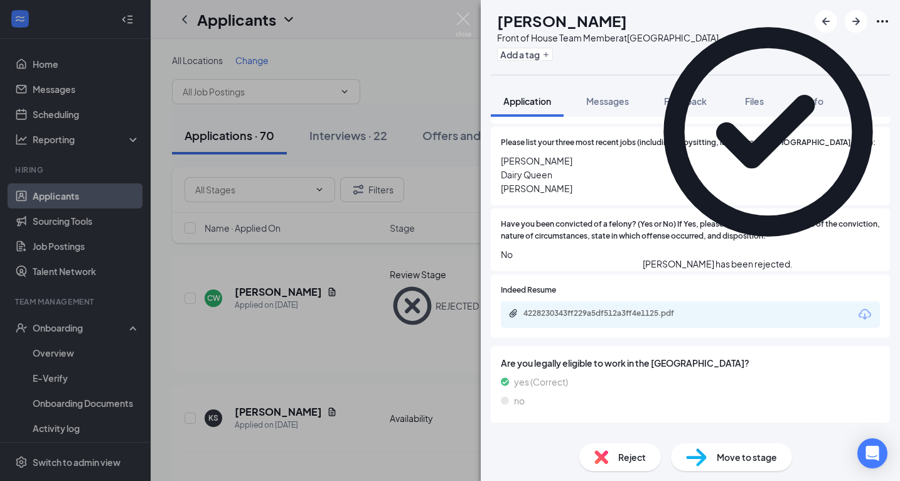
scroll to position [473, 0]
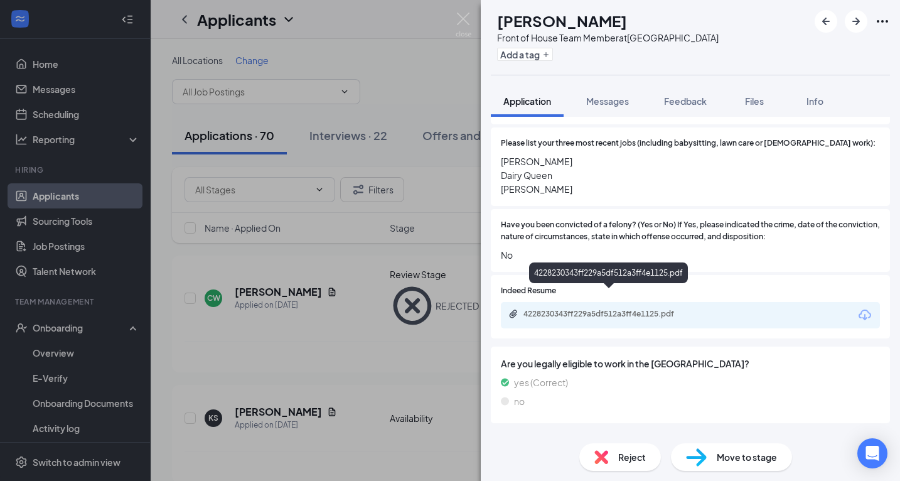
click at [615, 309] on div "4228230343ff229a5df512a3ff4e1125.pdf" at bounding box center [612, 314] width 176 height 10
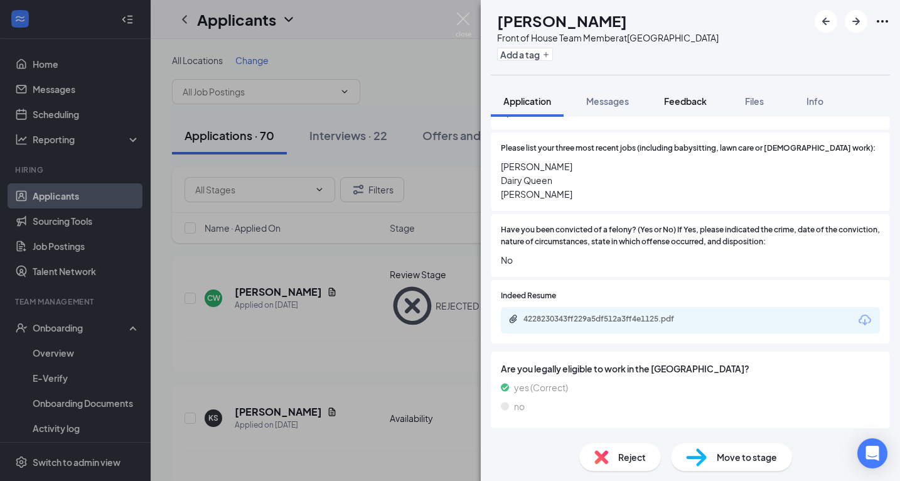
click at [698, 102] on span "Feedback" at bounding box center [685, 100] width 43 height 11
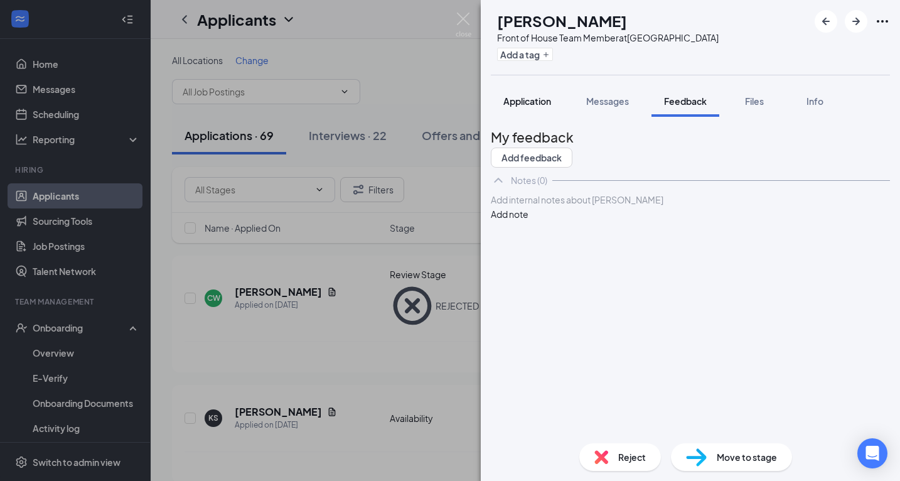
click at [527, 114] on button "Application" at bounding box center [527, 100] width 73 height 31
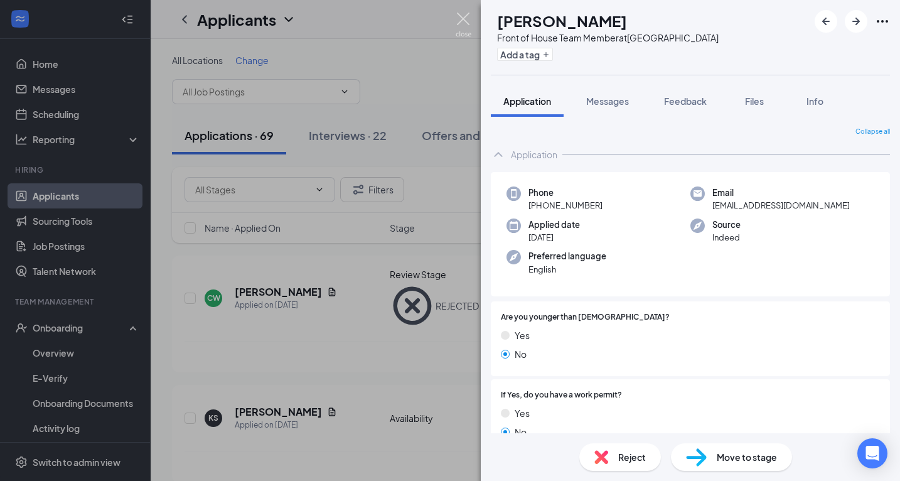
click at [459, 28] on img at bounding box center [464, 25] width 16 height 24
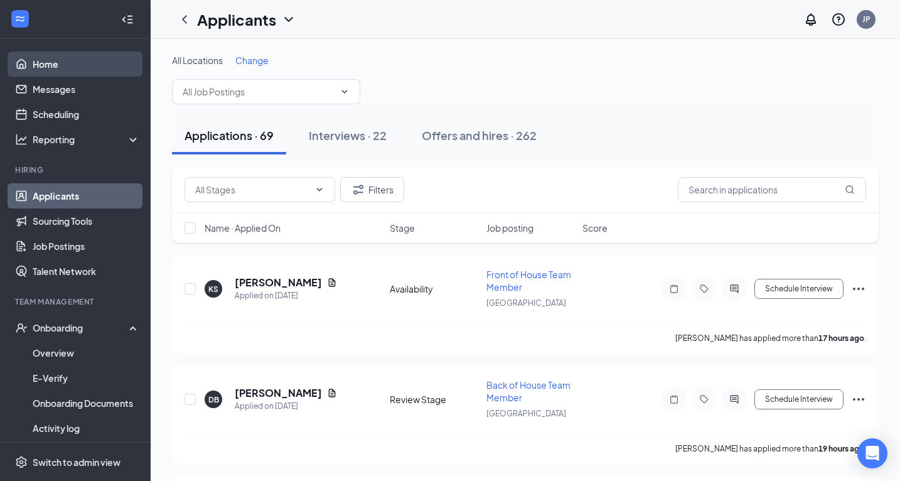
click at [79, 67] on link "Home" at bounding box center [86, 63] width 107 height 25
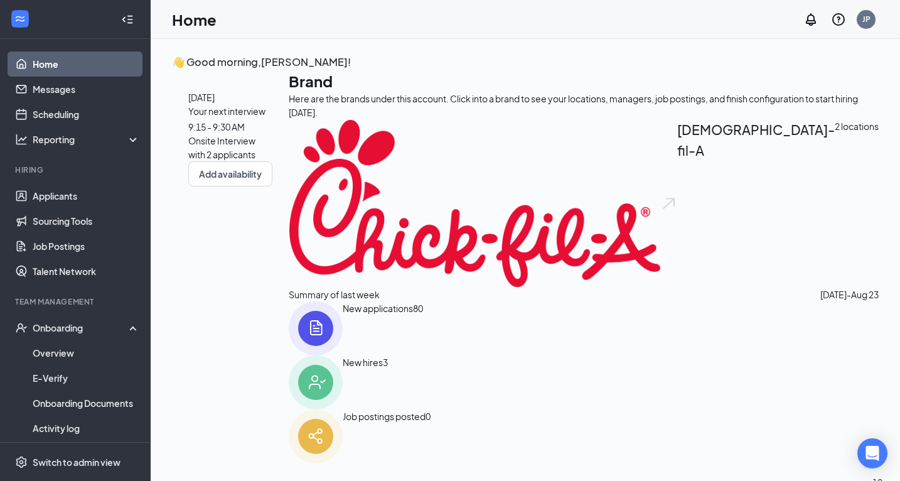
click at [245, 132] on span "9:15 - 9:30 AM" at bounding box center [216, 126] width 57 height 11
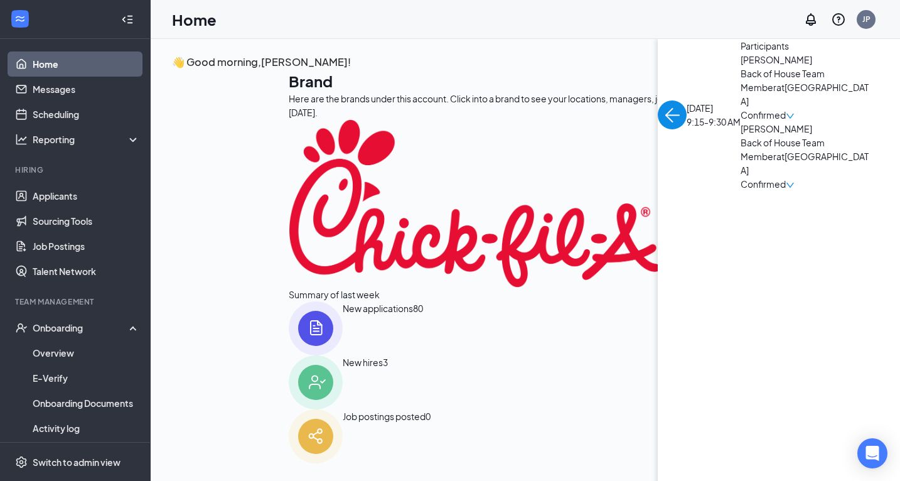
scroll to position [5, 0]
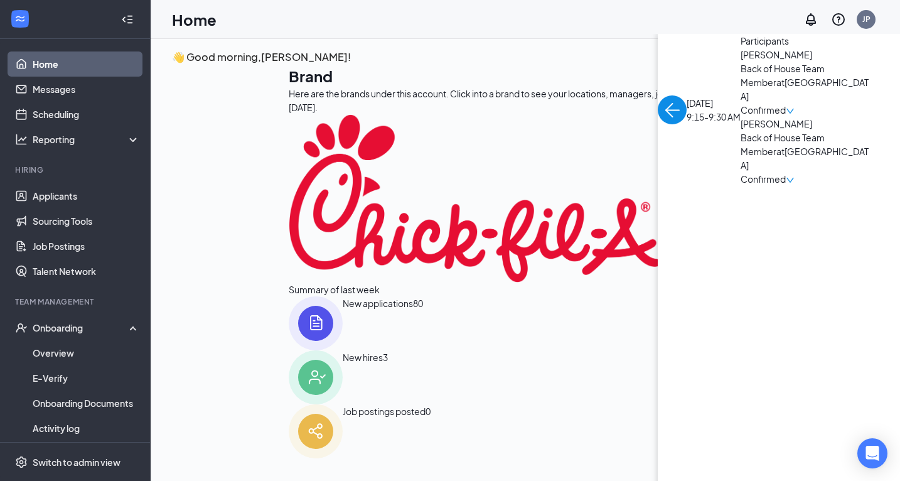
click at [64, 183] on ul "Applicants Sourcing Tools Job Postings Talent Network" at bounding box center [75, 233] width 150 height 100
click at [64, 192] on link "Applicants" at bounding box center [86, 195] width 107 height 25
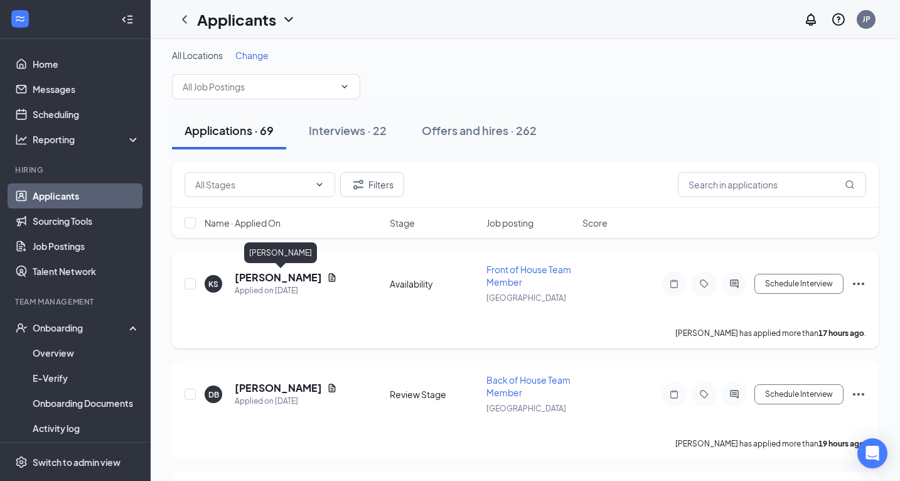
click at [305, 278] on h5 "[PERSON_NAME]" at bounding box center [278, 278] width 87 height 14
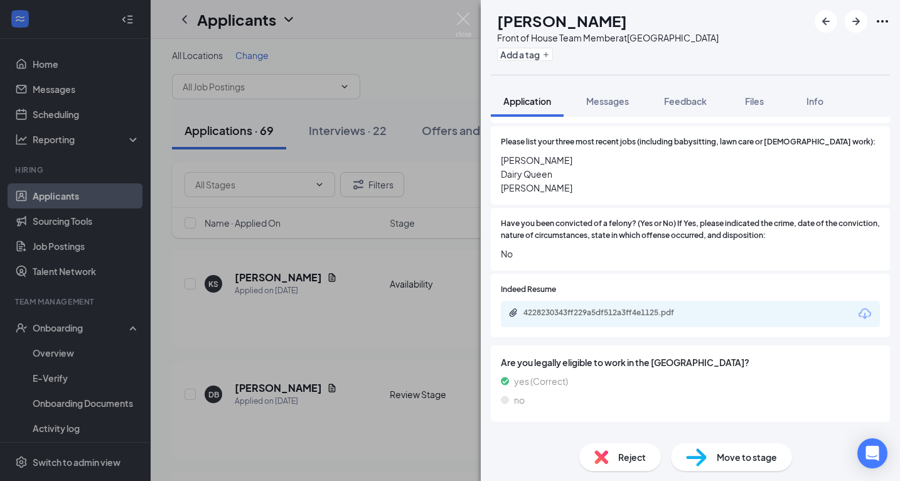
scroll to position [473, 0]
click at [616, 460] on div "Reject" at bounding box center [621, 457] width 82 height 28
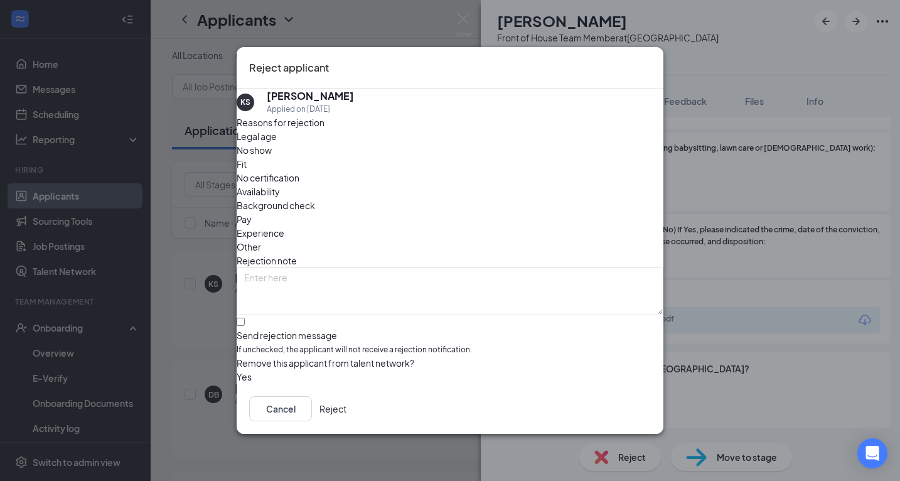
click at [347, 416] on button "Reject" at bounding box center [333, 408] width 27 height 25
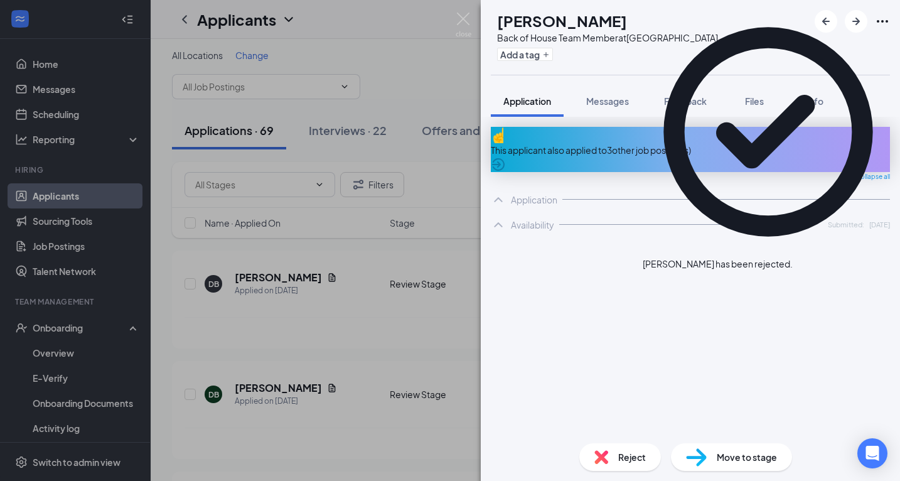
click at [799, 261] on icon "Cross" at bounding box center [801, 265] width 8 height 8
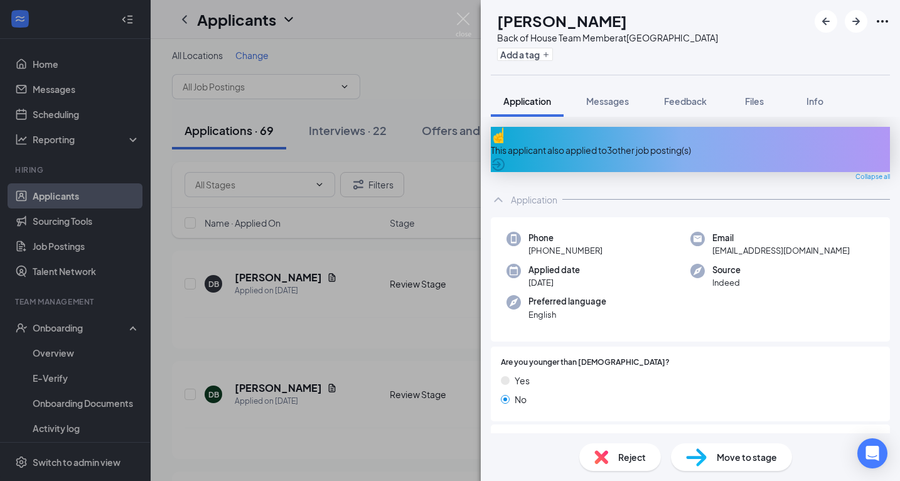
click at [671, 144] on div "This applicant also applied to 3 other job posting(s)" at bounding box center [690, 150] width 399 height 14
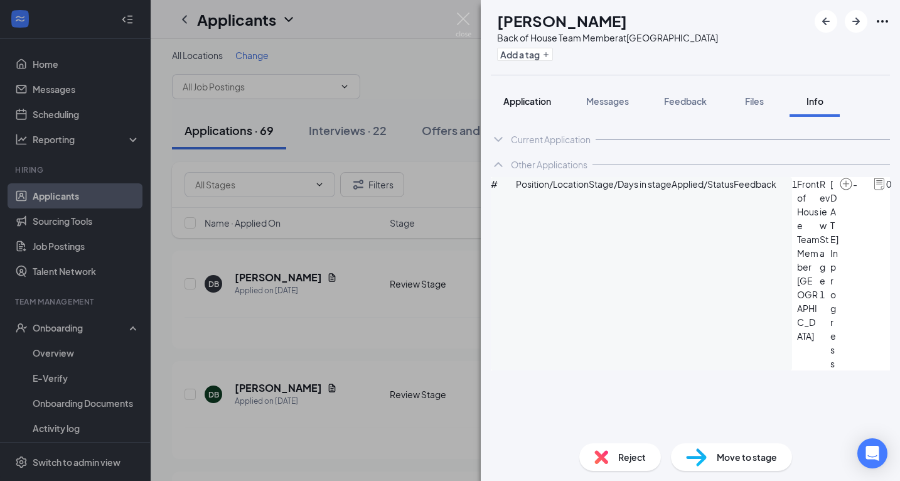
click at [517, 102] on span "Application" at bounding box center [528, 100] width 48 height 11
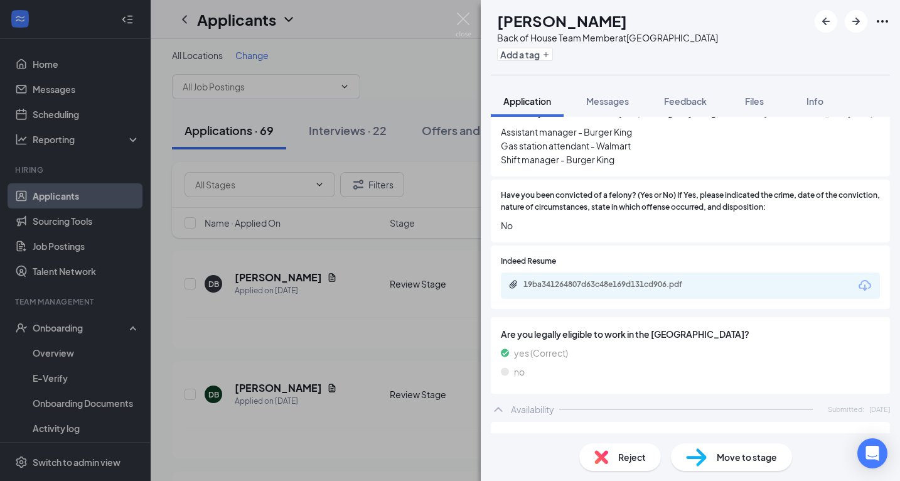
scroll to position [544, 0]
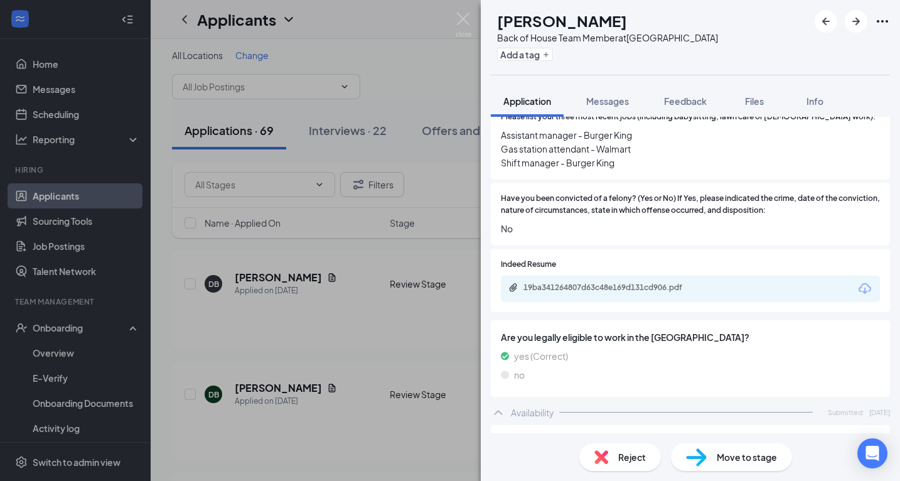
click at [612, 461] on div "Reject" at bounding box center [621, 457] width 82 height 28
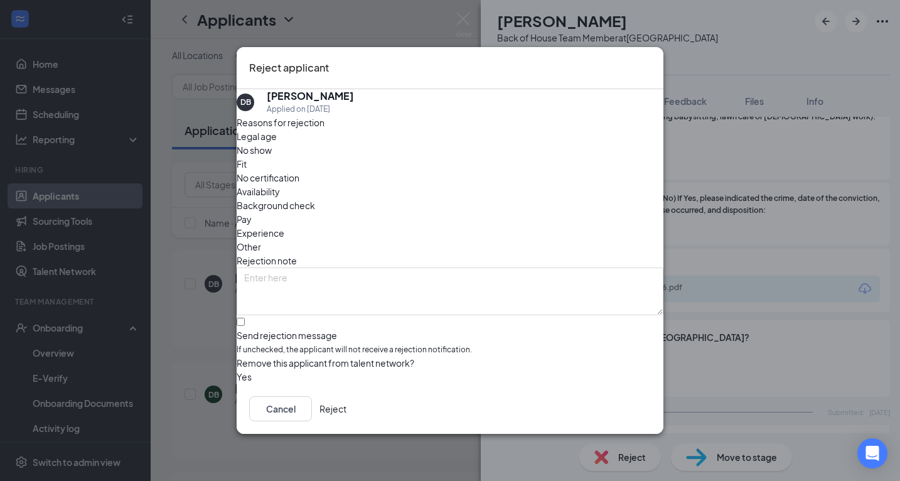
click at [347, 407] on button "Reject" at bounding box center [333, 408] width 27 height 25
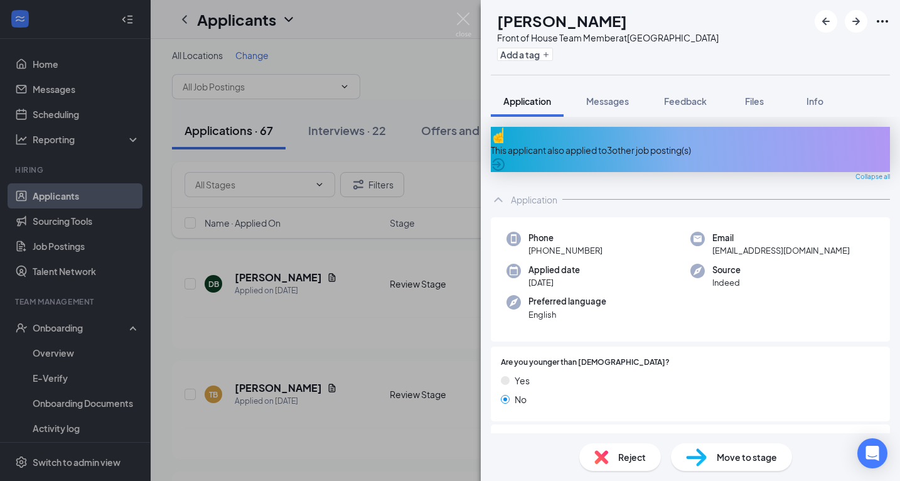
click at [619, 459] on span "Reject" at bounding box center [633, 457] width 28 height 14
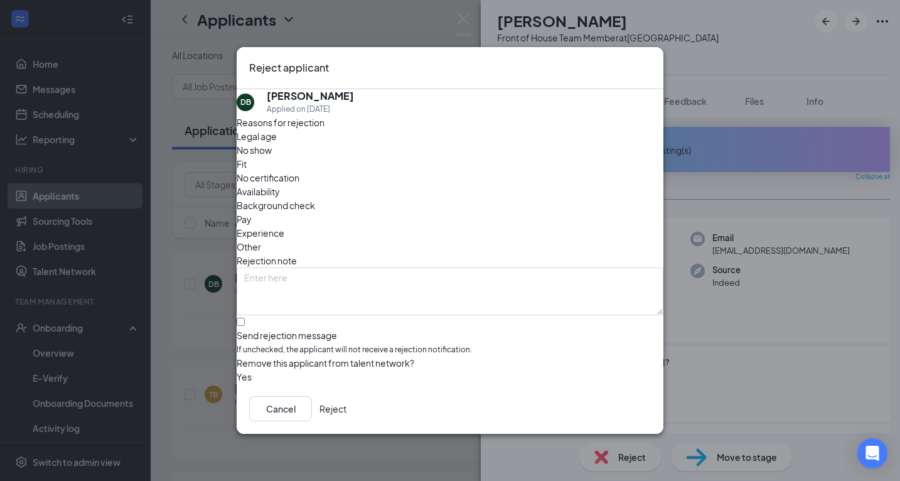
click at [347, 404] on button "Reject" at bounding box center [333, 408] width 27 height 25
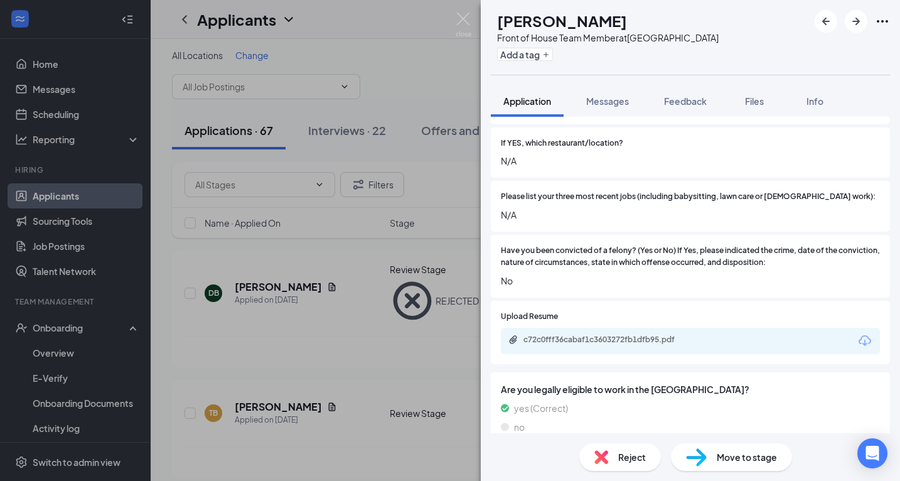
scroll to position [406, 0]
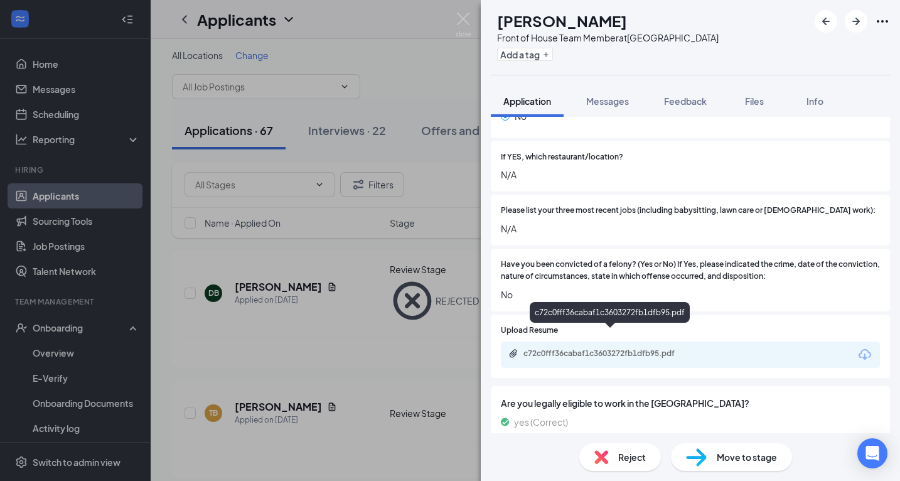
click at [622, 349] on div "c72c0fff36cabaf1c3603272fb1dfb95.pdf" at bounding box center [612, 354] width 176 height 10
click at [608, 455] on img at bounding box center [602, 457] width 14 height 14
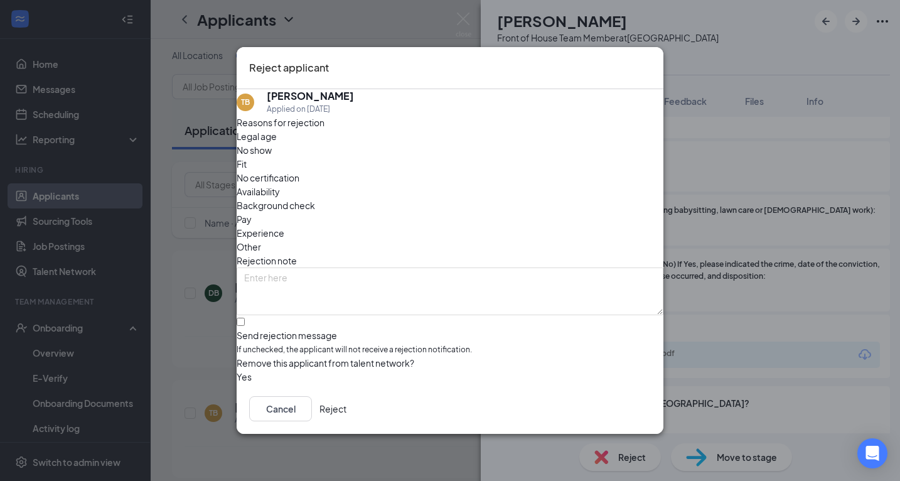
click at [617, 396] on div "Cancel Reject" at bounding box center [450, 409] width 427 height 50
click at [347, 413] on button "Reject" at bounding box center [333, 408] width 27 height 25
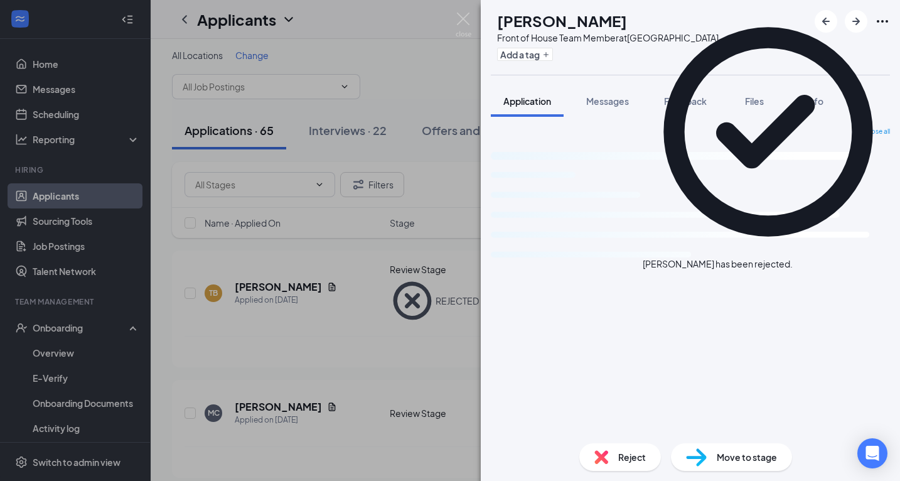
click at [793, 257] on icon "Cross" at bounding box center [793, 257] width 0 height 0
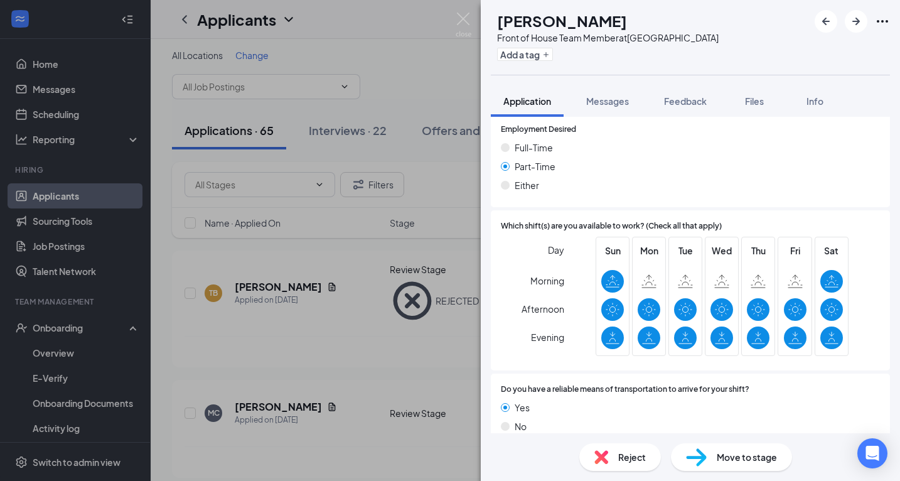
scroll to position [835, 0]
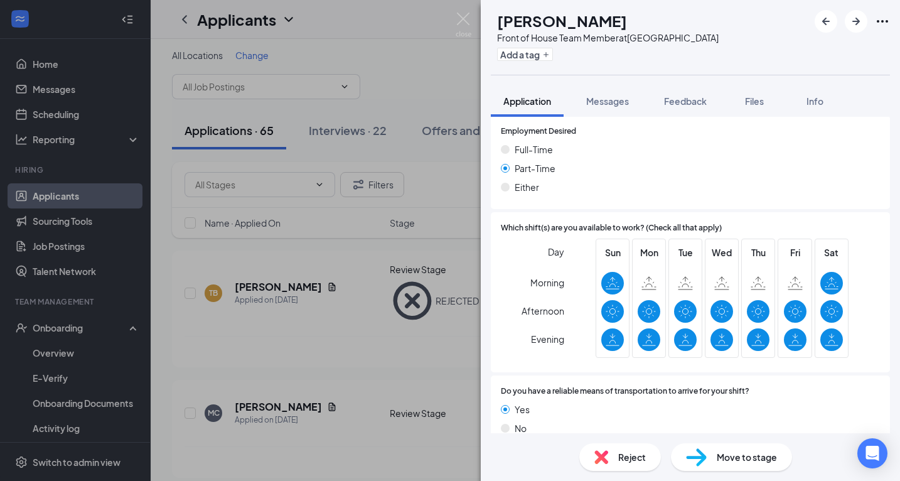
click at [629, 457] on span "Reject" at bounding box center [633, 457] width 28 height 14
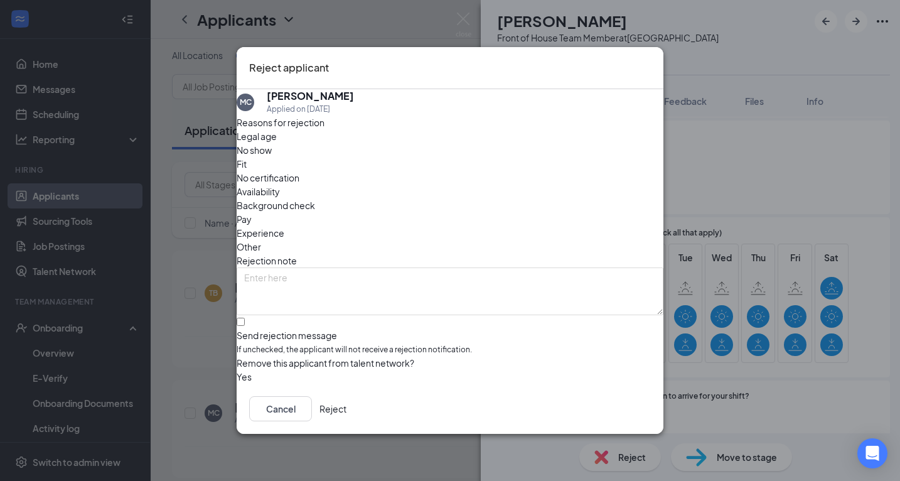
click at [347, 407] on button "Reject" at bounding box center [333, 408] width 27 height 25
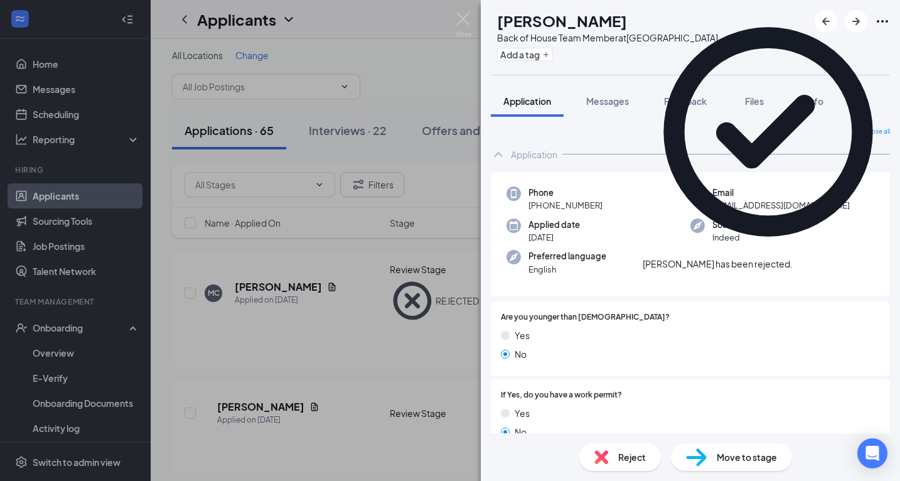
click at [799, 261] on icon "Cross" at bounding box center [801, 265] width 8 height 8
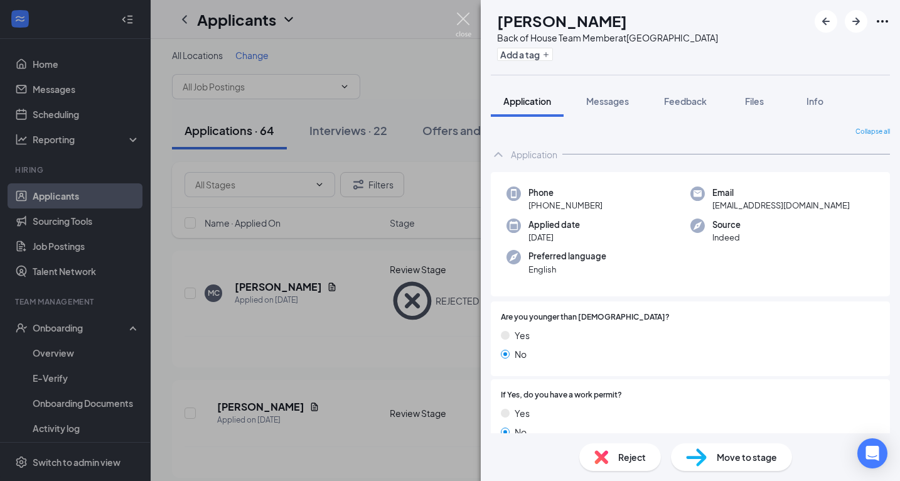
click at [463, 26] on img at bounding box center [464, 25] width 16 height 24
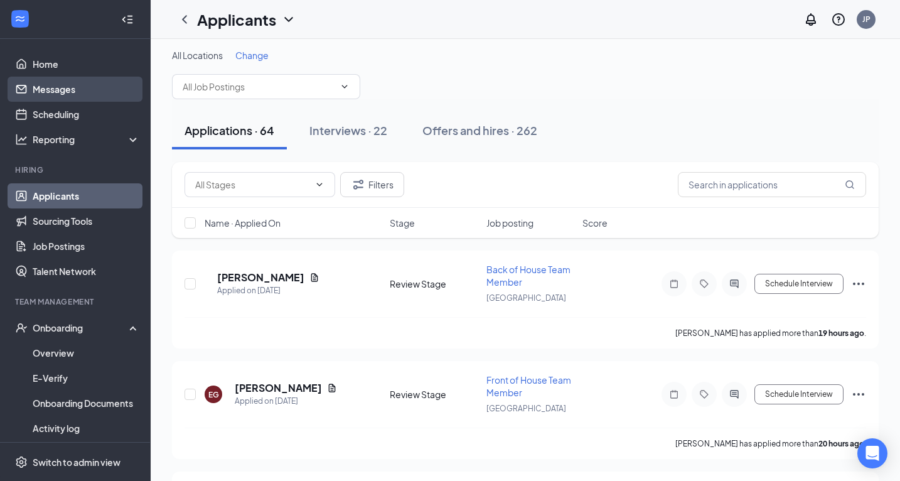
click at [67, 84] on link "Messages" at bounding box center [86, 89] width 107 height 25
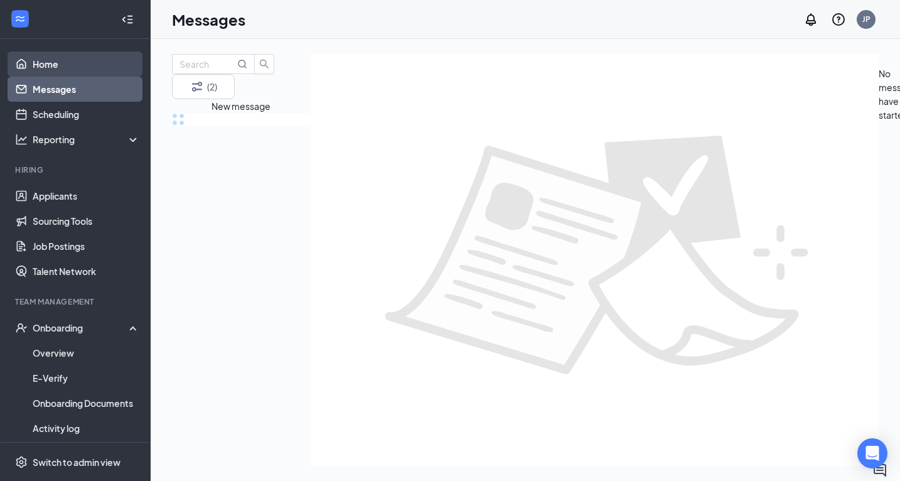
click at [56, 61] on link "Home" at bounding box center [86, 63] width 107 height 25
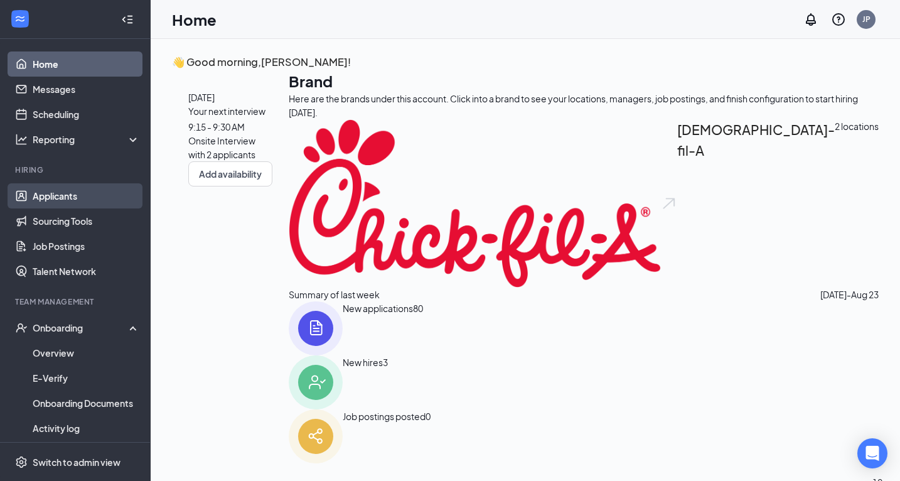
click at [64, 192] on link "Applicants" at bounding box center [86, 195] width 107 height 25
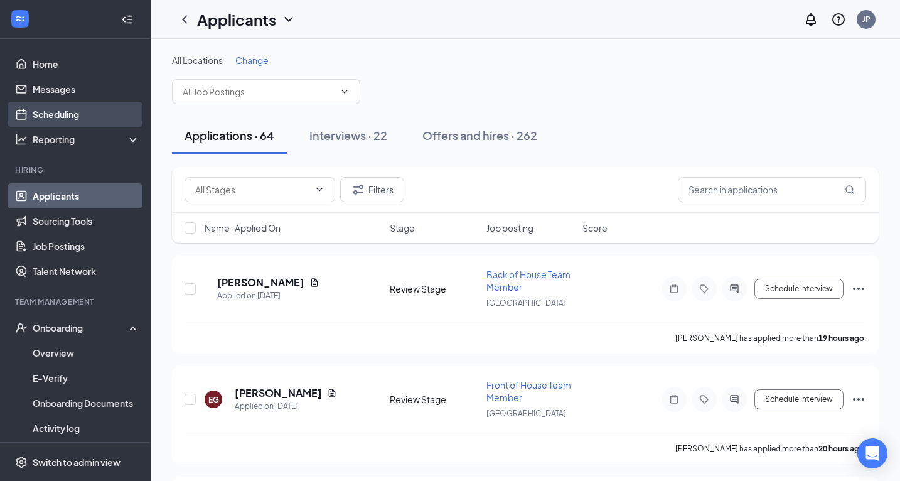
click at [68, 113] on link "Scheduling" at bounding box center [86, 114] width 107 height 25
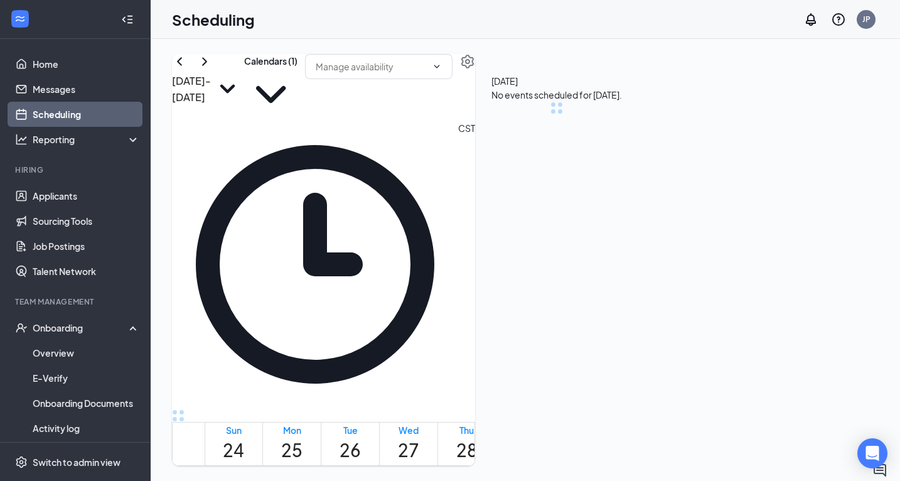
scroll to position [617, 0]
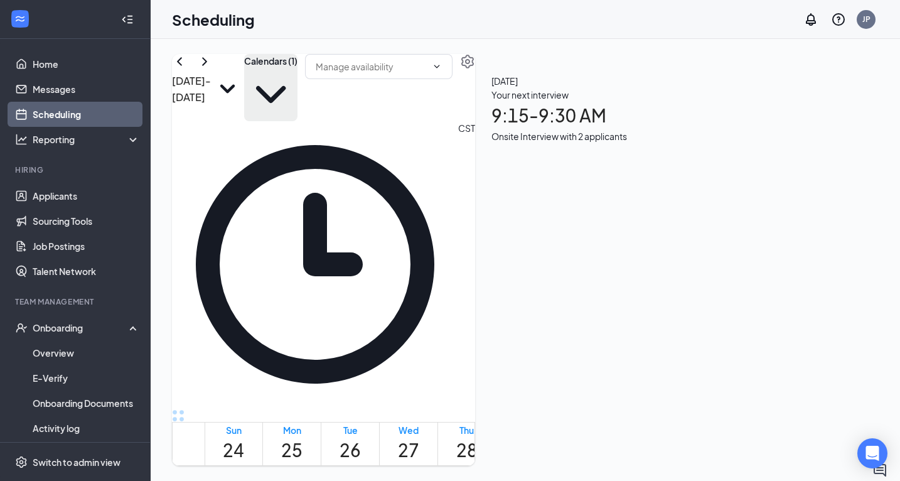
click at [298, 84] on button "Calendars (1)" at bounding box center [270, 87] width 53 height 67
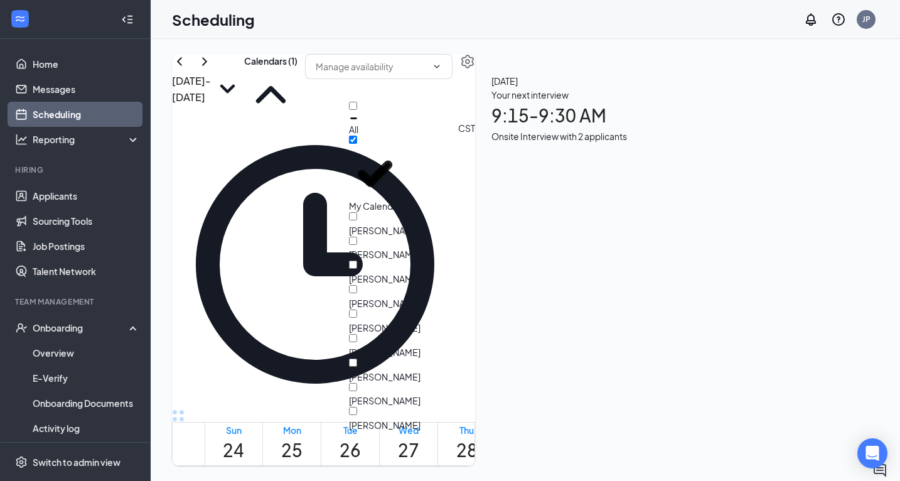
click at [359, 119] on icon "Minimize" at bounding box center [353, 118] width 9 height 9
click at [357, 110] on input "All" at bounding box center [353, 106] width 8 height 8
checkbox input "true"
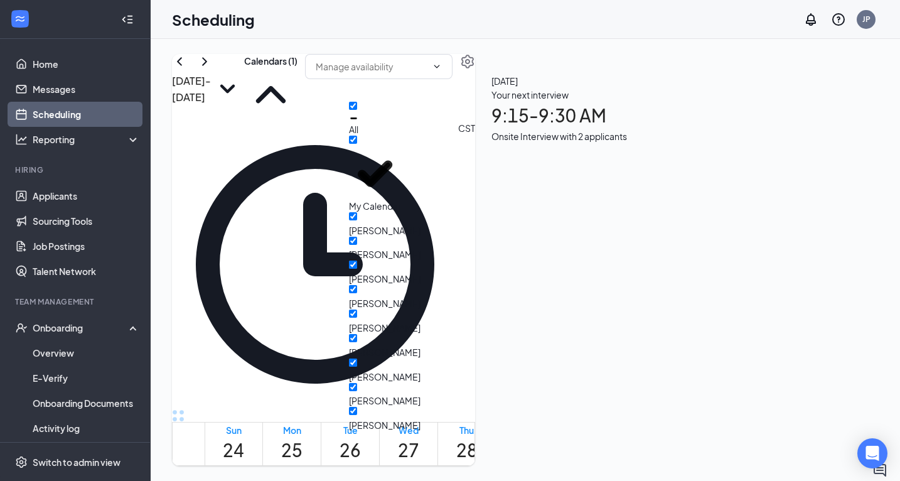
checkbox input "true"
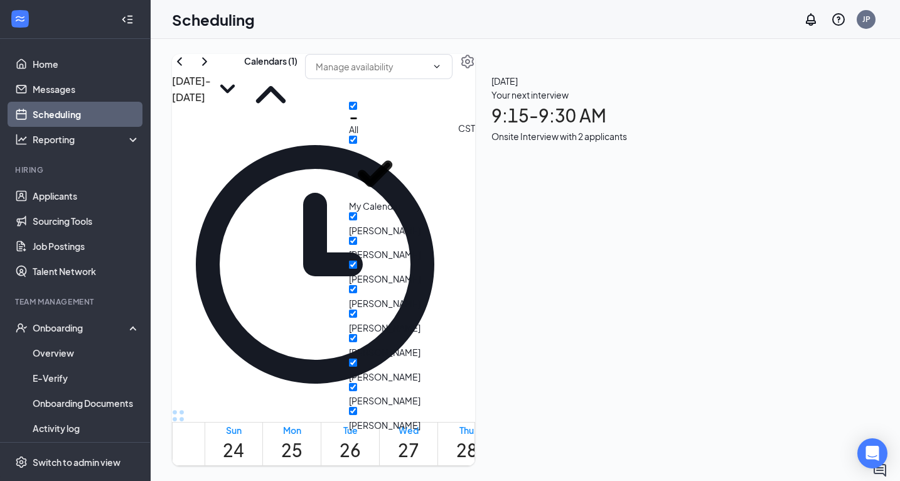
checkbox input "true"
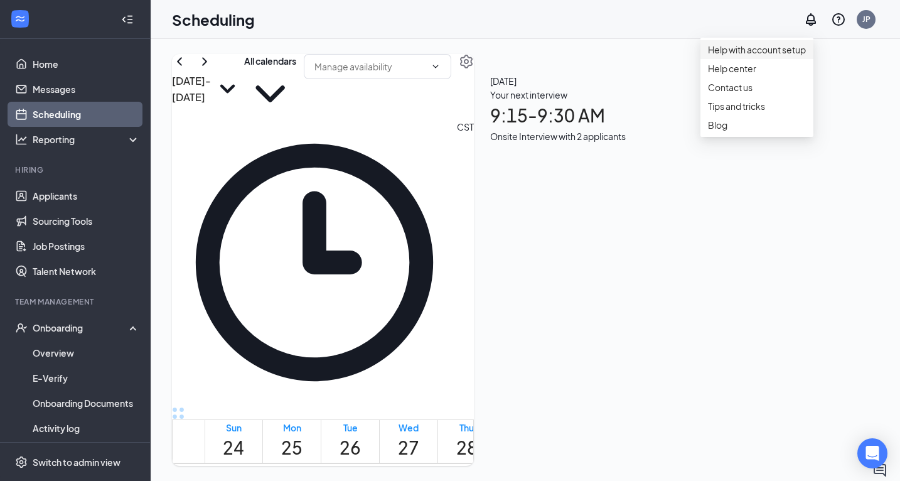
click at [799, 56] on link "Help with account setup" at bounding box center [757, 49] width 98 height 13
click at [626, 143] on div "Your next interview 9:15 - 9:30 AM Onsite Interview with 2 applicants" at bounding box center [558, 115] width 136 height 55
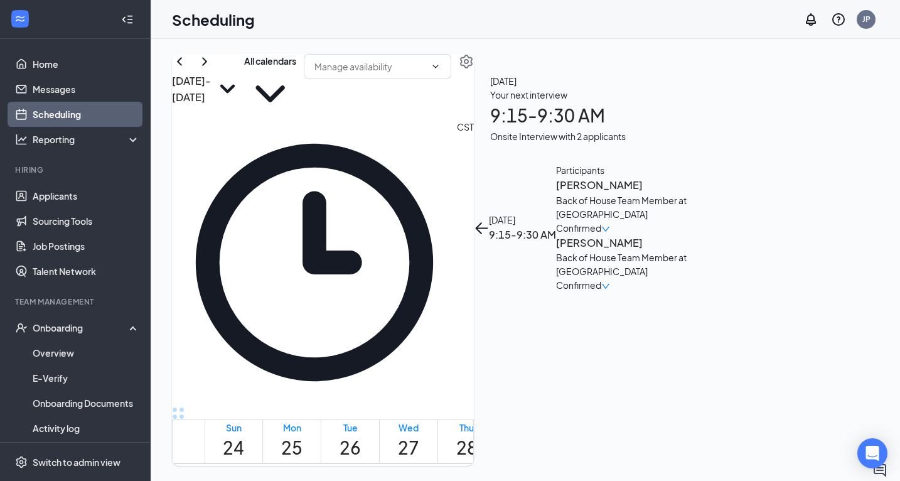
click at [688, 177] on h3 "[PERSON_NAME]" at bounding box center [622, 185] width 132 height 16
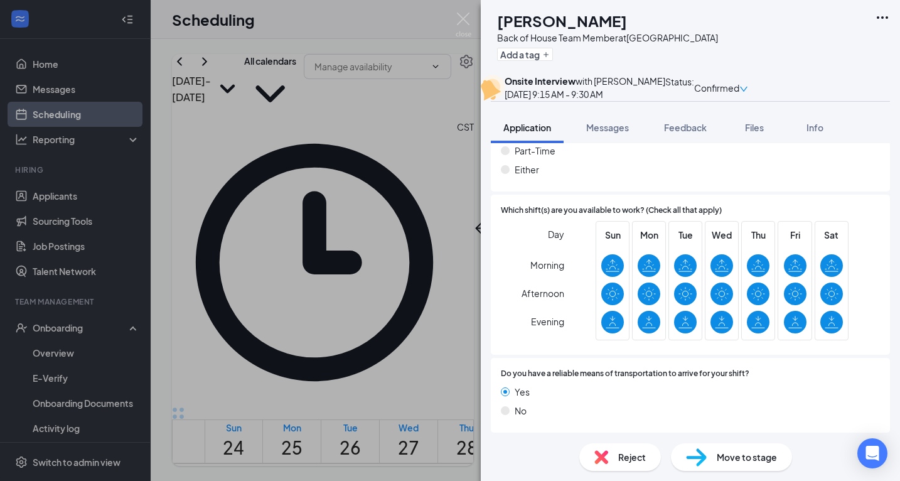
scroll to position [951, 0]
click at [620, 133] on span "Messages" at bounding box center [607, 127] width 43 height 11
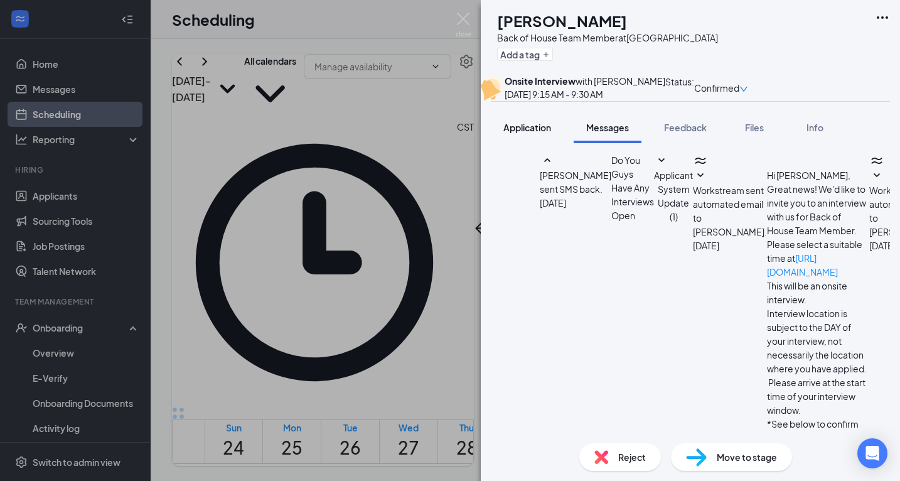
click at [536, 133] on span "Application" at bounding box center [528, 127] width 48 height 11
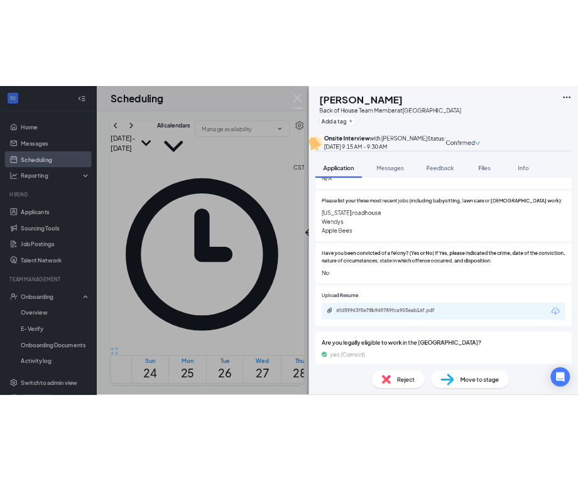
scroll to position [521, 0]
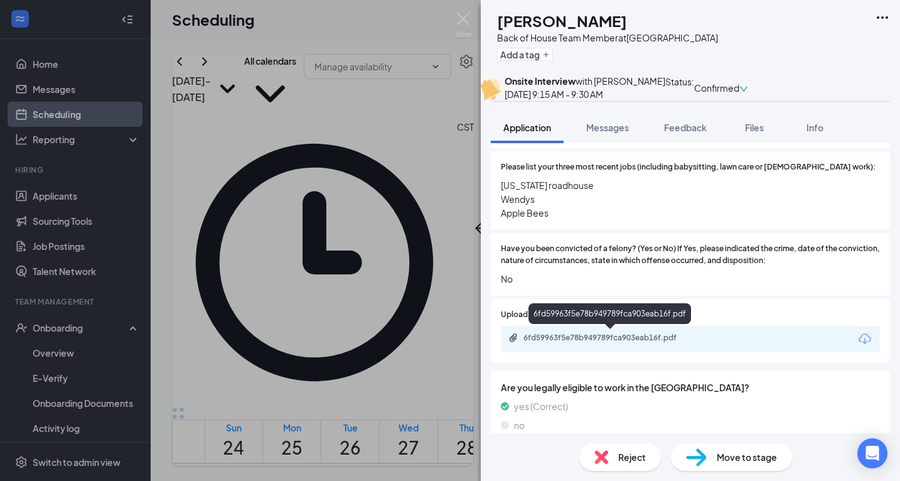
click at [550, 339] on div "6fd59963f5e78b949789fca903eab16f.pdf" at bounding box center [612, 338] width 176 height 10
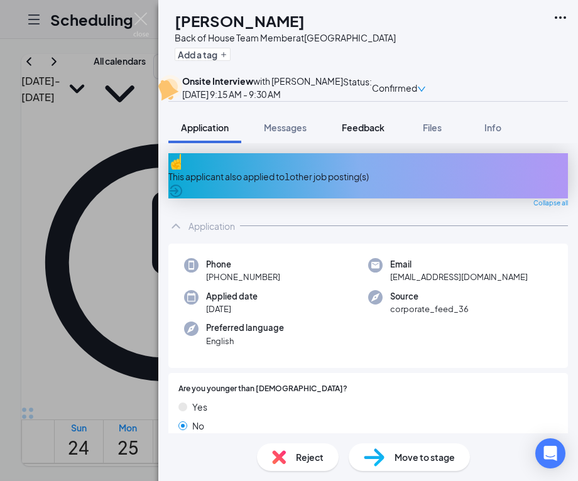
scroll to position [0, 0]
click at [365, 133] on span "Feedback" at bounding box center [363, 127] width 43 height 11
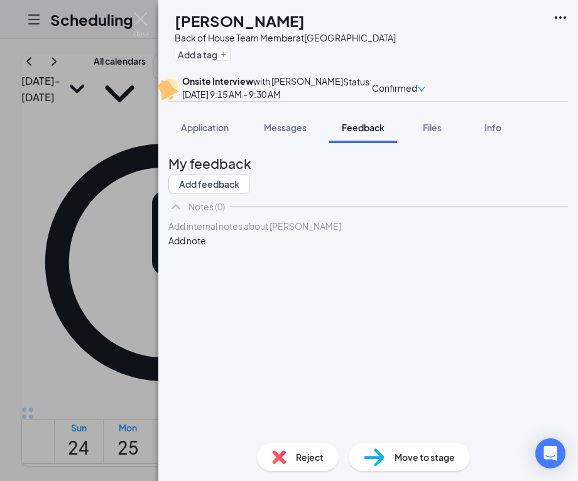
click at [286, 247] on div "Add internal notes about [PERSON_NAME] Add note" at bounding box center [367, 233] width 399 height 28
click at [253, 233] on div at bounding box center [368, 226] width 398 height 13
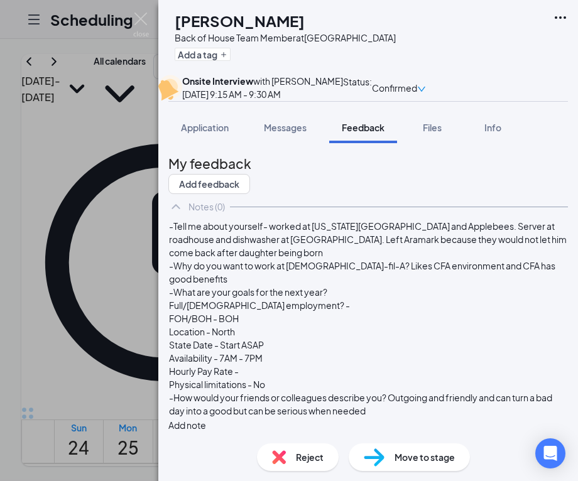
scroll to position [78, 0]
click at [206, 418] on button "Add note" at bounding box center [187, 425] width 38 height 14
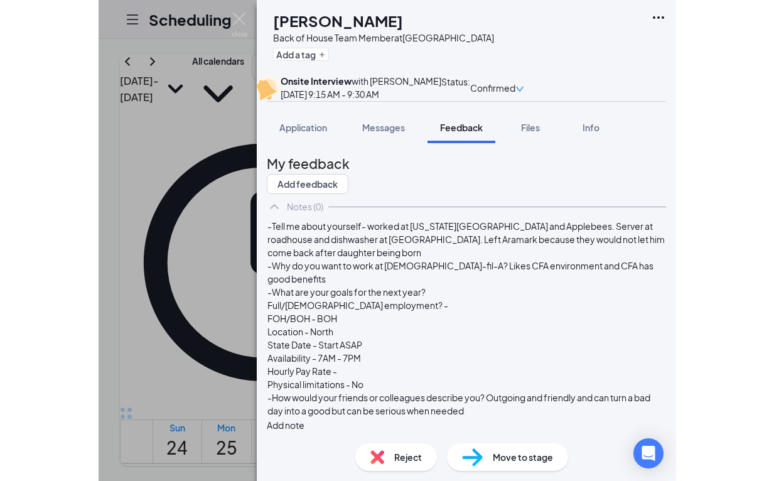
scroll to position [0, 0]
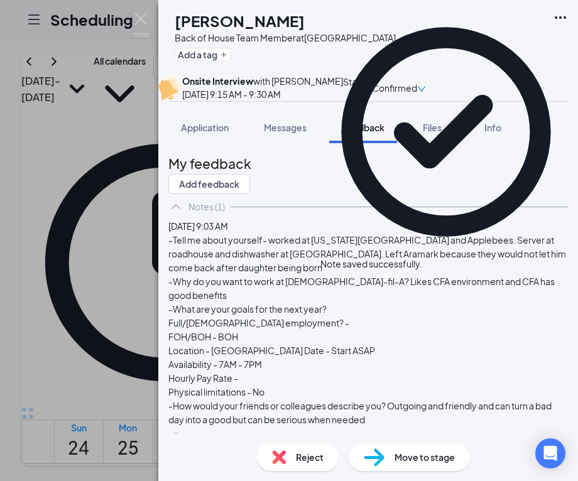
click at [422, 257] on icon "Cross" at bounding box center [422, 257] width 0 height 0
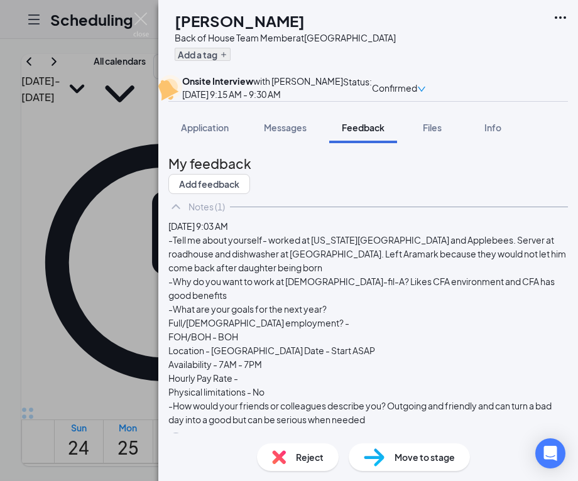
click at [230, 51] on button "Add a tag" at bounding box center [203, 54] width 56 height 13
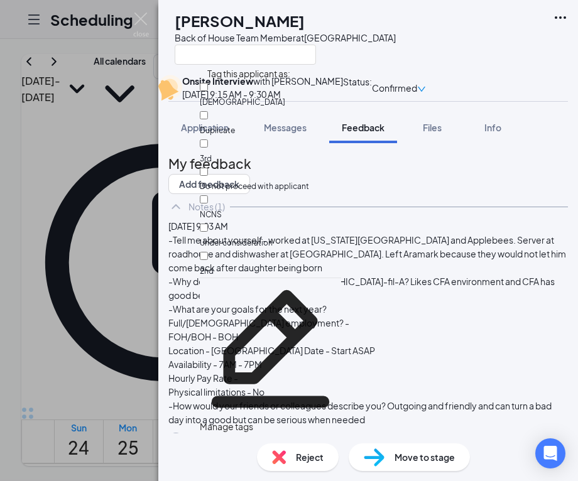
click at [309, 181] on span "Do not proceed with applicant" at bounding box center [254, 185] width 109 height 9
click at [208, 168] on input "Do not proceed with applicant" at bounding box center [204, 172] width 8 height 8
click at [247, 181] on span "Do not proceed with applicant" at bounding box center [254, 185] width 109 height 9
click at [208, 168] on input "Do not proceed with applicant" at bounding box center [204, 172] width 8 height 8
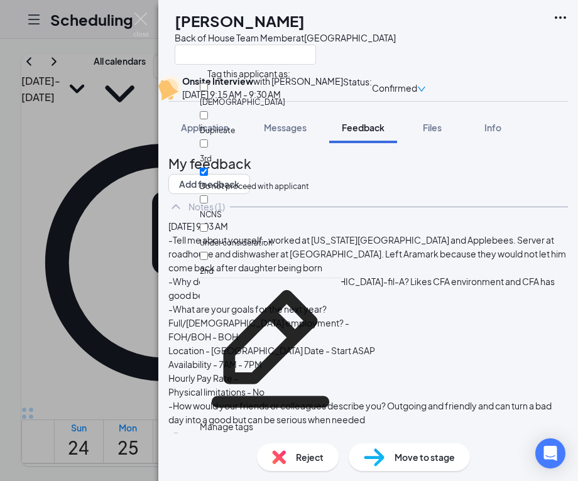
checkbox input "true"
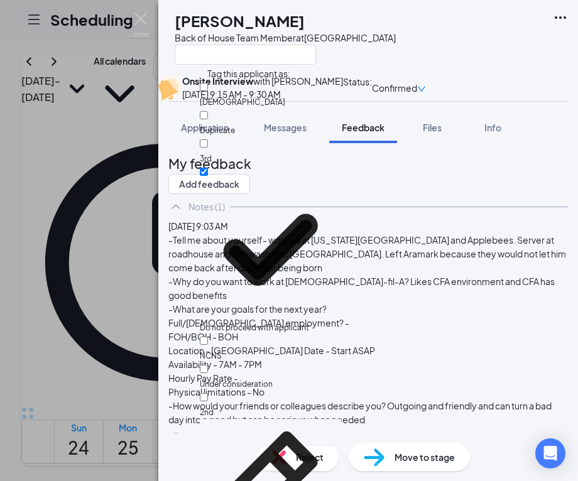
click at [428, 42] on div "XS [PERSON_NAME] Back of House Team Member at [GEOGRAPHIC_DATA]" at bounding box center [367, 37] width 419 height 75
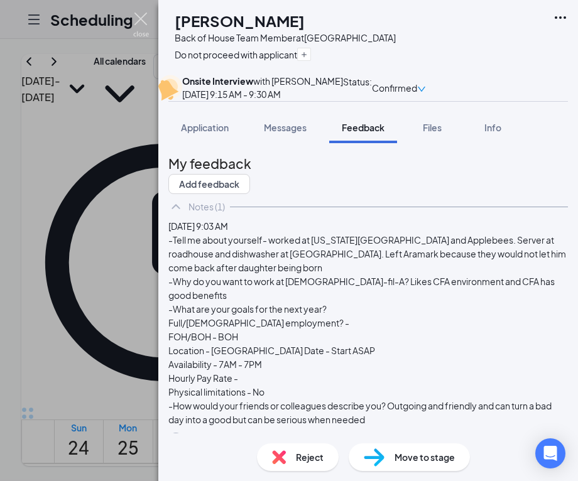
click at [135, 16] on img at bounding box center [141, 25] width 16 height 24
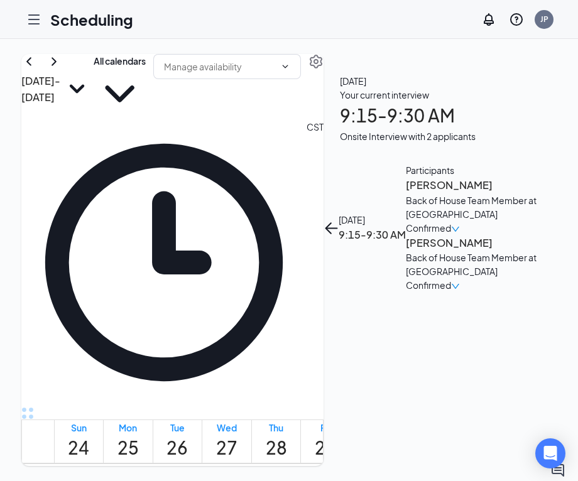
click at [504, 235] on h3 "[PERSON_NAME]" at bounding box center [472, 243] width 132 height 16
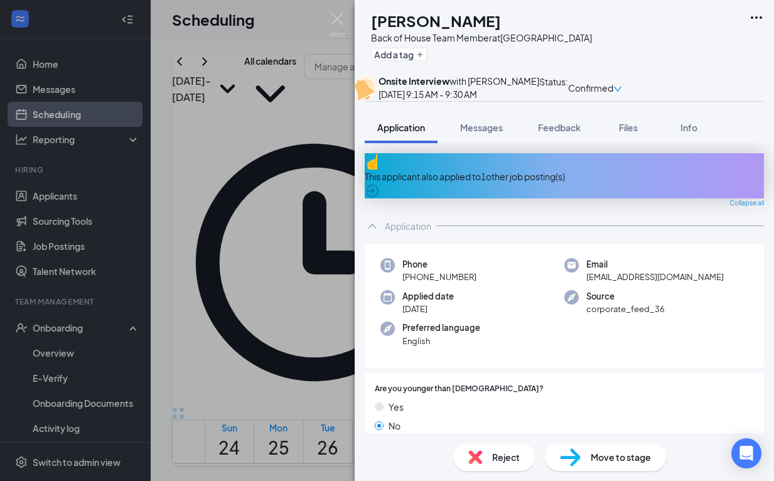
click at [613, 89] on span "Confirmed" at bounding box center [590, 88] width 45 height 14
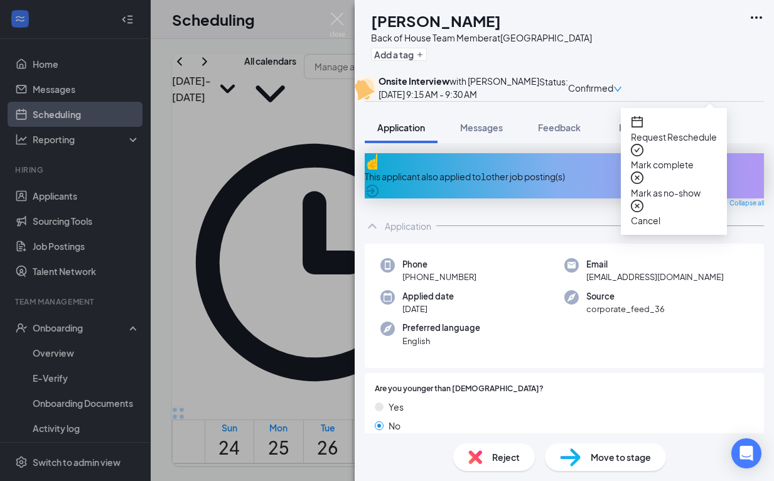
click at [676, 186] on span "Mark as no-show" at bounding box center [674, 193] width 86 height 14
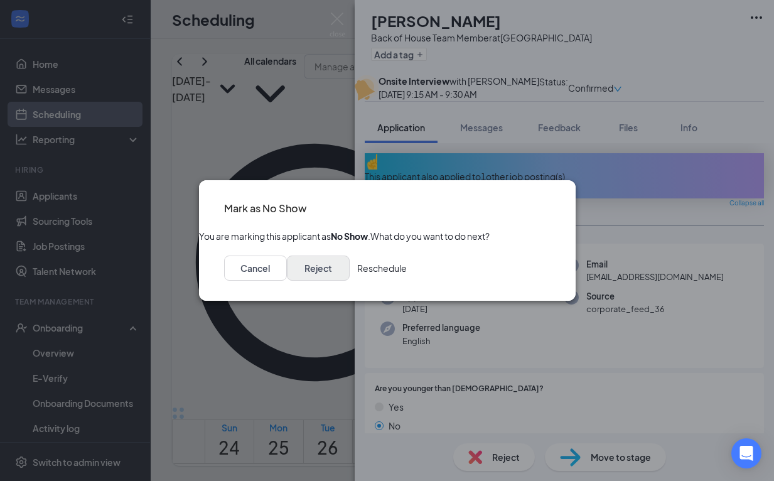
click at [350, 279] on button "Reject" at bounding box center [318, 268] width 63 height 25
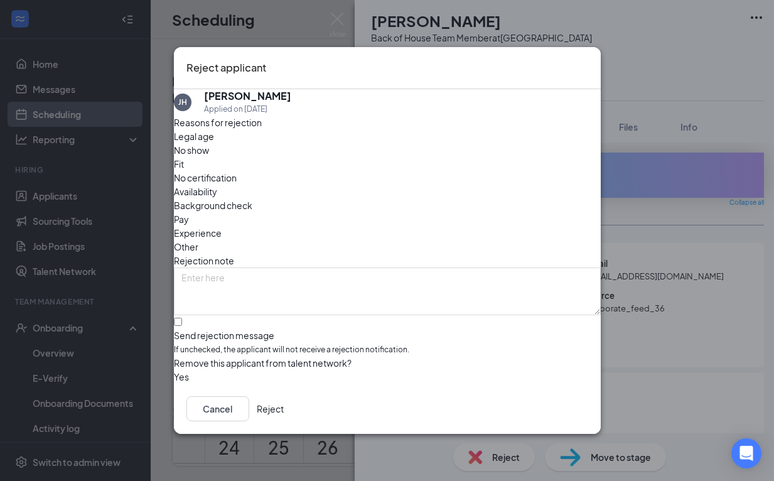
click at [209, 157] on span "No show" at bounding box center [191, 150] width 35 height 14
click at [284, 411] on button "Reject" at bounding box center [270, 408] width 27 height 25
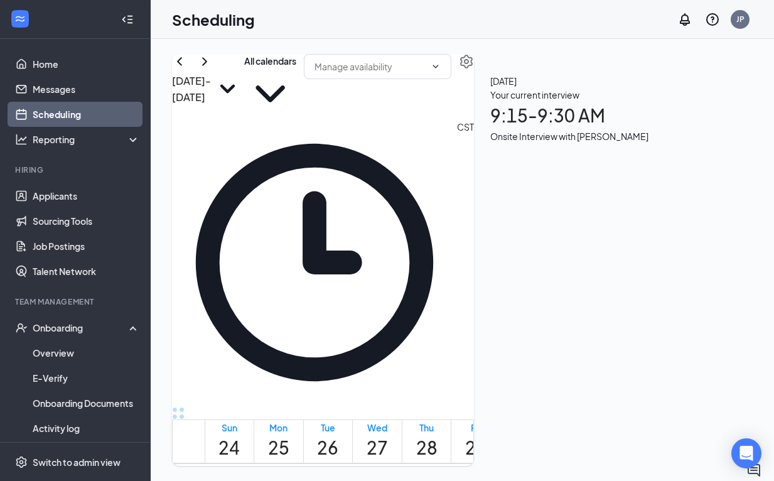
click at [665, 163] on div "Unavailable in basic plan [DATE] Your current interview 9:15 - 9:30 AM Onsite I…" at bounding box center [569, 108] width 191 height 109
click at [56, 70] on link "Home" at bounding box center [86, 63] width 107 height 25
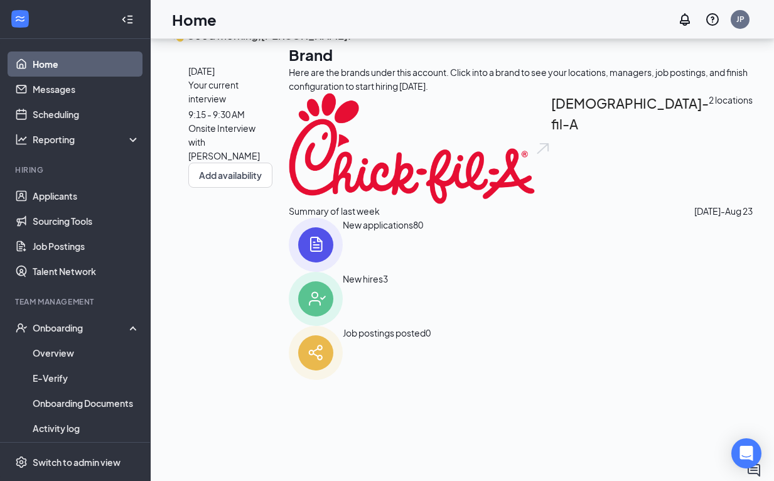
scroll to position [219, 0]
click at [60, 191] on link "Applicants" at bounding box center [86, 195] width 107 height 25
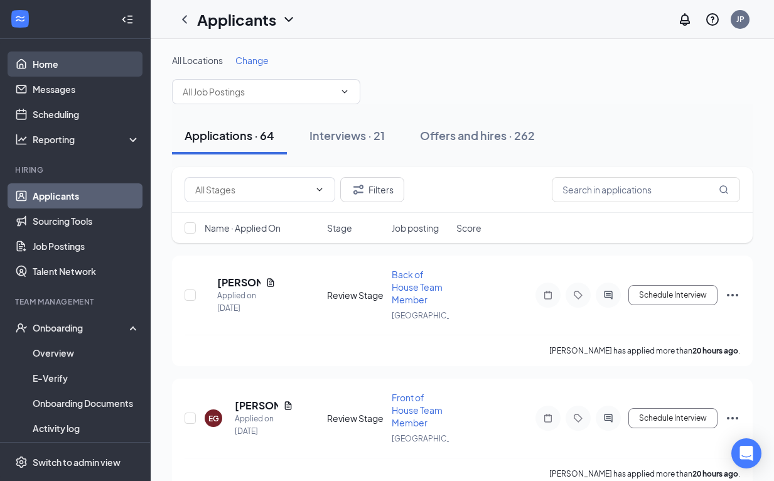
click at [52, 65] on link "Home" at bounding box center [86, 63] width 107 height 25
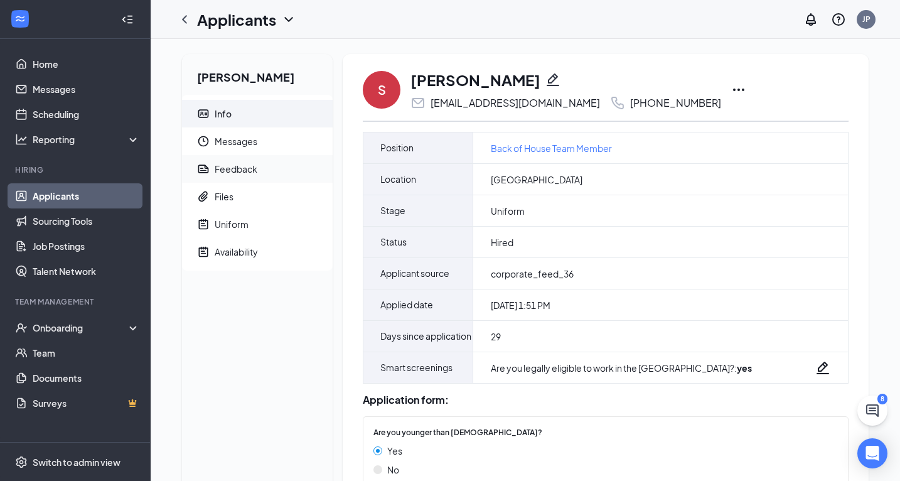
click at [254, 159] on span "Feedback" at bounding box center [269, 169] width 108 height 28
